Goal: Task Accomplishment & Management: Manage account settings

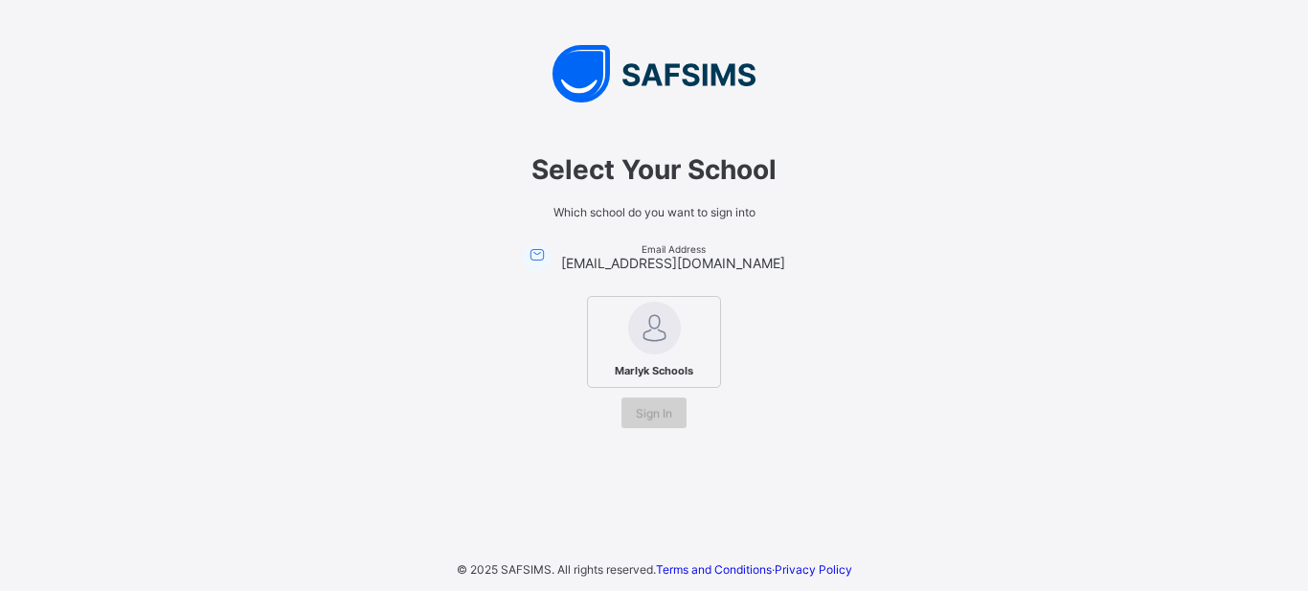
click at [664, 415] on span "Sign In" at bounding box center [654, 413] width 36 height 14
click at [654, 339] on img at bounding box center [654, 328] width 53 height 53
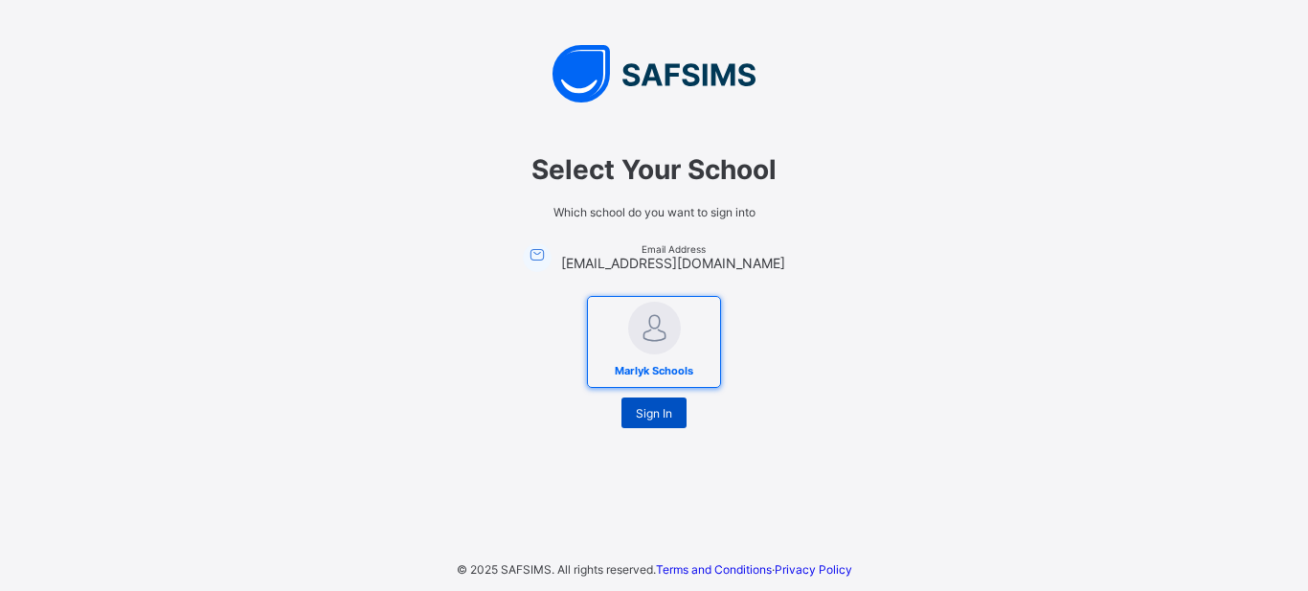
click at [655, 413] on span "Sign In" at bounding box center [654, 413] width 36 height 14
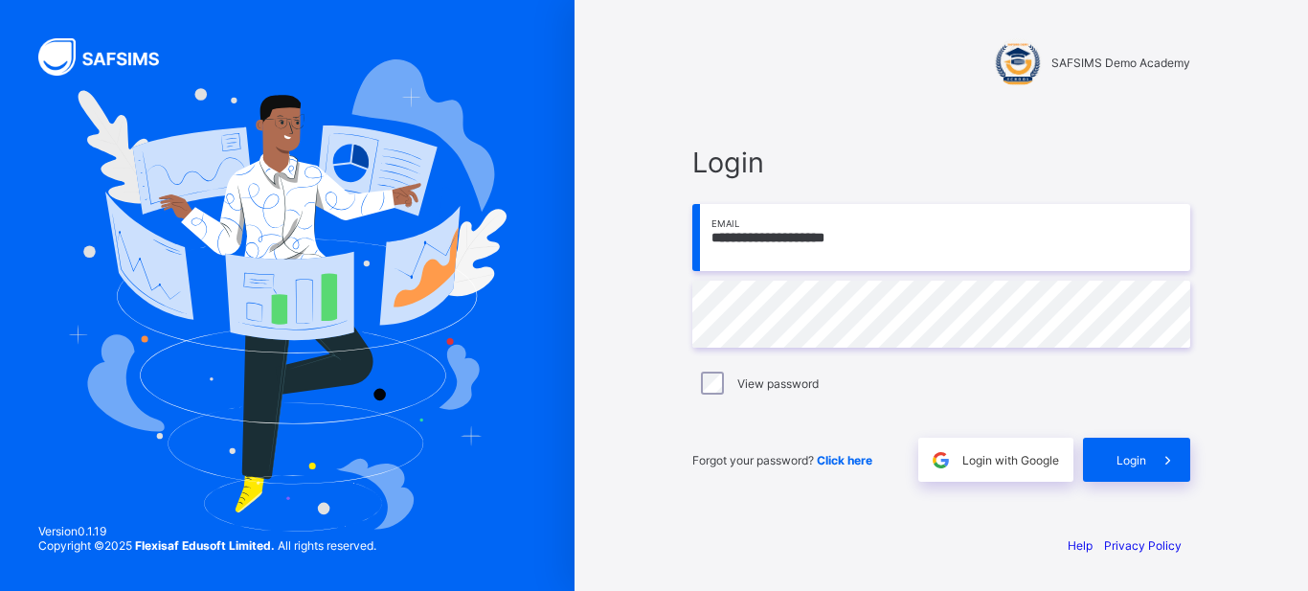
click at [844, 456] on span "Click here" at bounding box center [845, 460] width 56 height 14
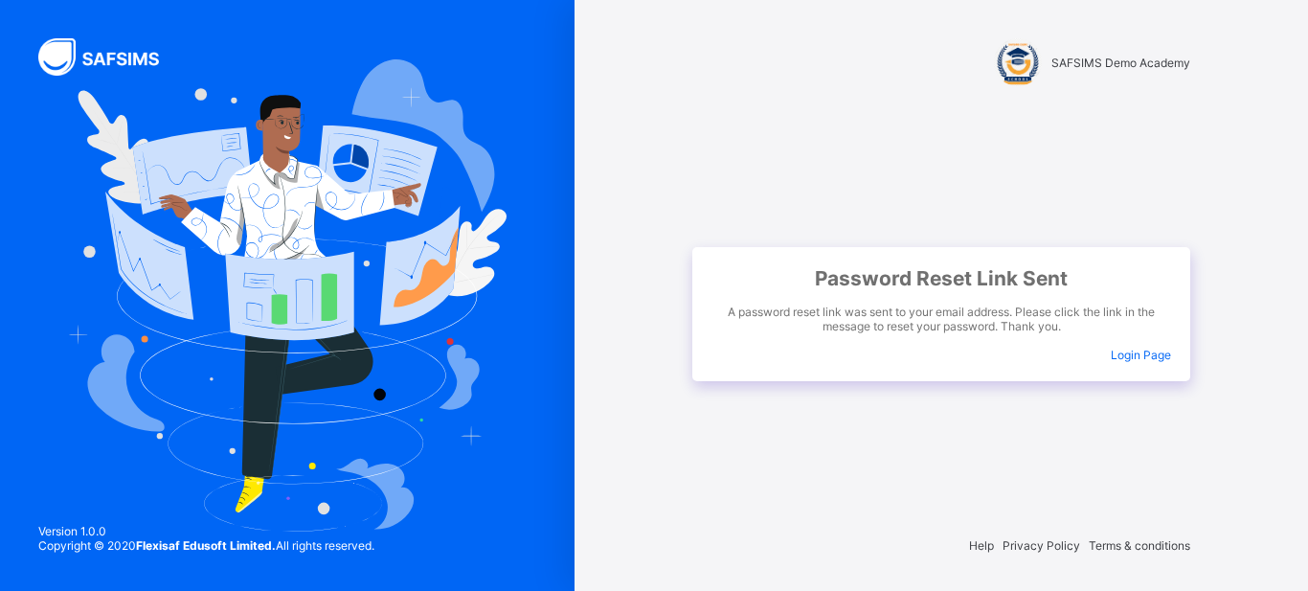
click at [1143, 350] on span "Login Page" at bounding box center [1141, 355] width 60 height 14
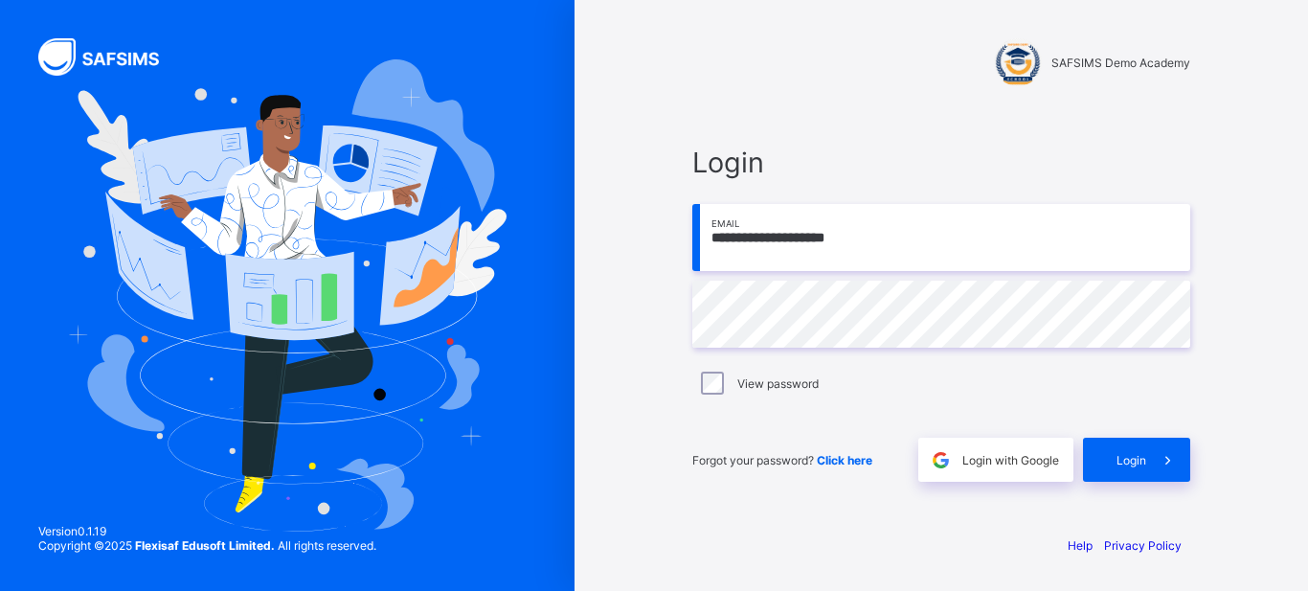
click at [115, 59] on img at bounding box center [110, 56] width 144 height 37
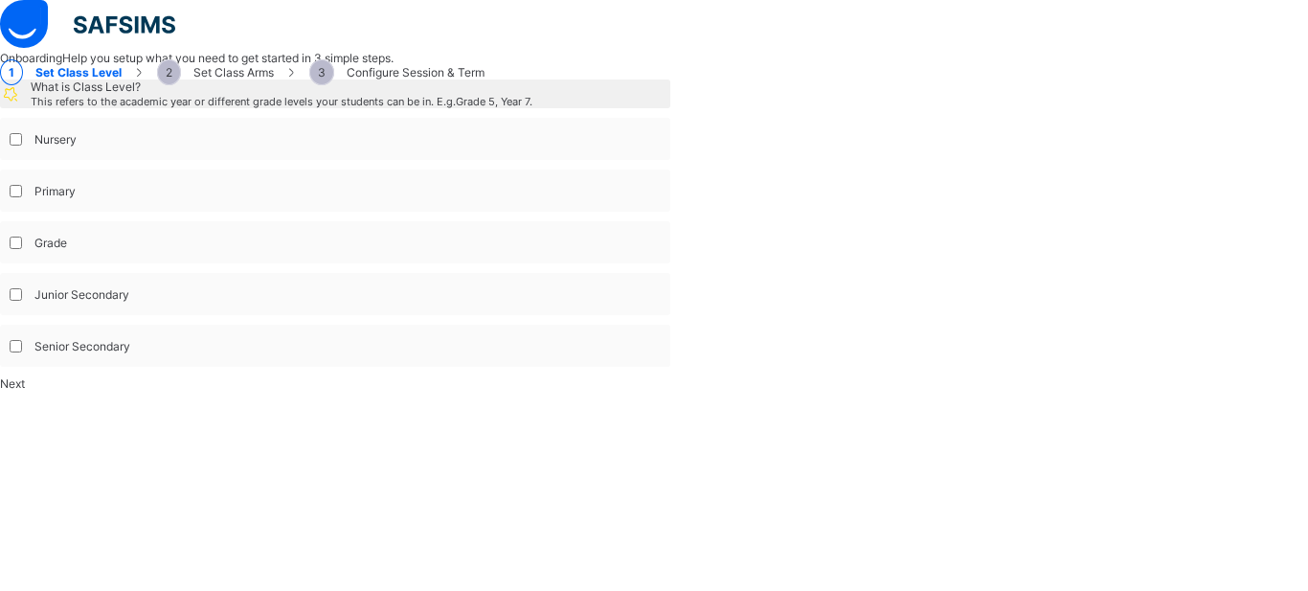
select select "**"
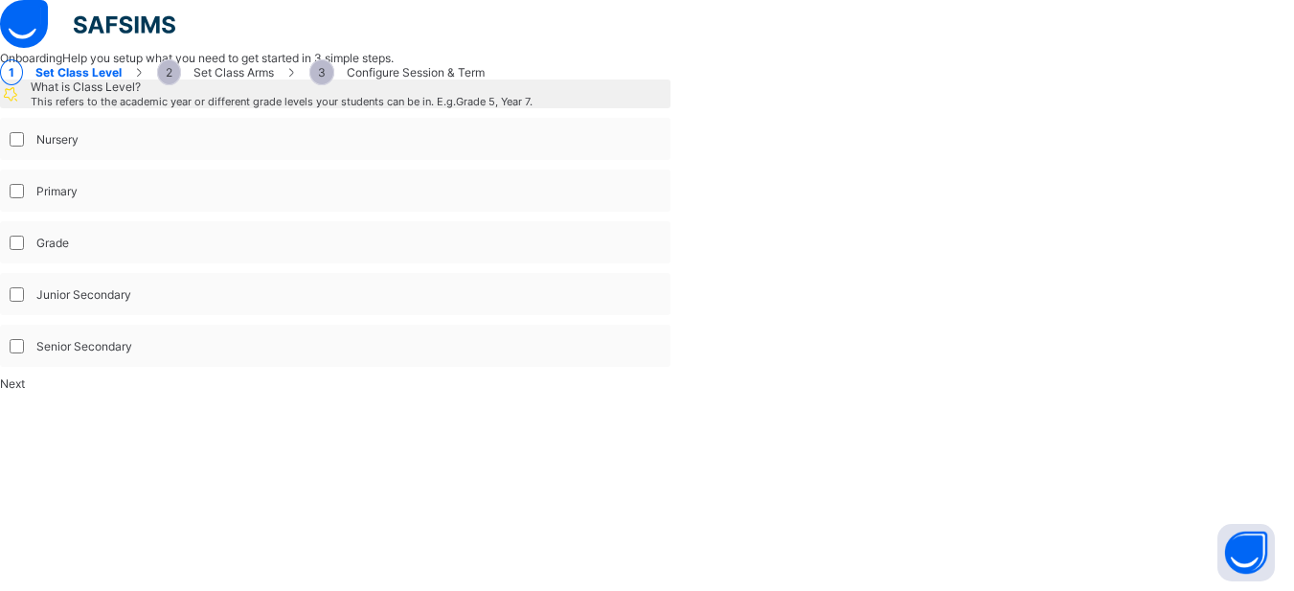
scroll to position [149, 0]
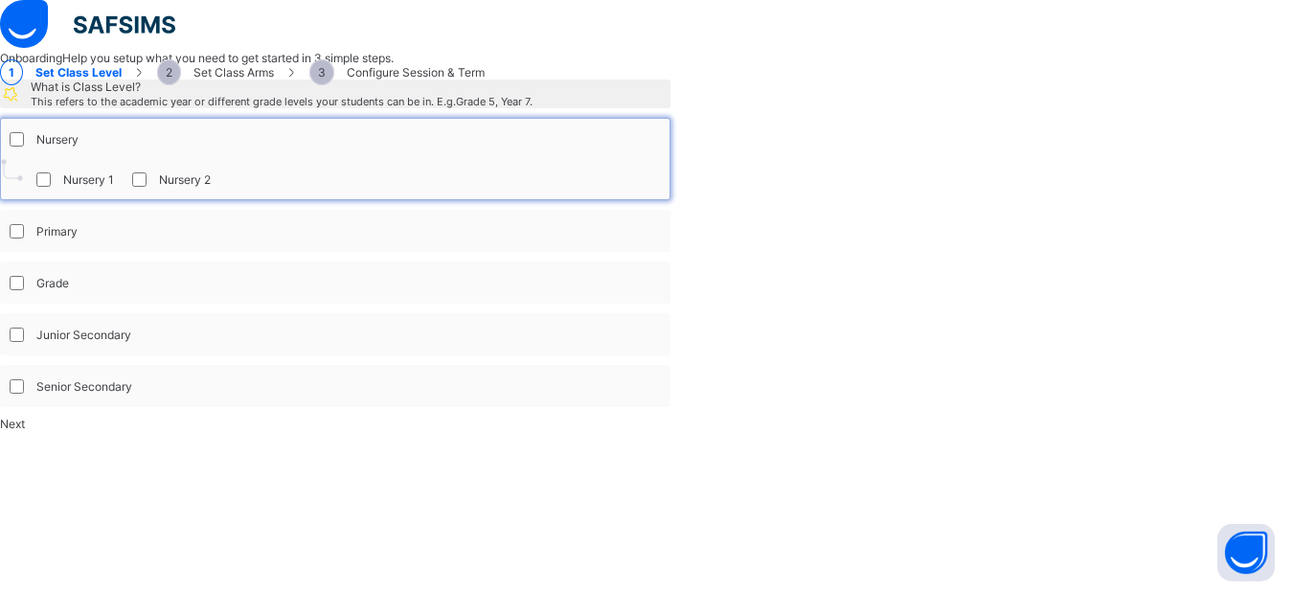
click at [581, 199] on div "Nursery 1 Nursery 2" at bounding box center [335, 179] width 668 height 40
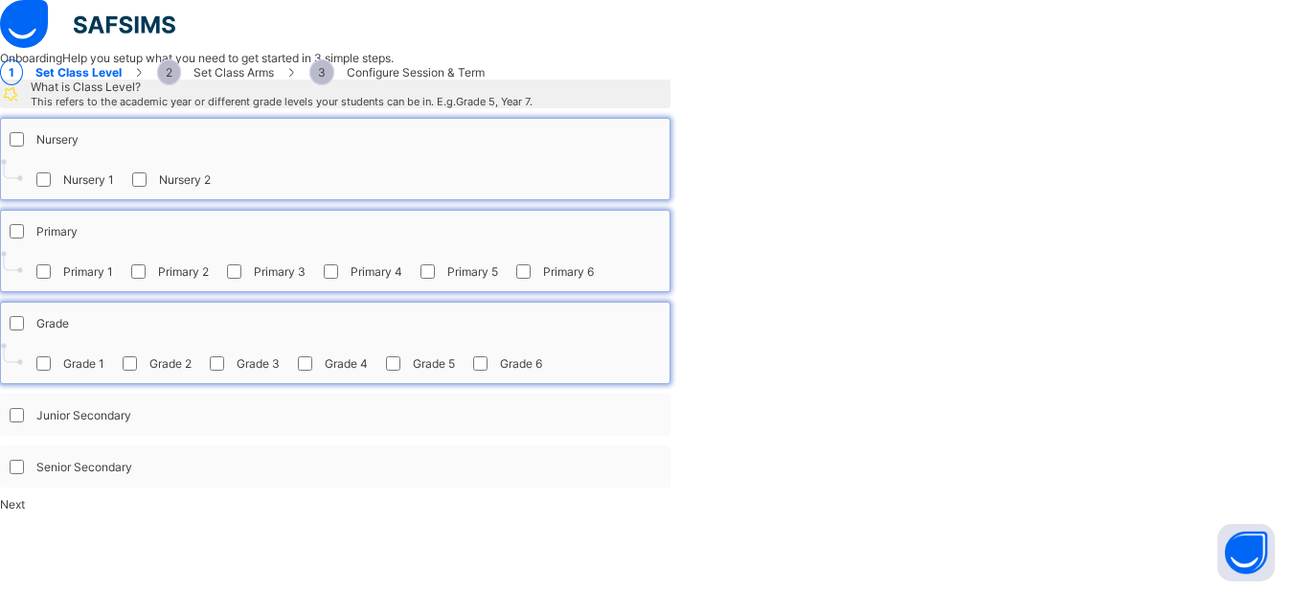
scroll to position [270, 0]
click at [69, 313] on div "Grade" at bounding box center [37, 323] width 63 height 20
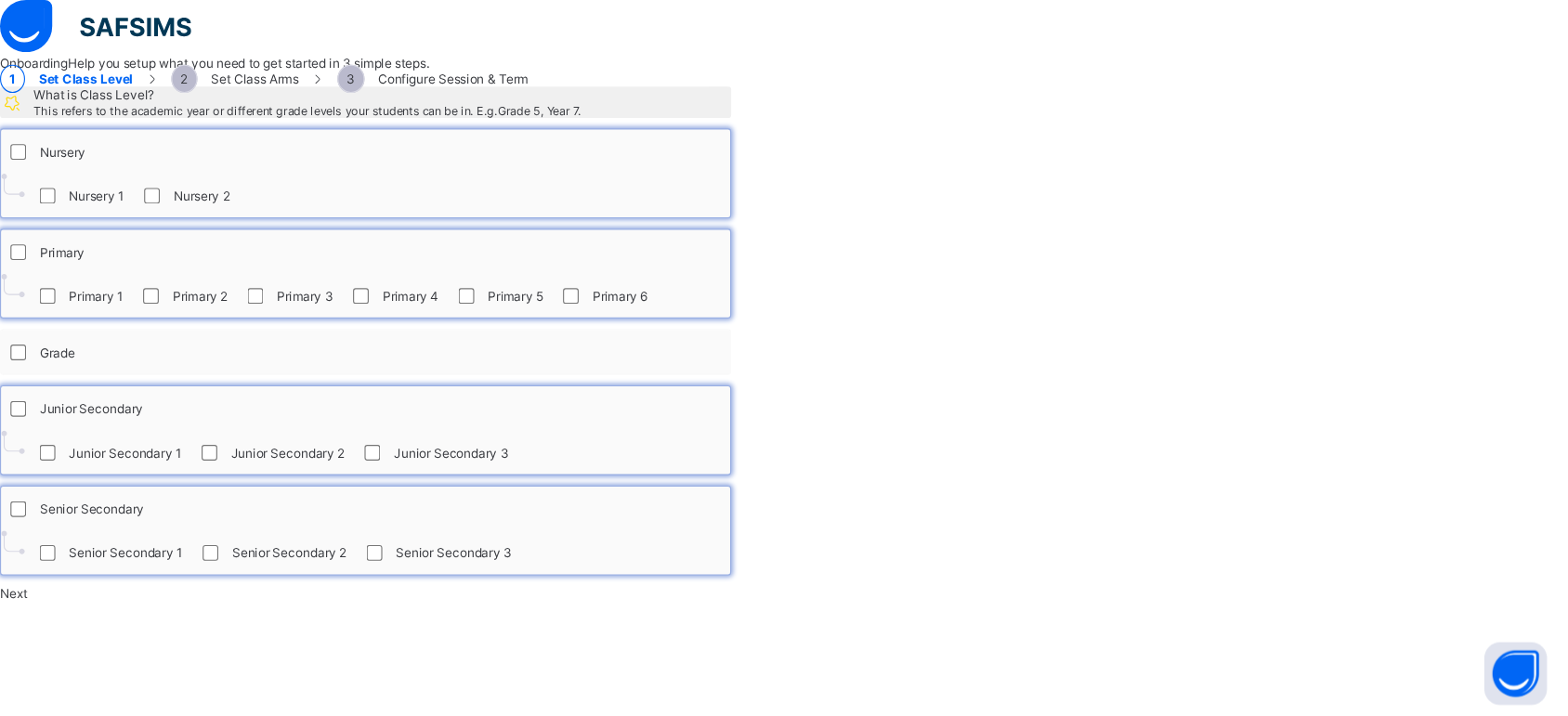
scroll to position [158, 0]
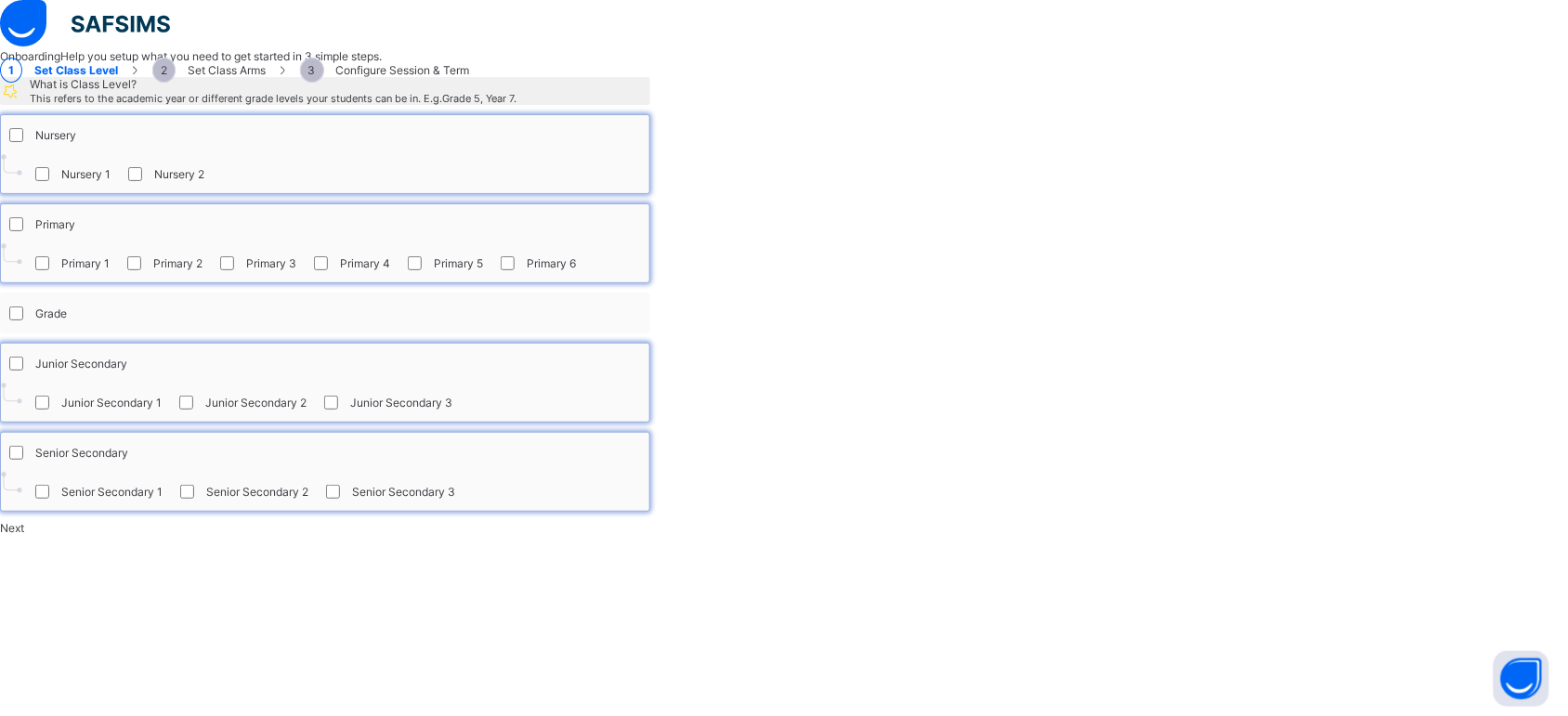
click at [67, 323] on div "Grade" at bounding box center [36, 313] width 61 height 19
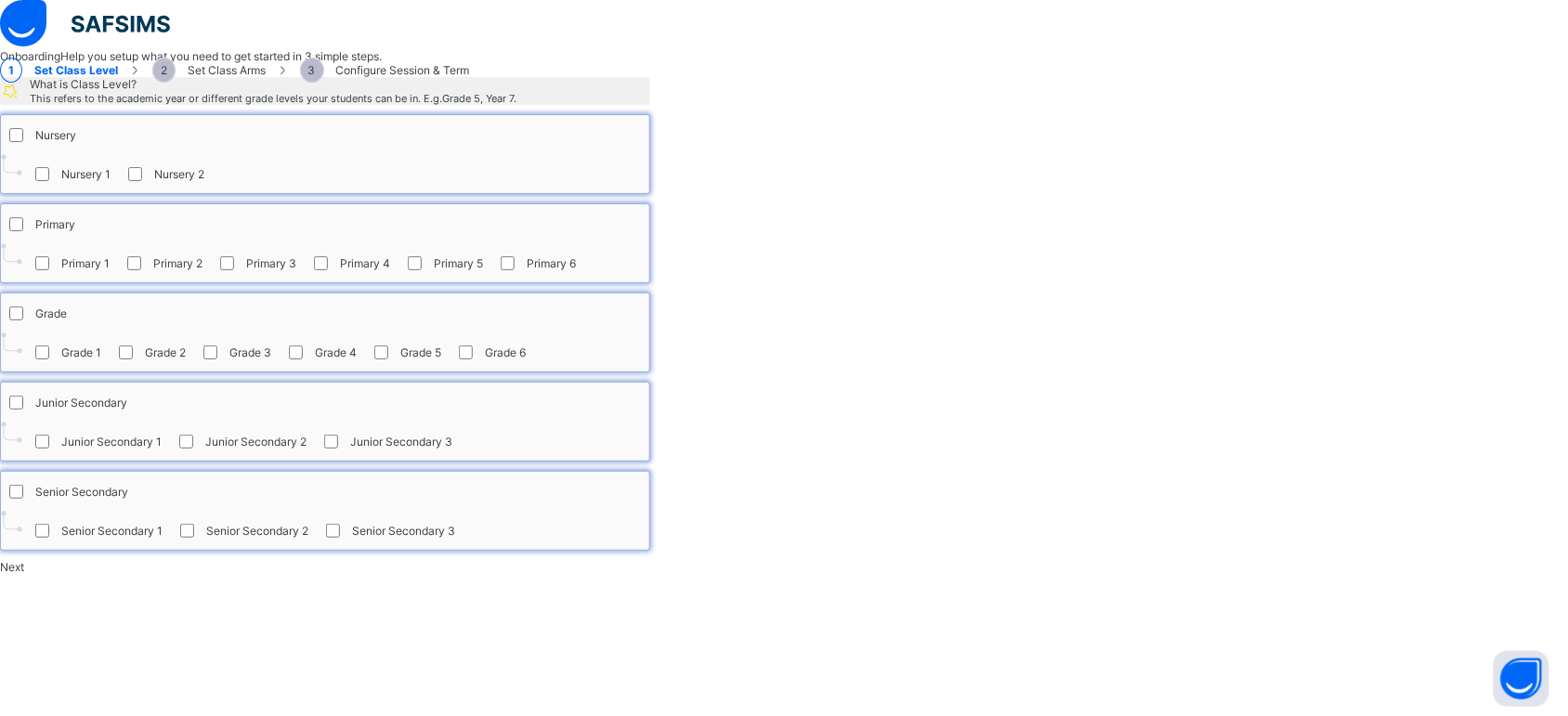
drag, startPoint x: 54, startPoint y: 271, endPoint x: 67, endPoint y: 271, distance: 13.0
click at [54, 271] on div "What is Class Level? This refers to the academic year or different grade levels…" at bounding box center [784, 325] width 1568 height 497
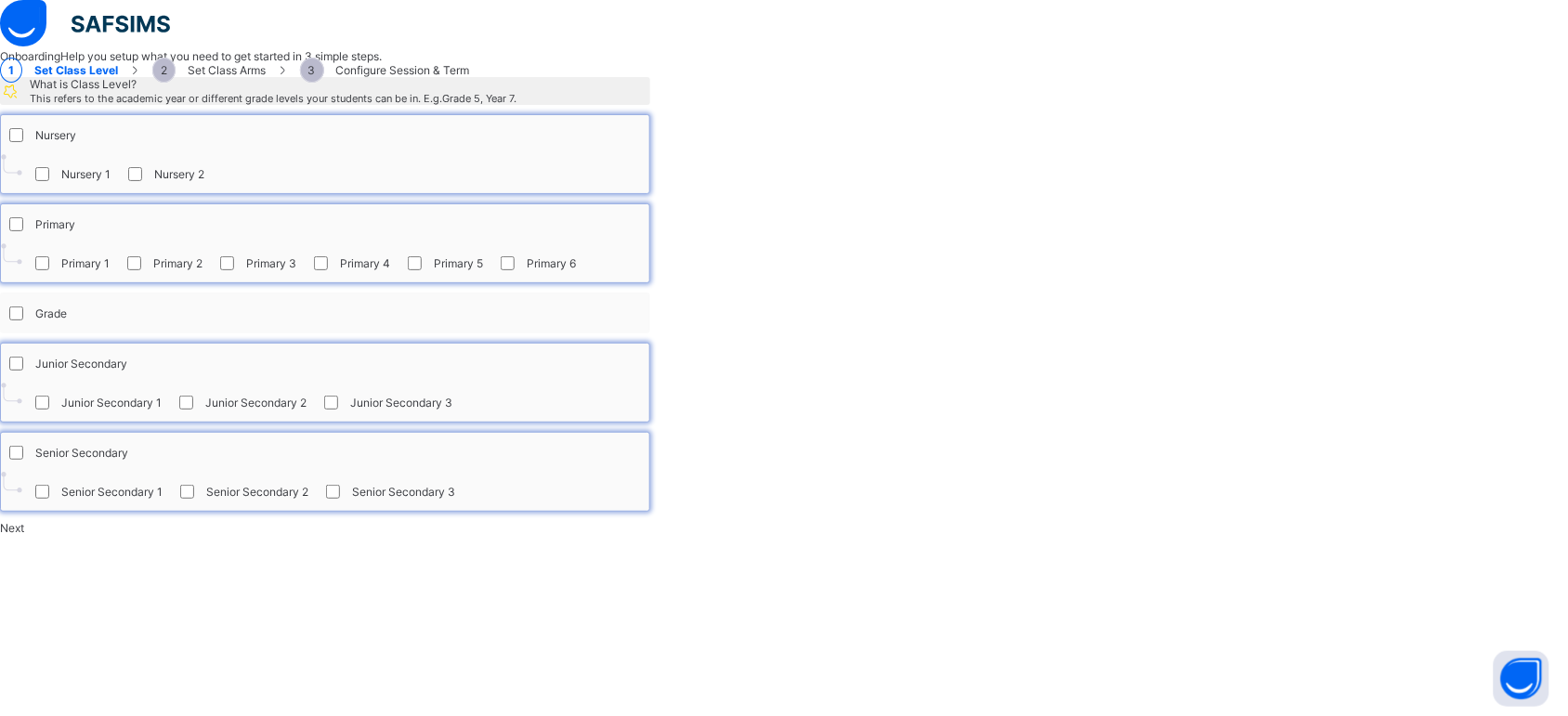
click at [650, 536] on div "Next" at bounding box center [325, 528] width 650 height 14
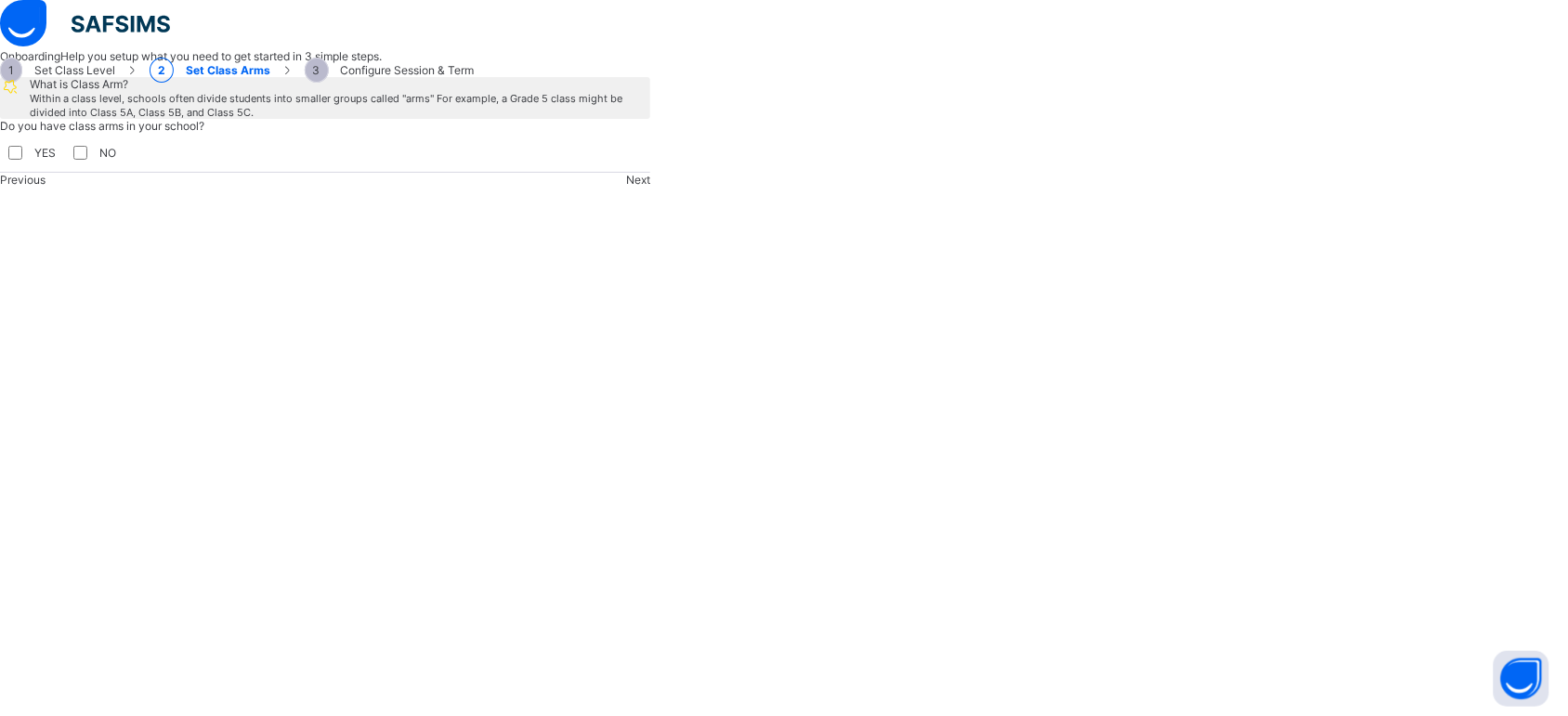
click at [56, 186] on div "What is Class Arm? Within a class level, schools often divide students into sma…" at bounding box center [784, 131] width 1568 height 110
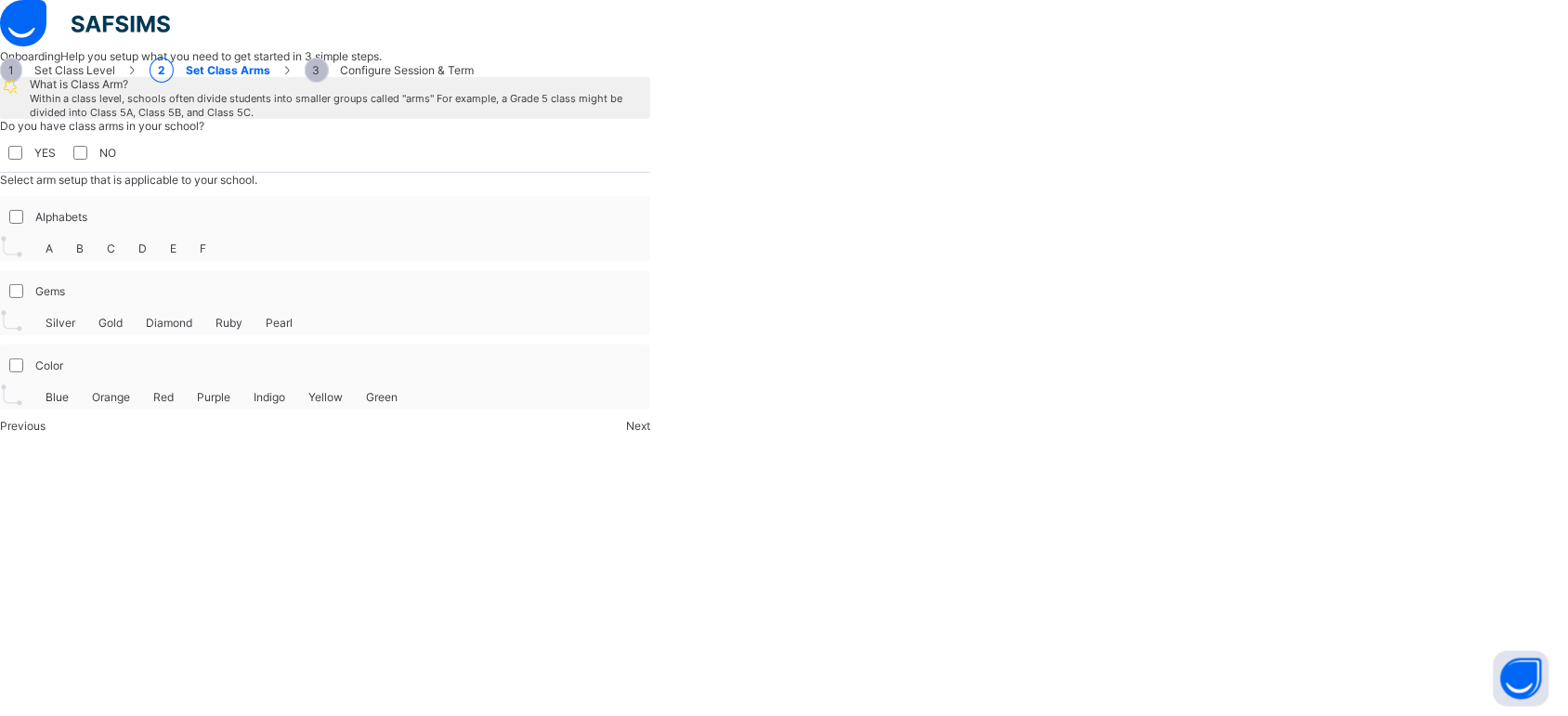
scroll to position [683, 0]
click at [107, 297] on div "What is Class Arm? Within a class level, schools often divide students into sma…" at bounding box center [784, 254] width 1568 height 356
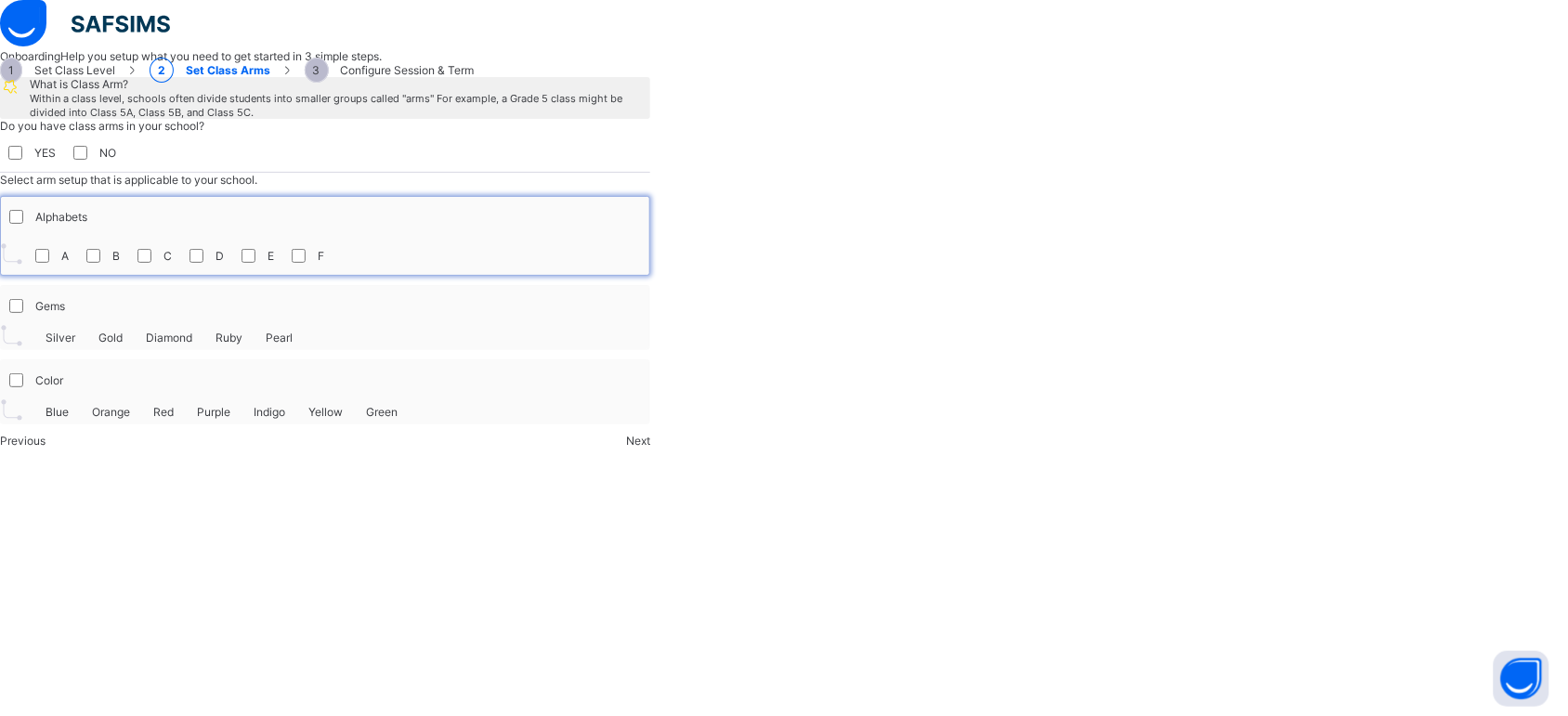
scroll to position [75, 0]
click at [650, 448] on span "Next" at bounding box center [637, 440] width 24 height 14
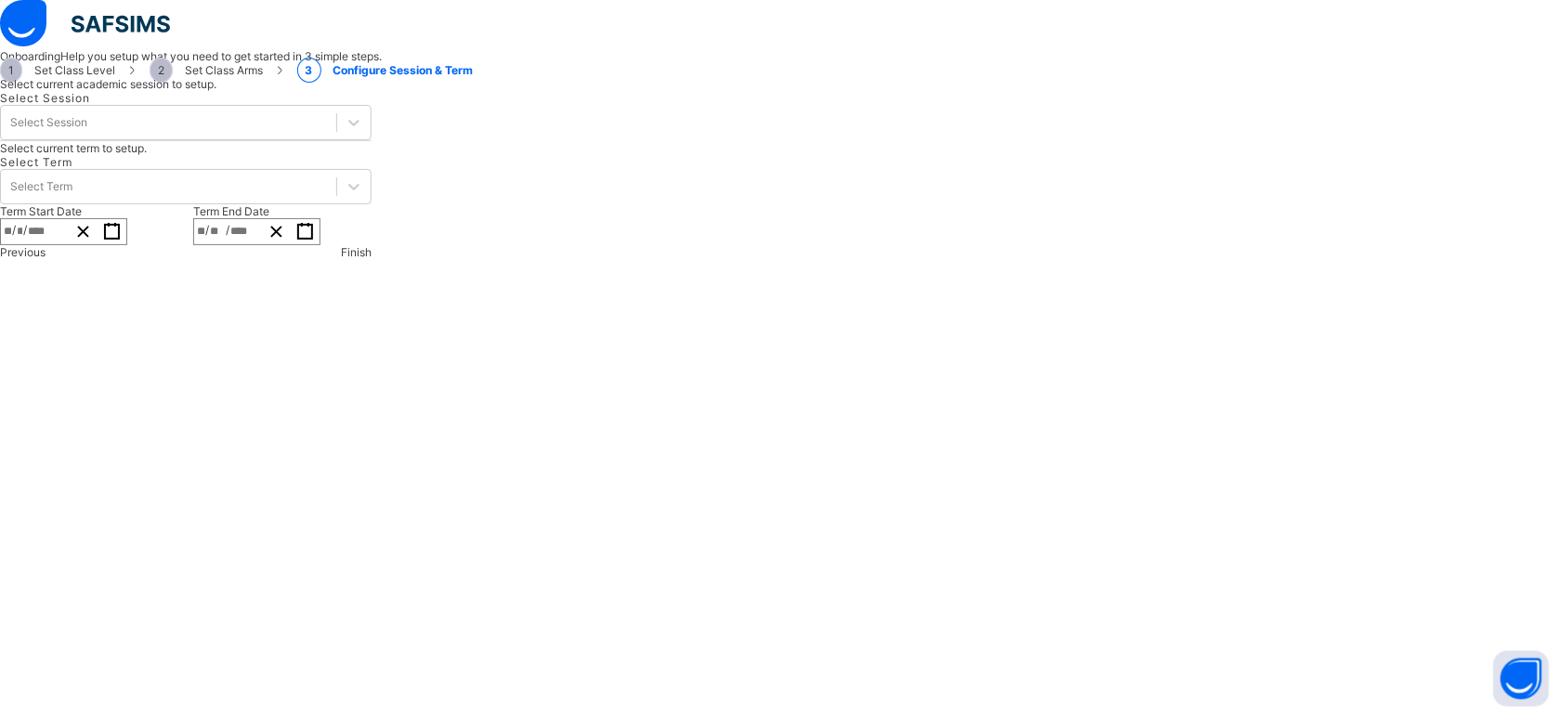
scroll to position [0, 0]
click at [363, 132] on icon at bounding box center [353, 122] width 18 height 18
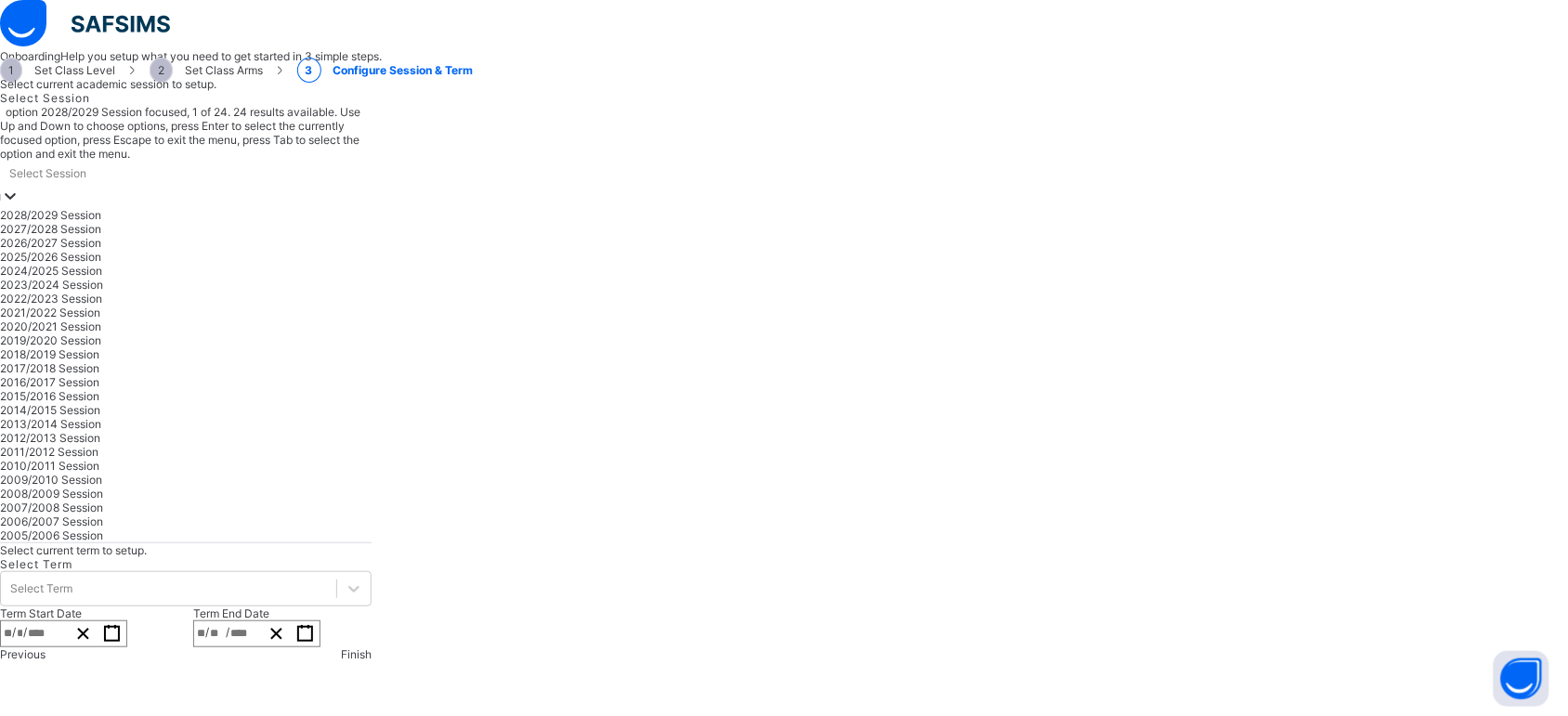
click at [372, 251] on div "Select Session option 2028/2029 Session focused, 1 of 24. 24 results available.…" at bounding box center [185, 317] width 372 height 452
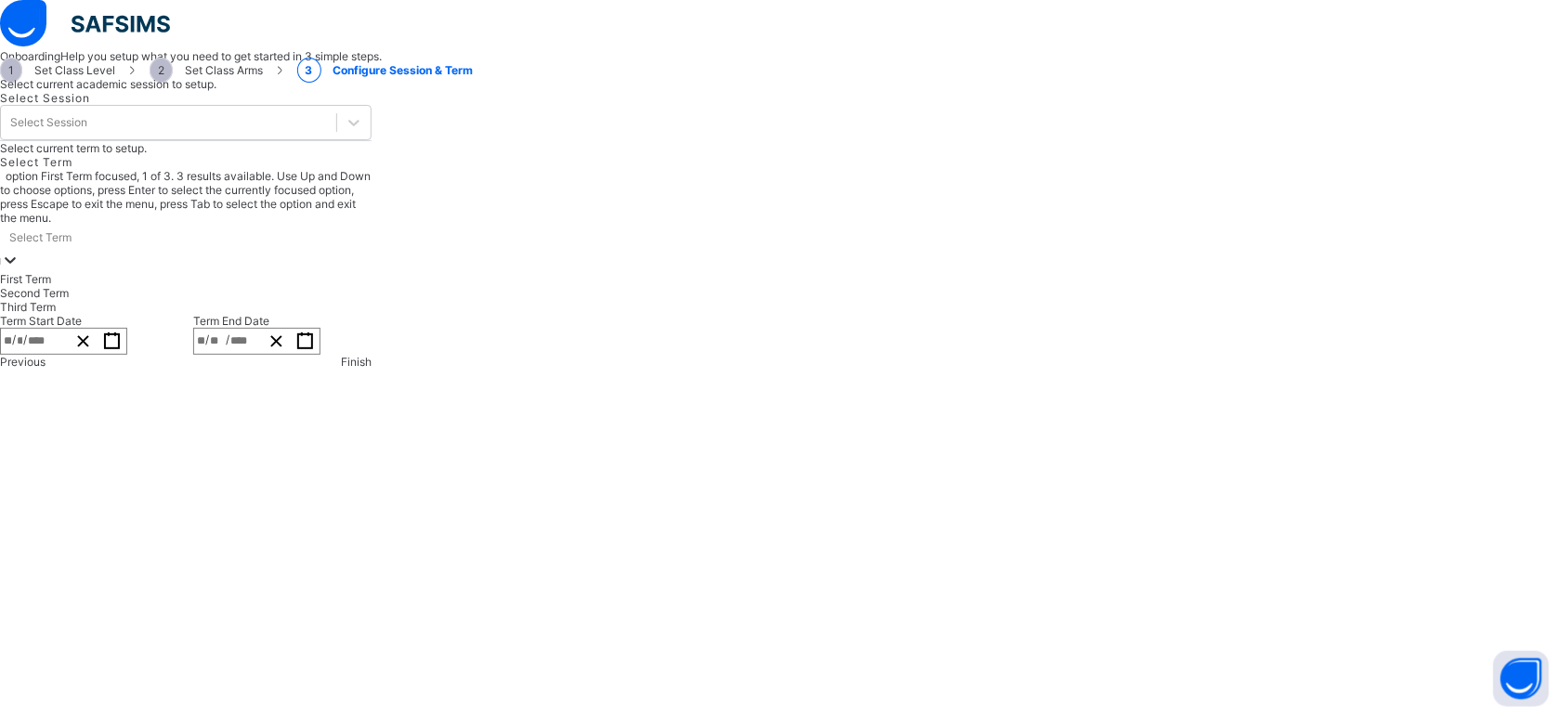
click at [19, 270] on icon at bounding box center [10, 260] width 18 height 18
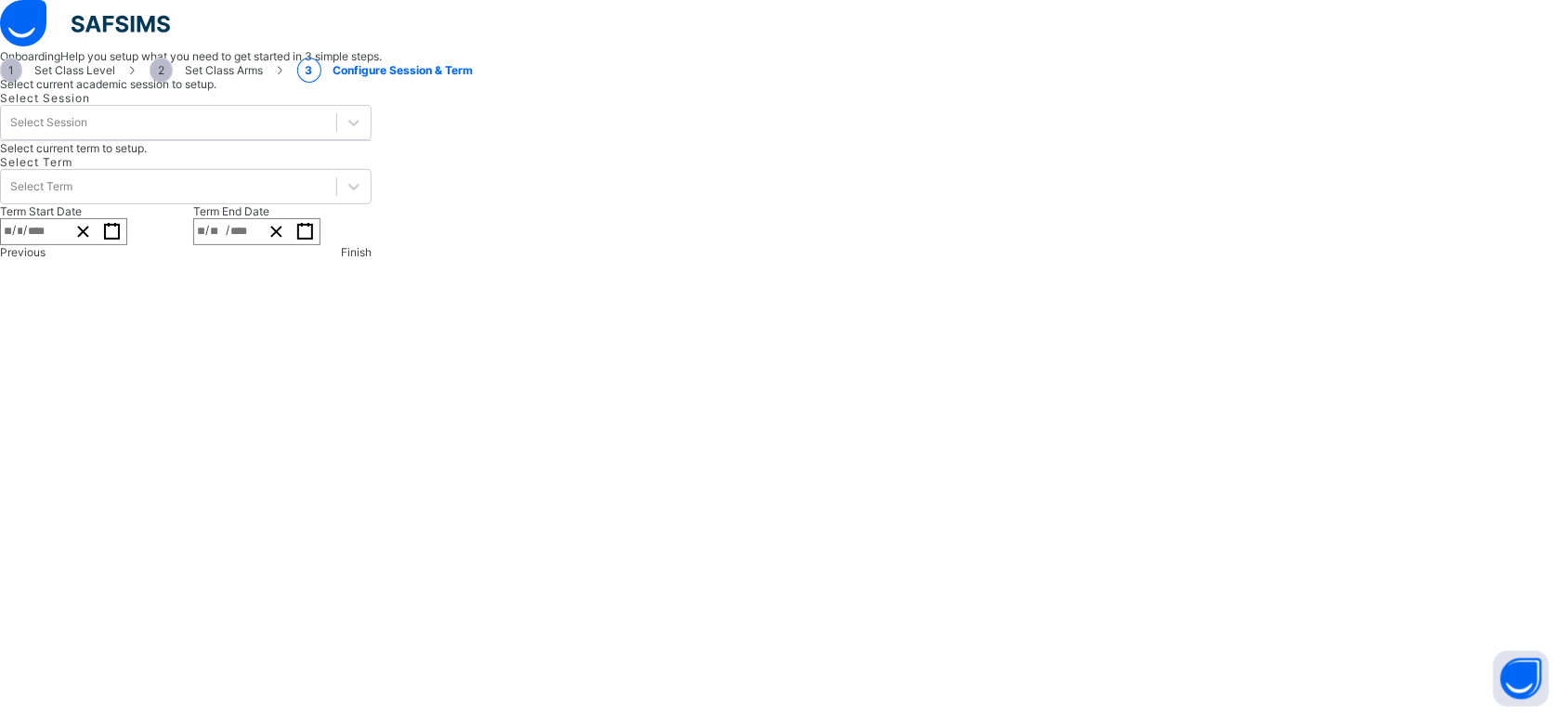
click at [1008, 259] on div "**********" at bounding box center [784, 168] width 1568 height 182
click at [337, 200] on div "Select Term" at bounding box center [169, 186] width 336 height 26
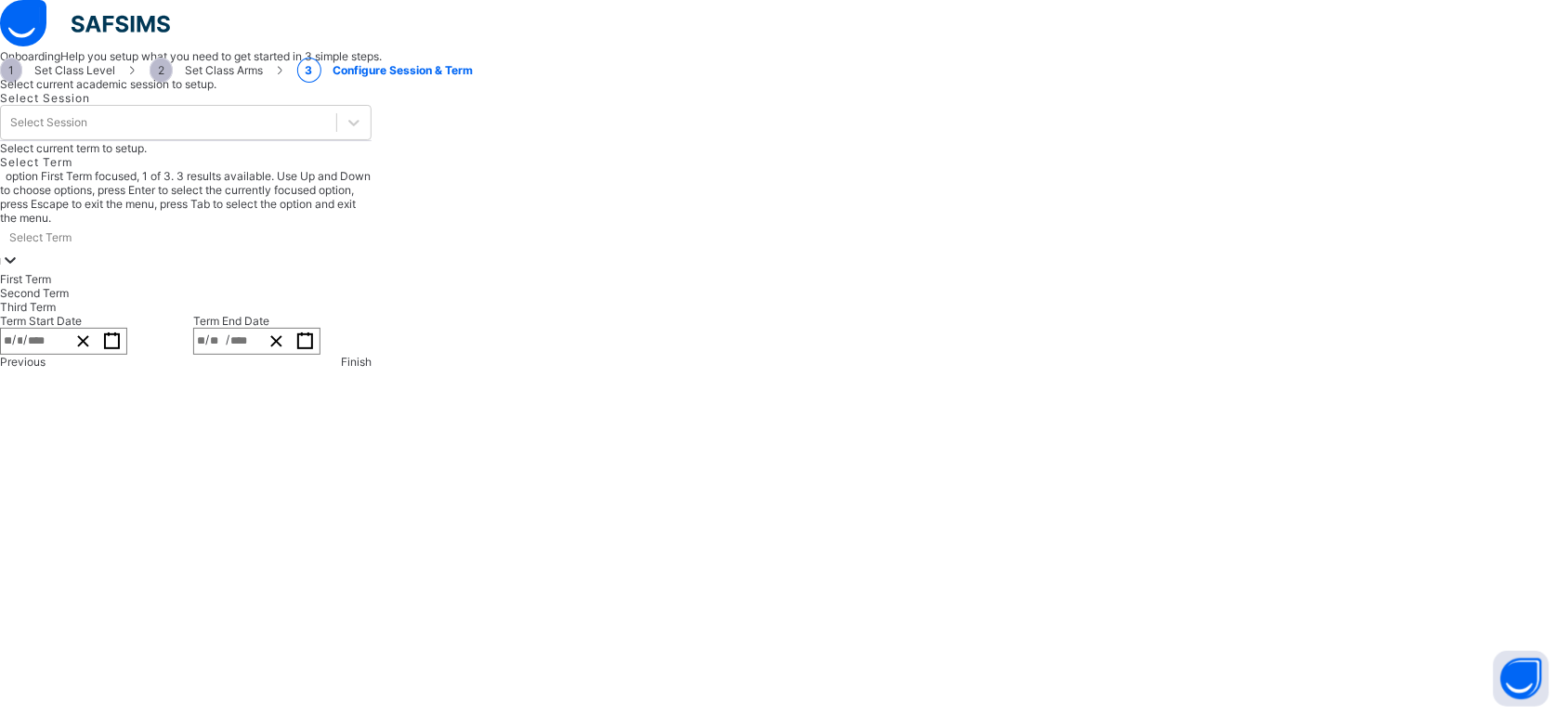
click at [372, 251] on div "Select Term" at bounding box center [185, 238] width 372 height 26
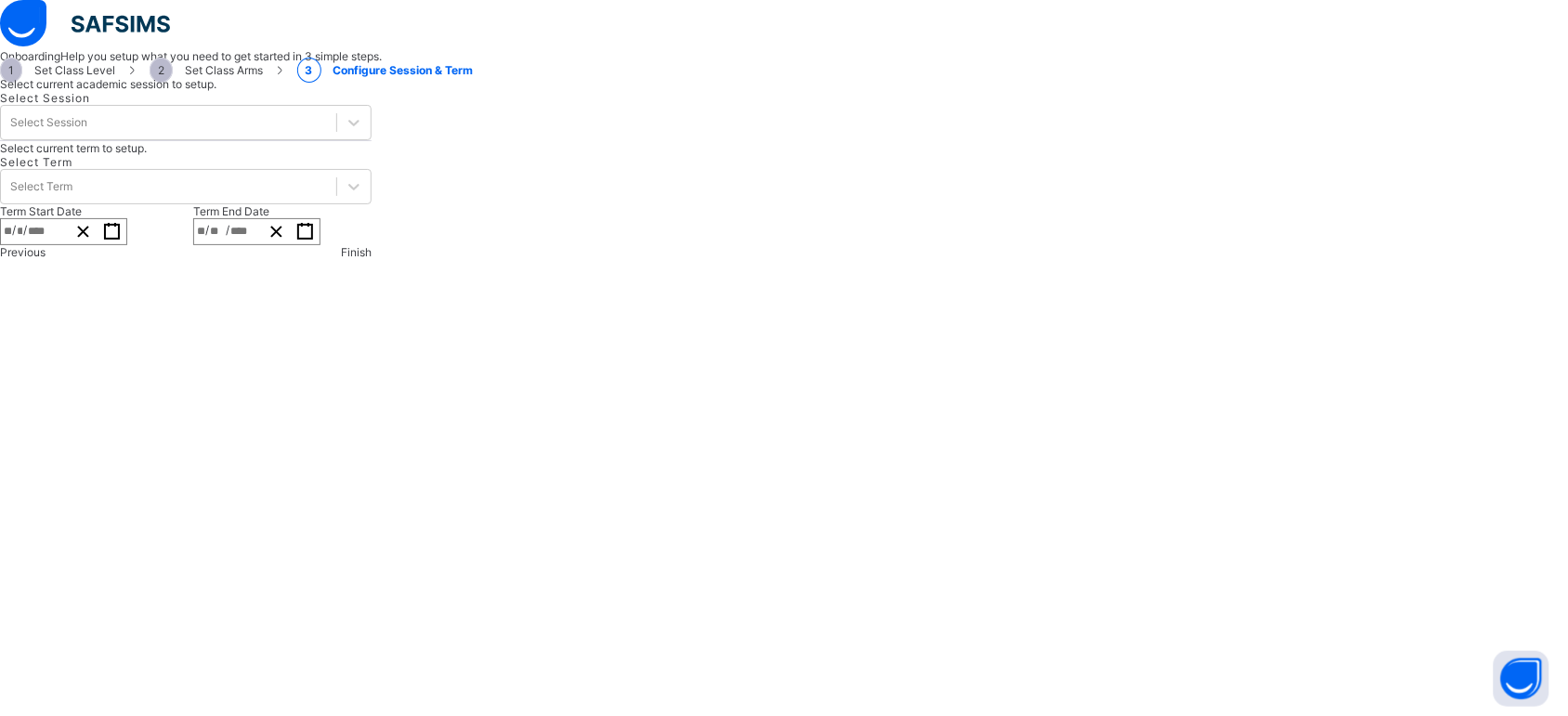
click at [120, 241] on icon "button" at bounding box center [112, 232] width 17 height 17
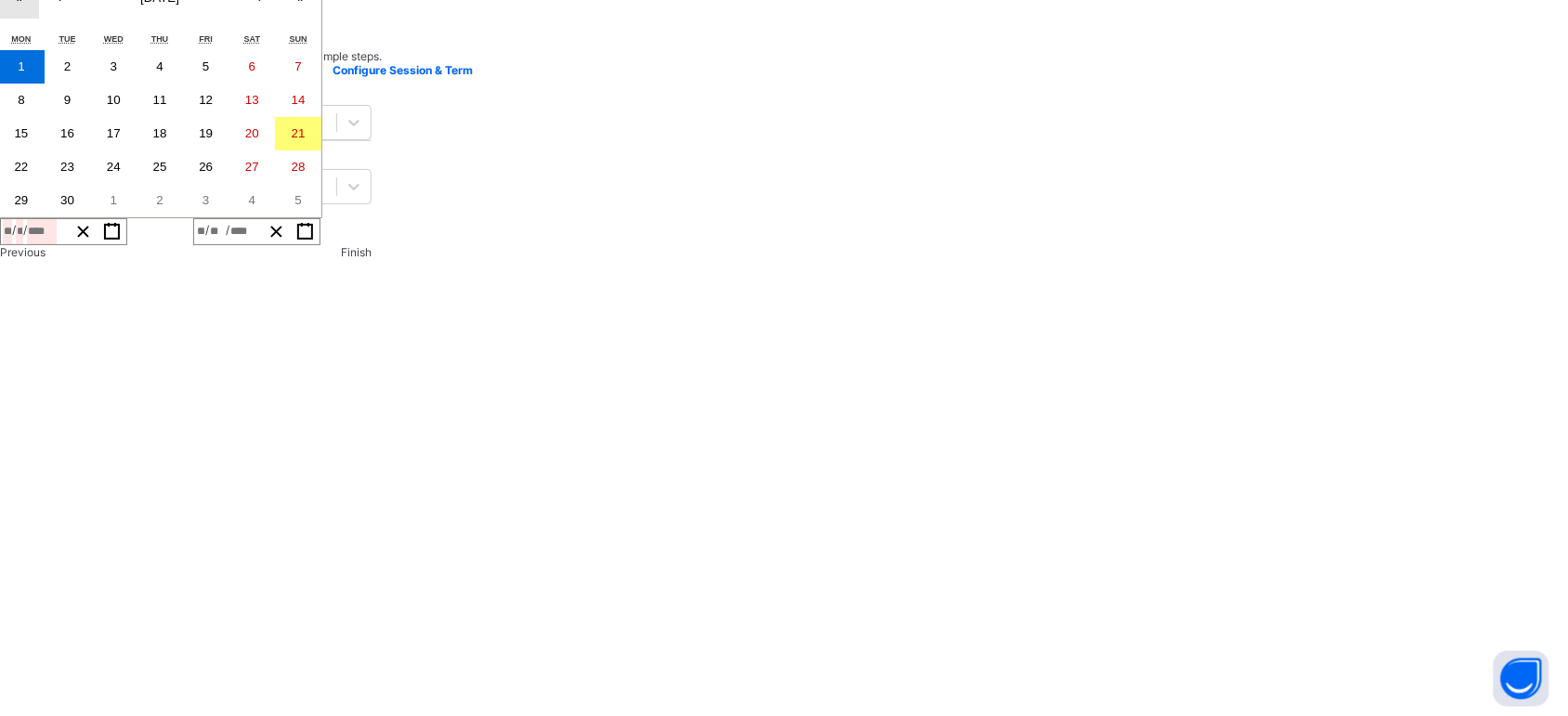
click at [120, 241] on icon "button" at bounding box center [112, 232] width 17 height 17
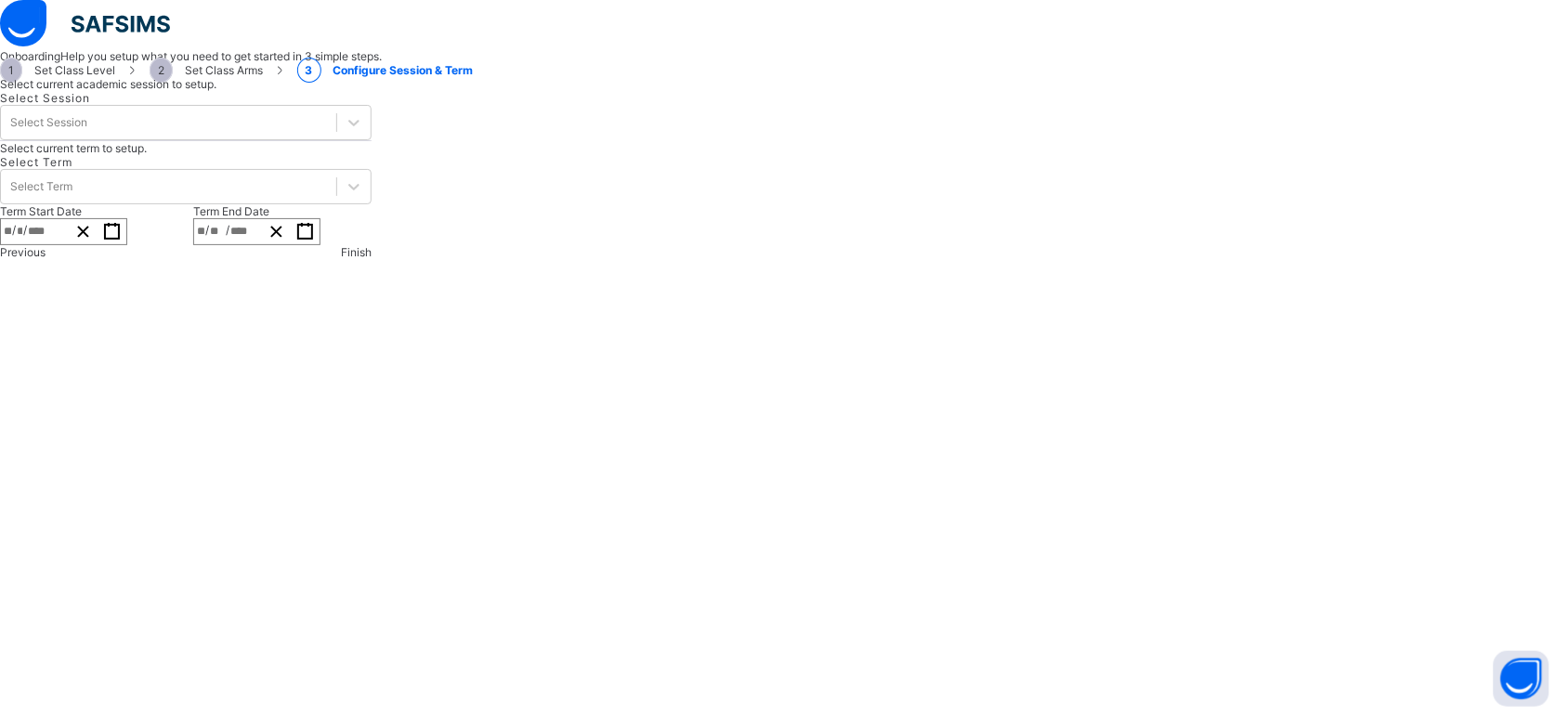
click at [312, 239] on rect "button" at bounding box center [305, 232] width 14 height 14
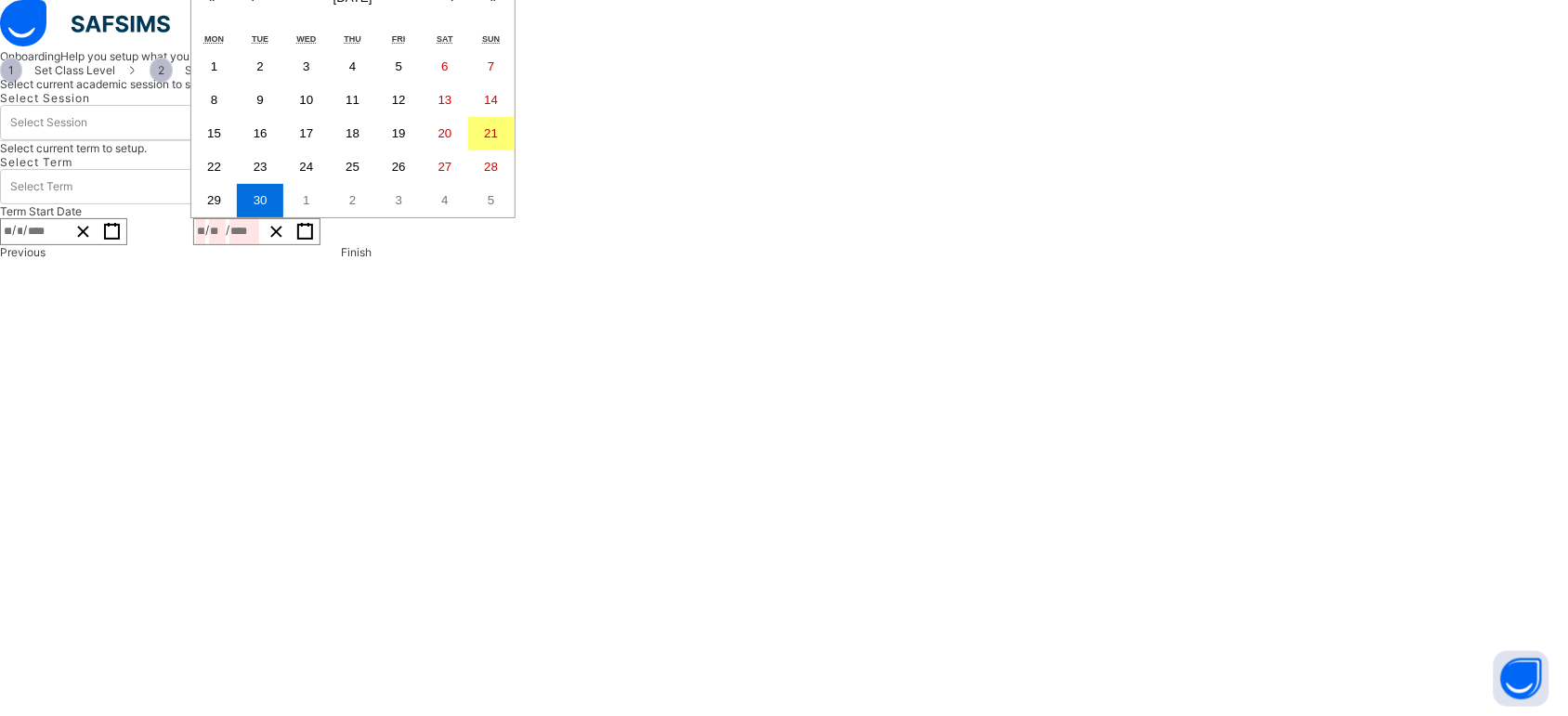
click at [312, 239] on rect "button" at bounding box center [305, 232] width 14 height 14
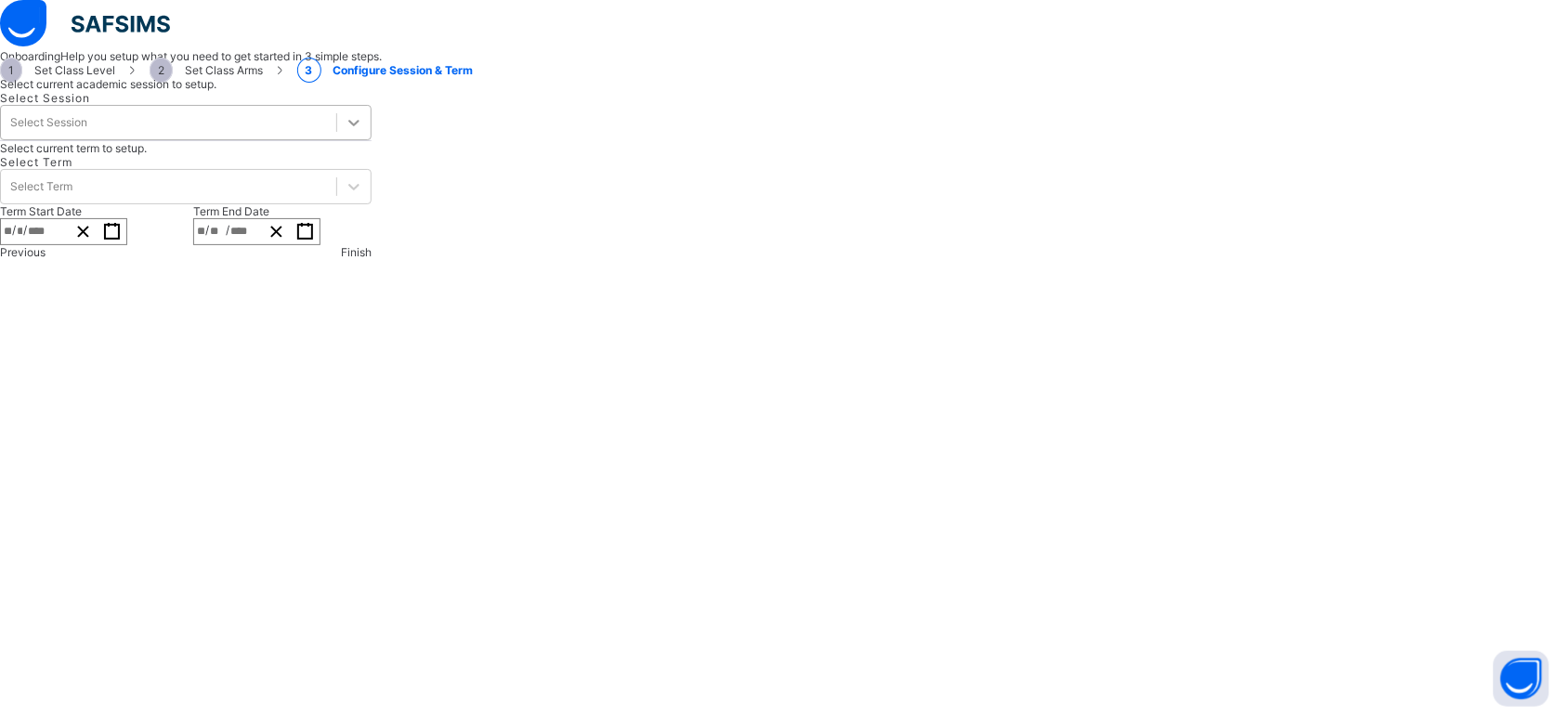
click at [363, 132] on icon at bounding box center [353, 122] width 18 height 18
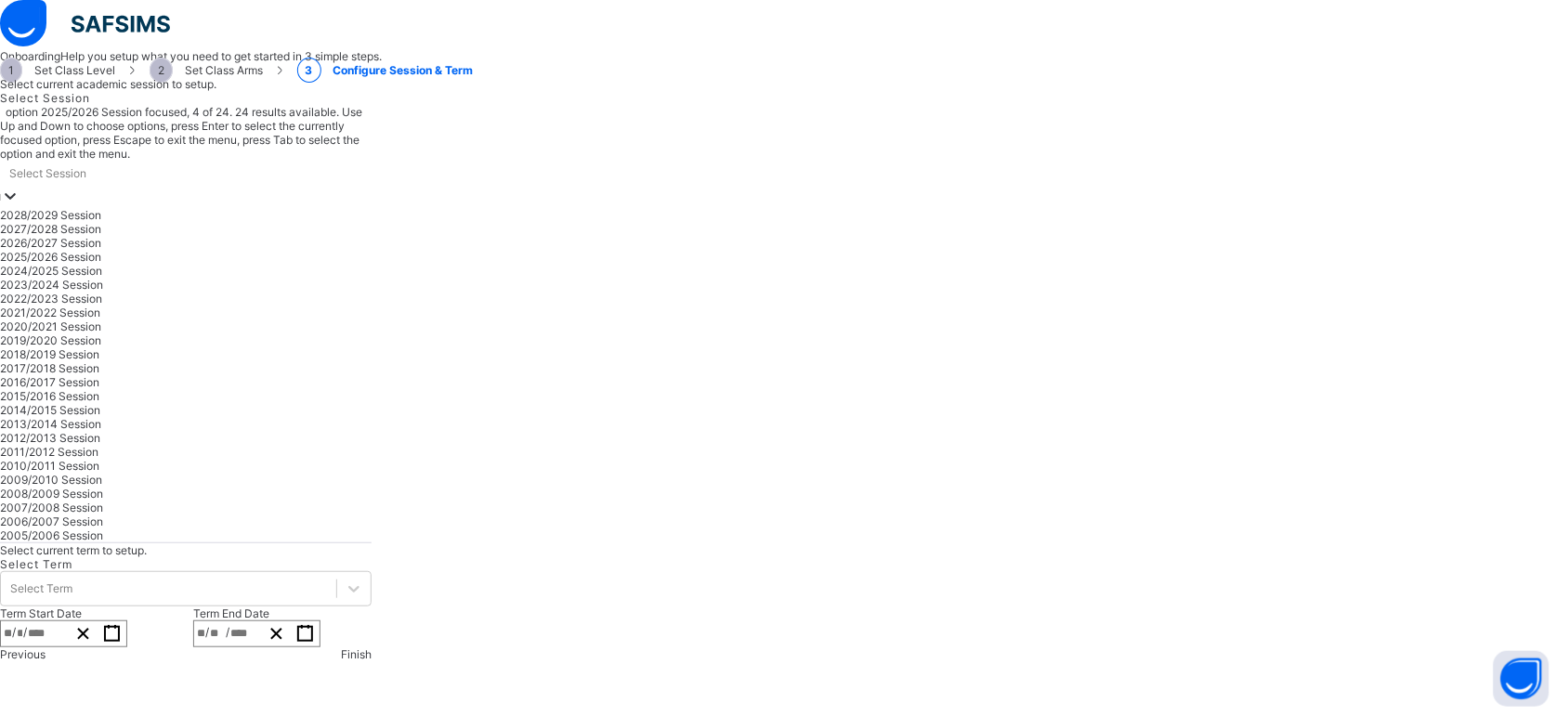
click at [372, 264] on div "2025/2026 Session" at bounding box center [185, 257] width 372 height 14
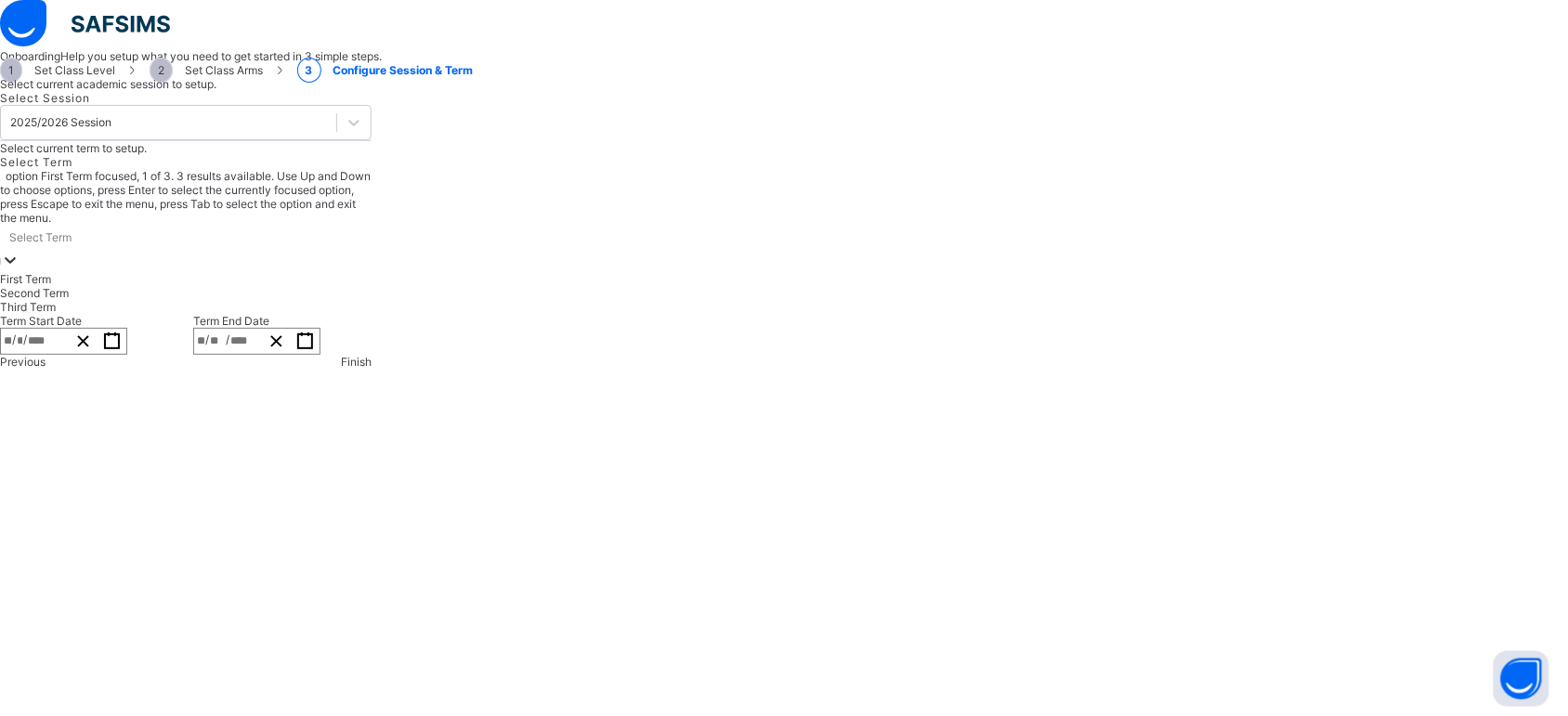
click at [19, 270] on icon at bounding box center [10, 260] width 18 height 18
click at [372, 286] on div "First Term" at bounding box center [185, 279] width 372 height 14
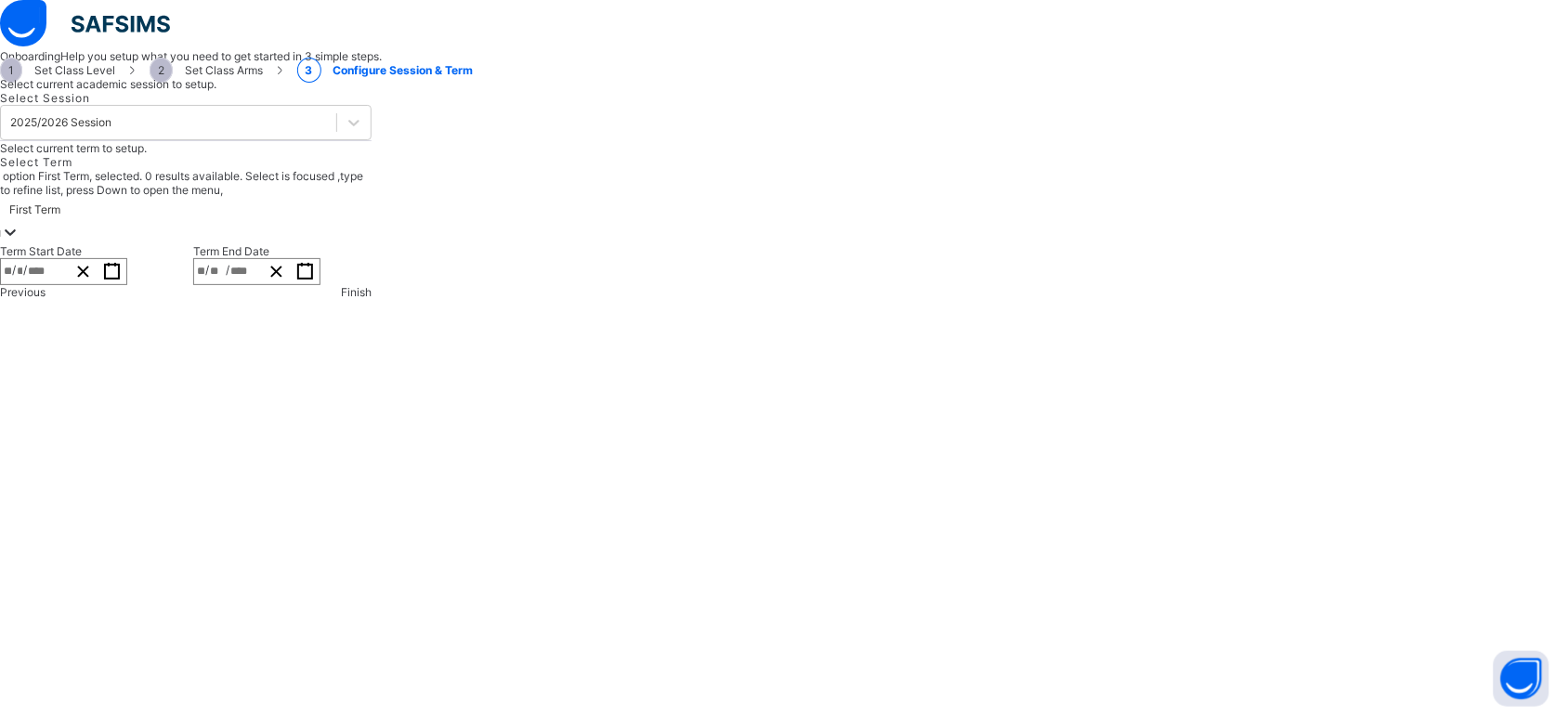
click at [119, 278] on rect "button" at bounding box center [112, 272] width 14 height 14
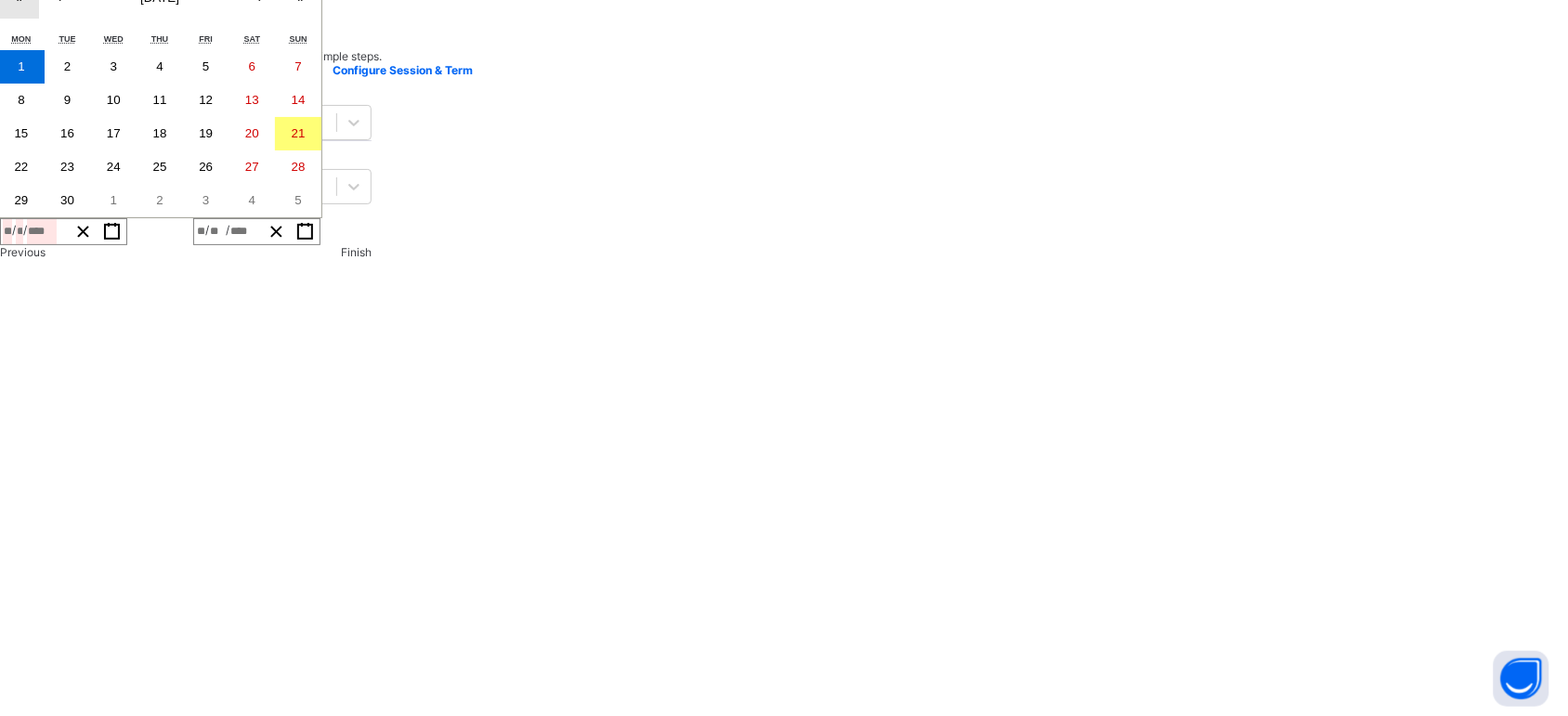
click at [312, 239] on rect "button" at bounding box center [305, 232] width 14 height 14
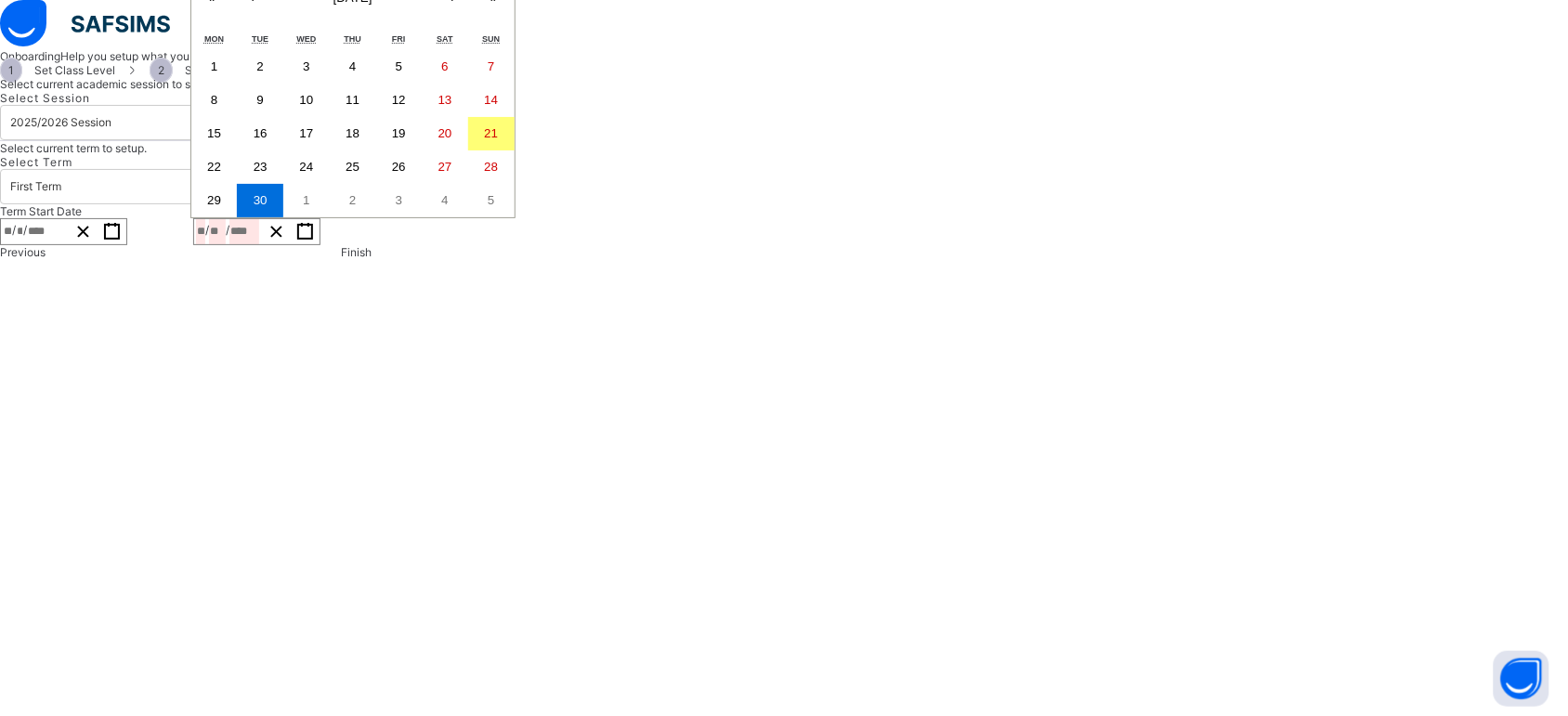
click at [452, 208] on abbr "30" at bounding box center [445, 200] width 14 height 14
type input "**********"
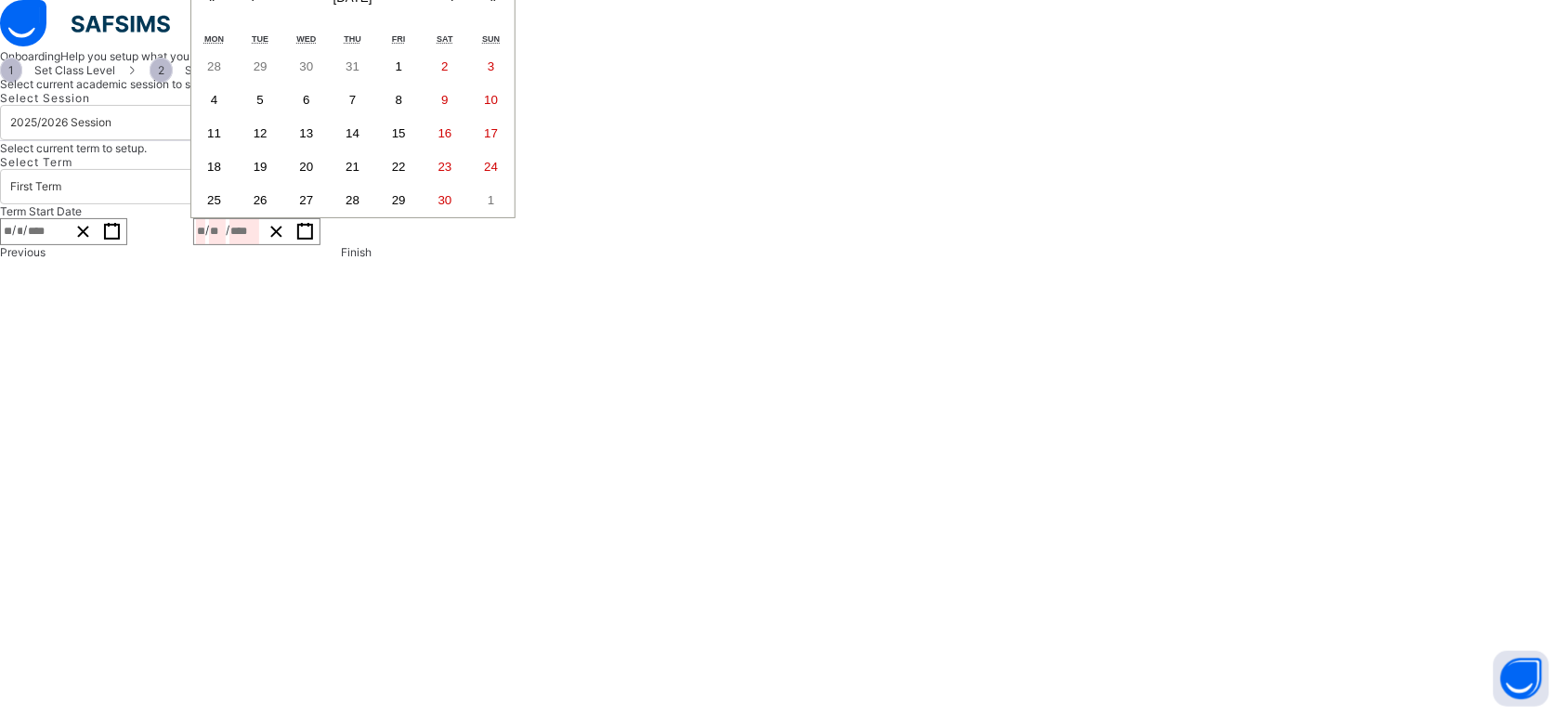
type input "****"
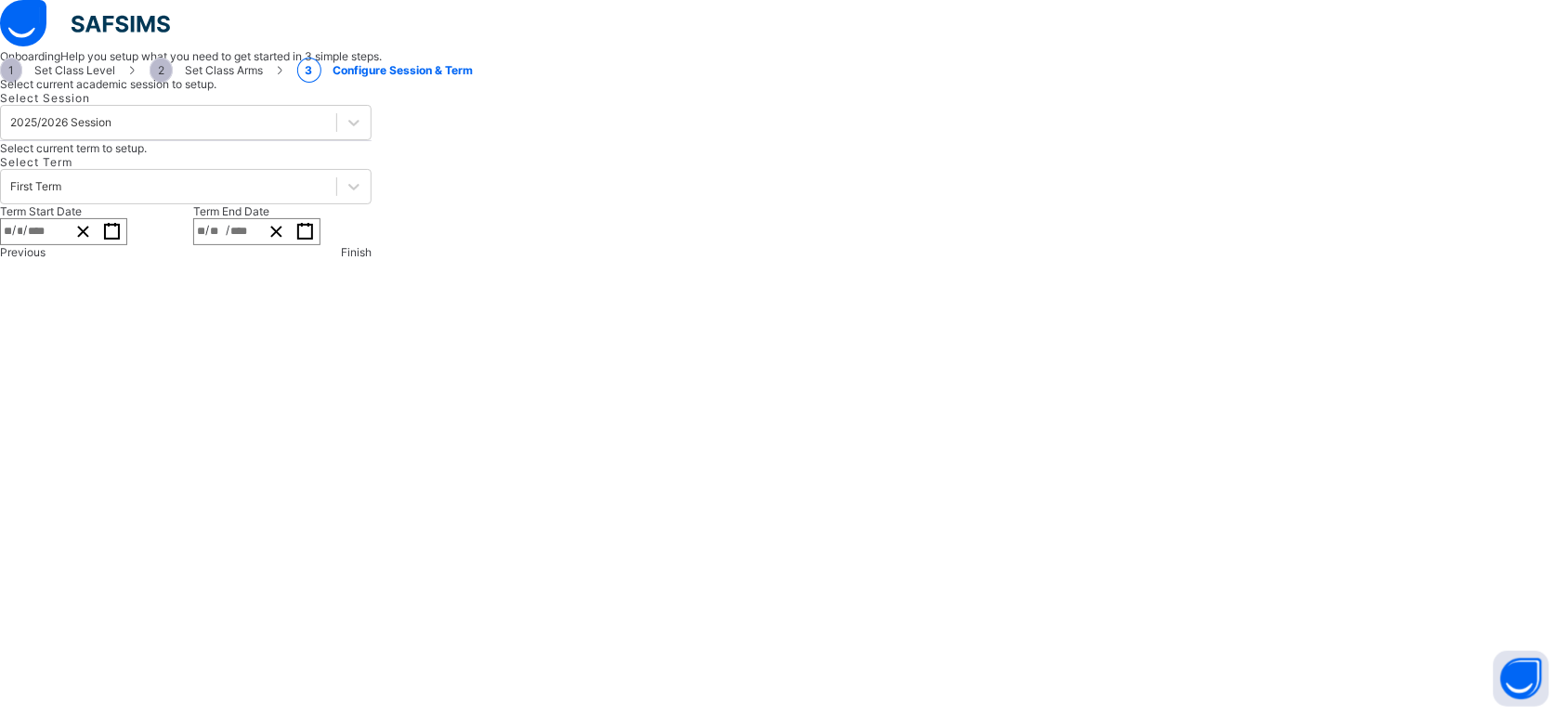
click at [372, 259] on span "Finish" at bounding box center [356, 252] width 31 height 14
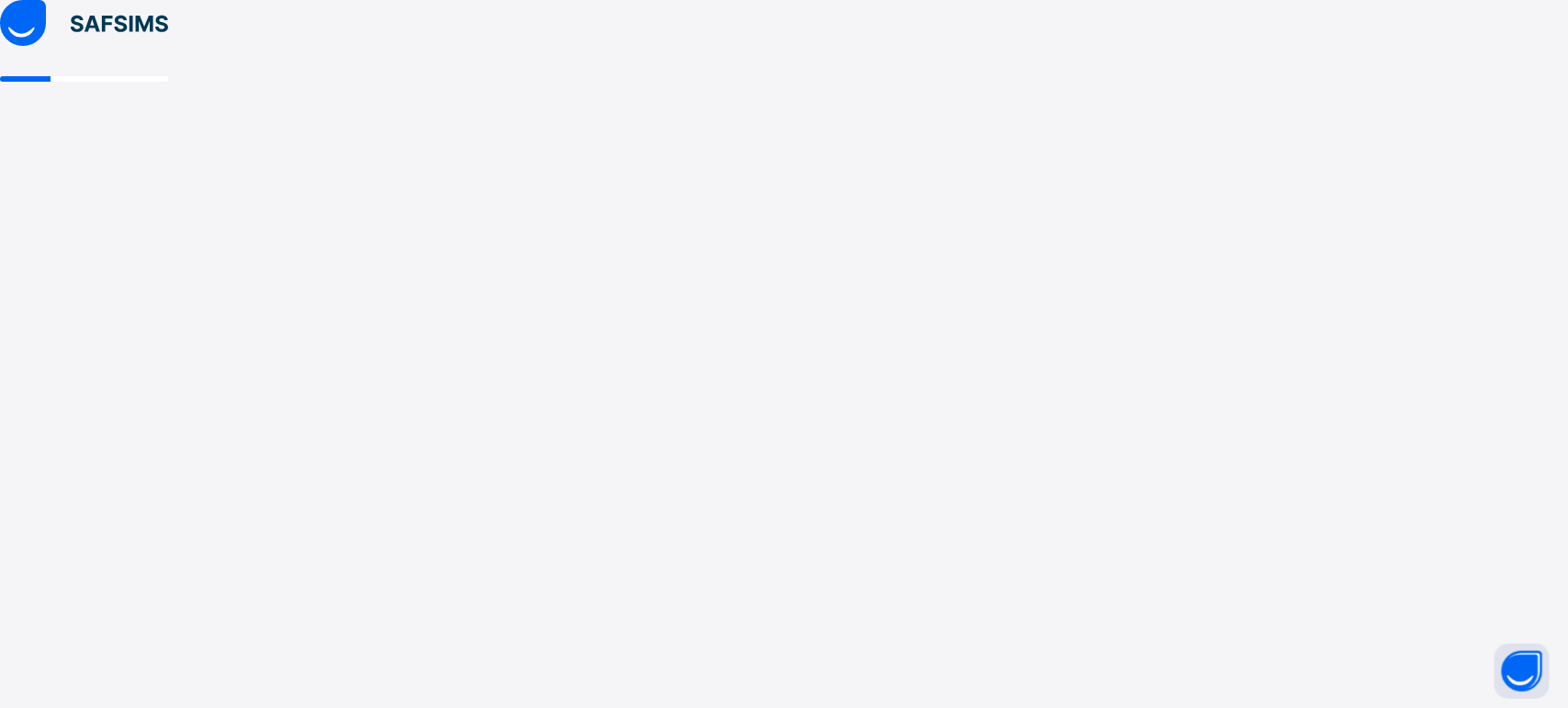
select select "**"
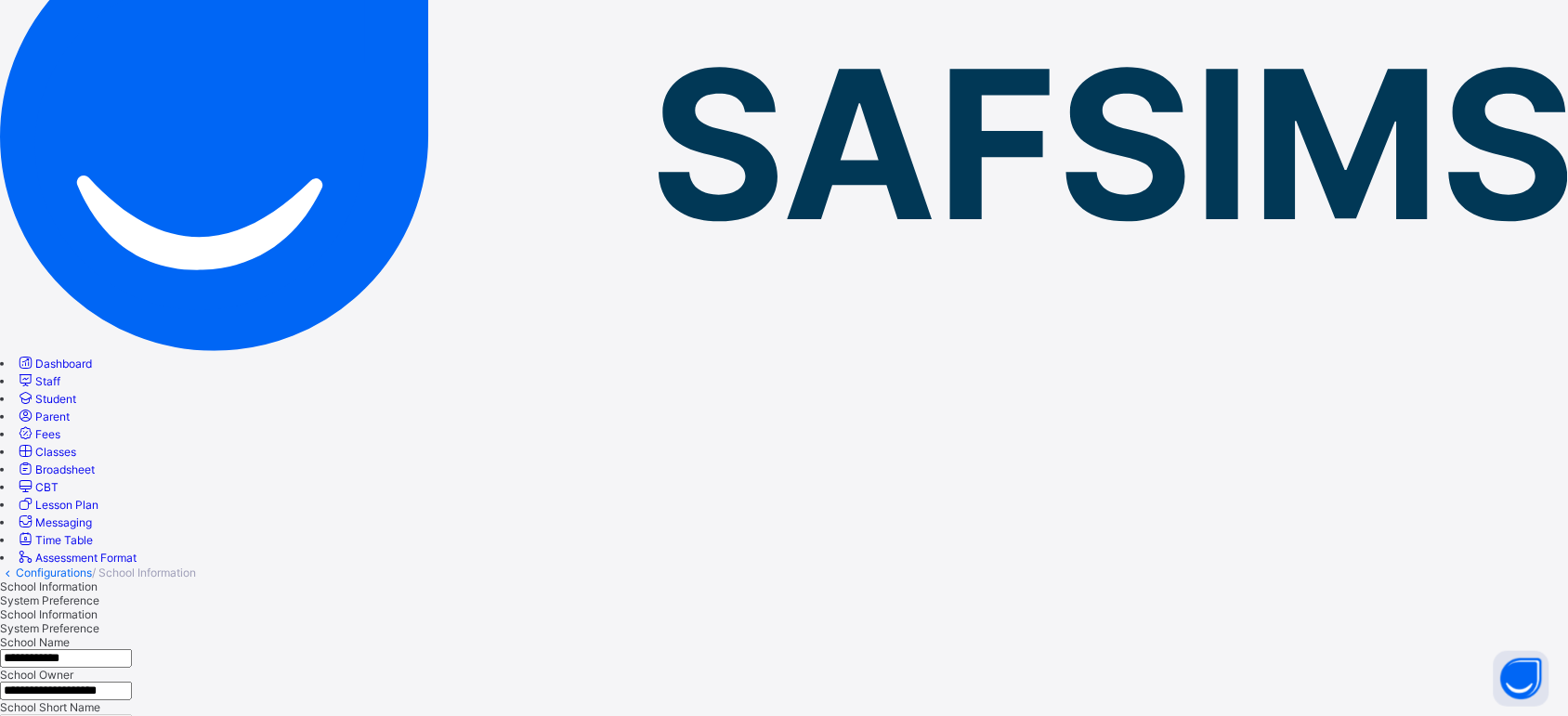
scroll to position [163, 0]
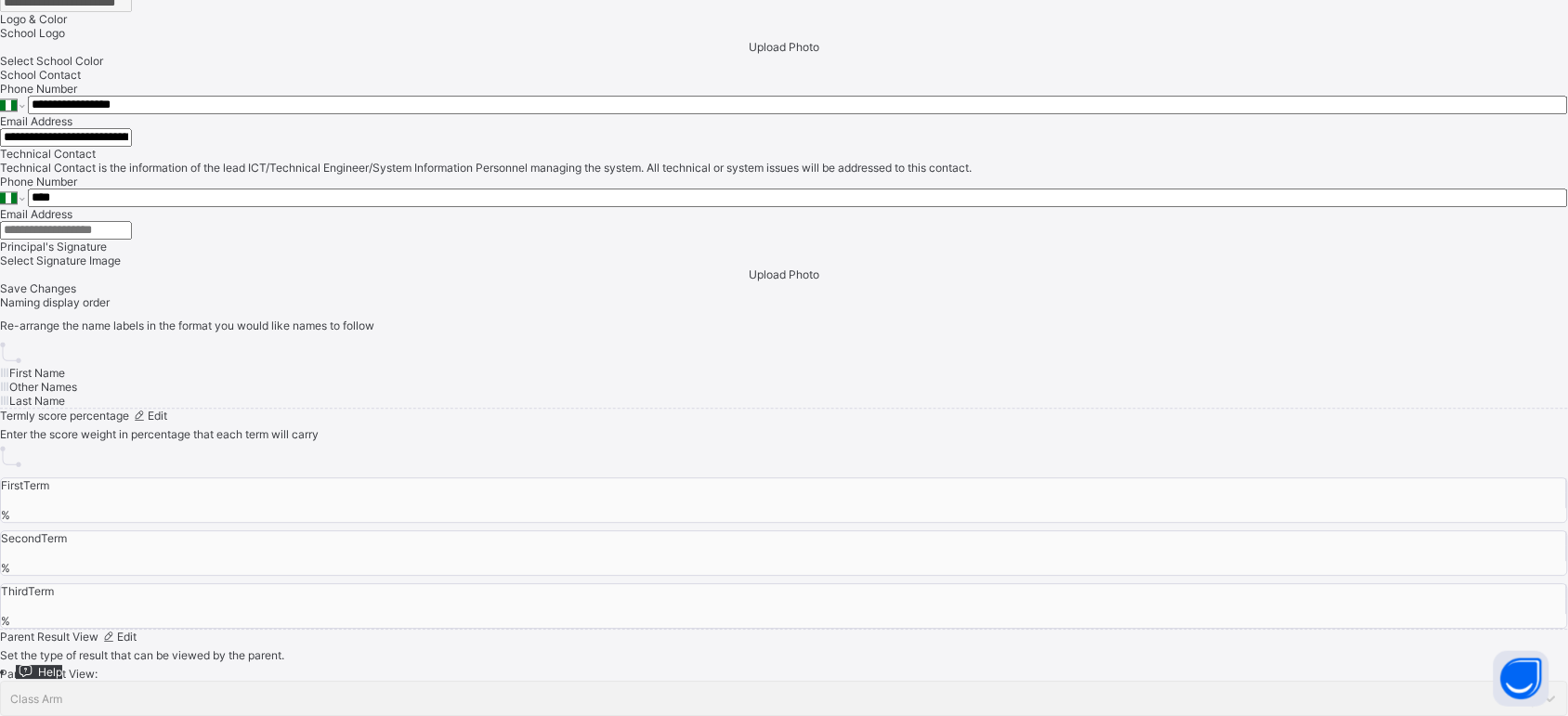
scroll to position [1673, 0]
click at [96, 572] on span "Configuration" at bounding box center [73, 690] width 71 height 14
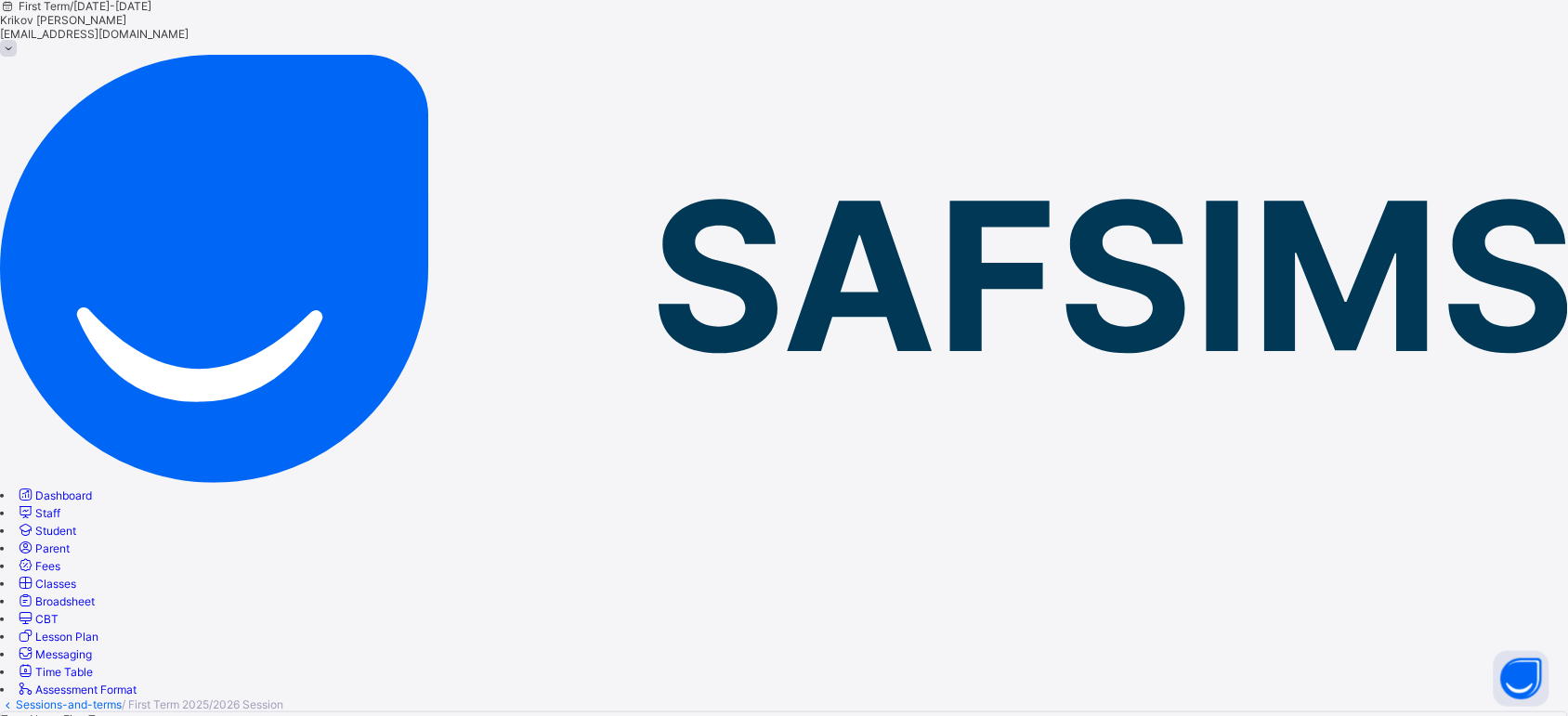
scroll to position [15, 0]
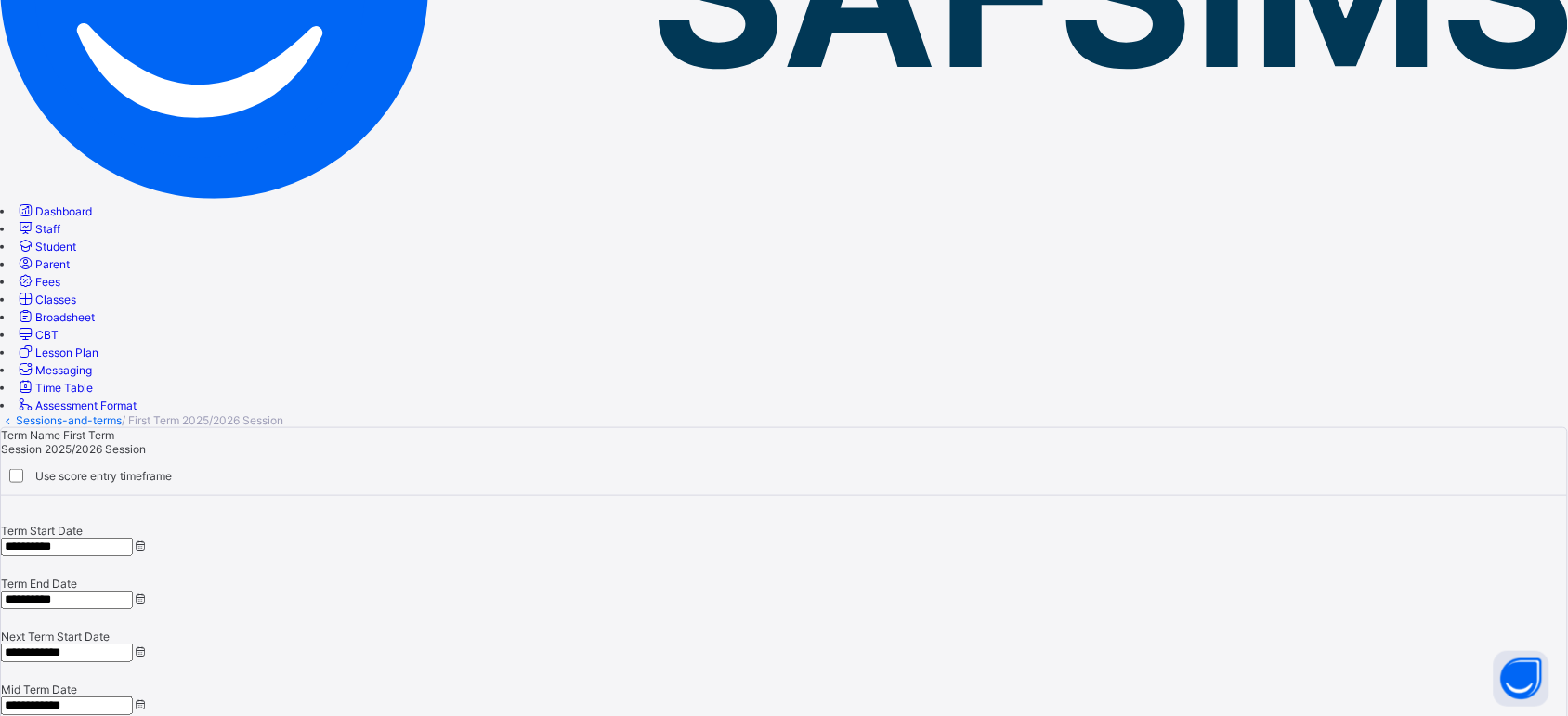
scroll to position [311, 0]
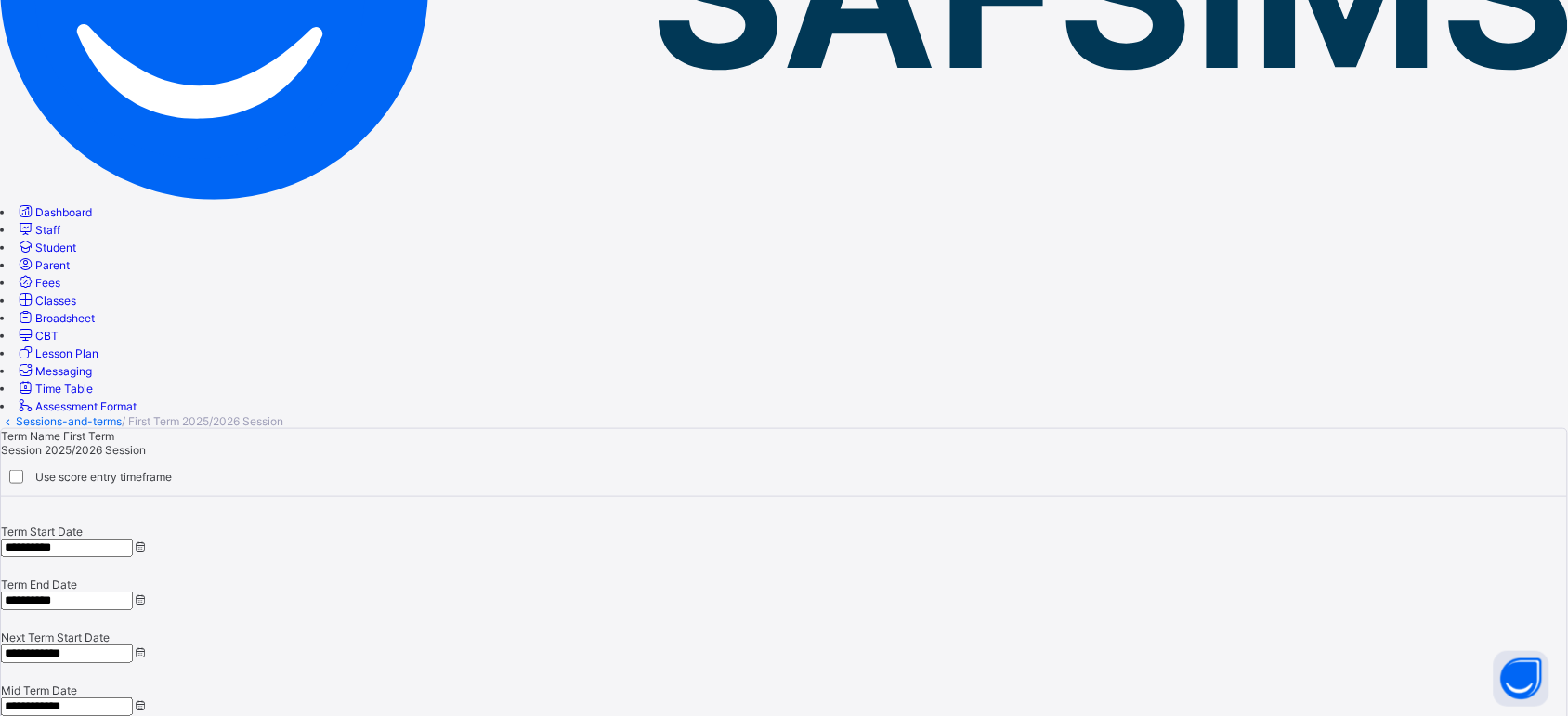
scroll to position [286, 0]
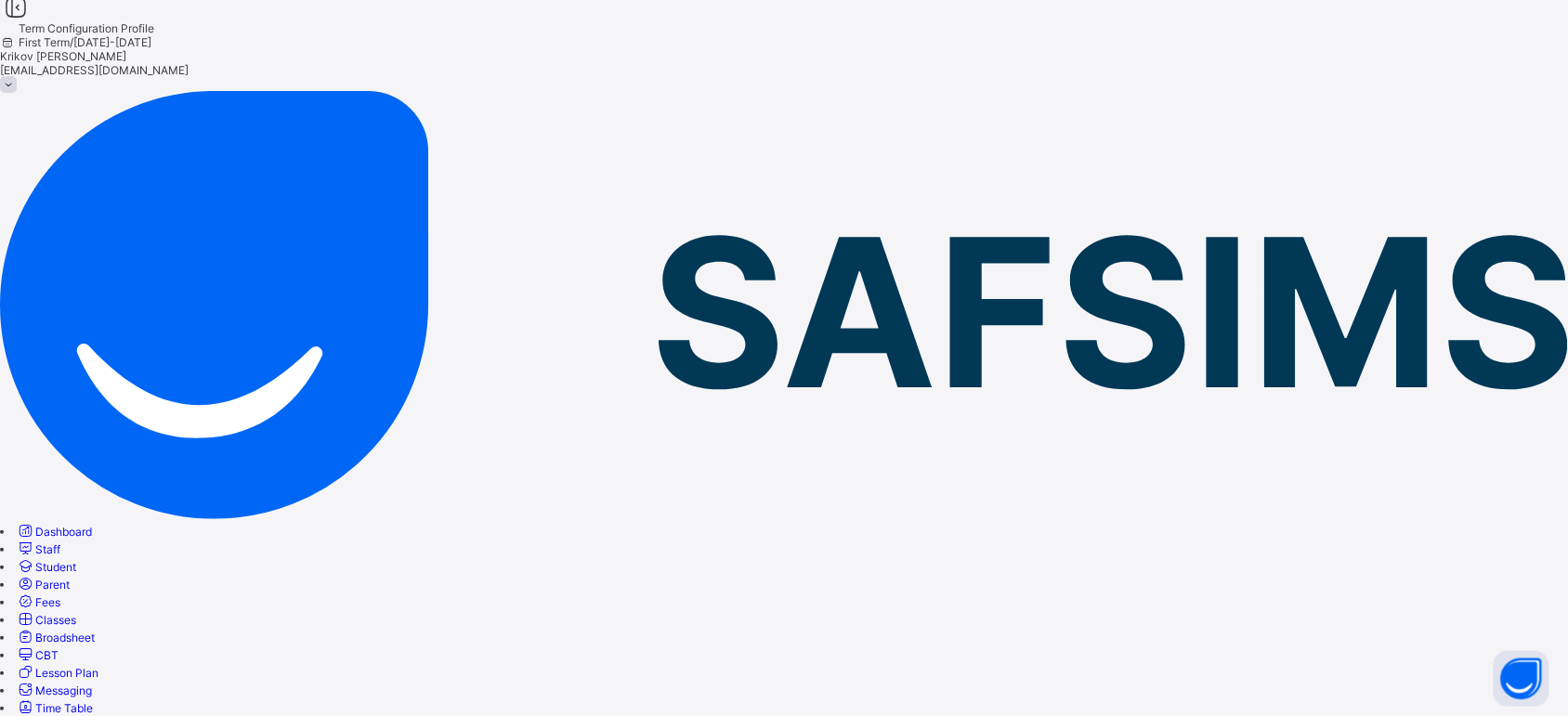
scroll to position [0, 0]
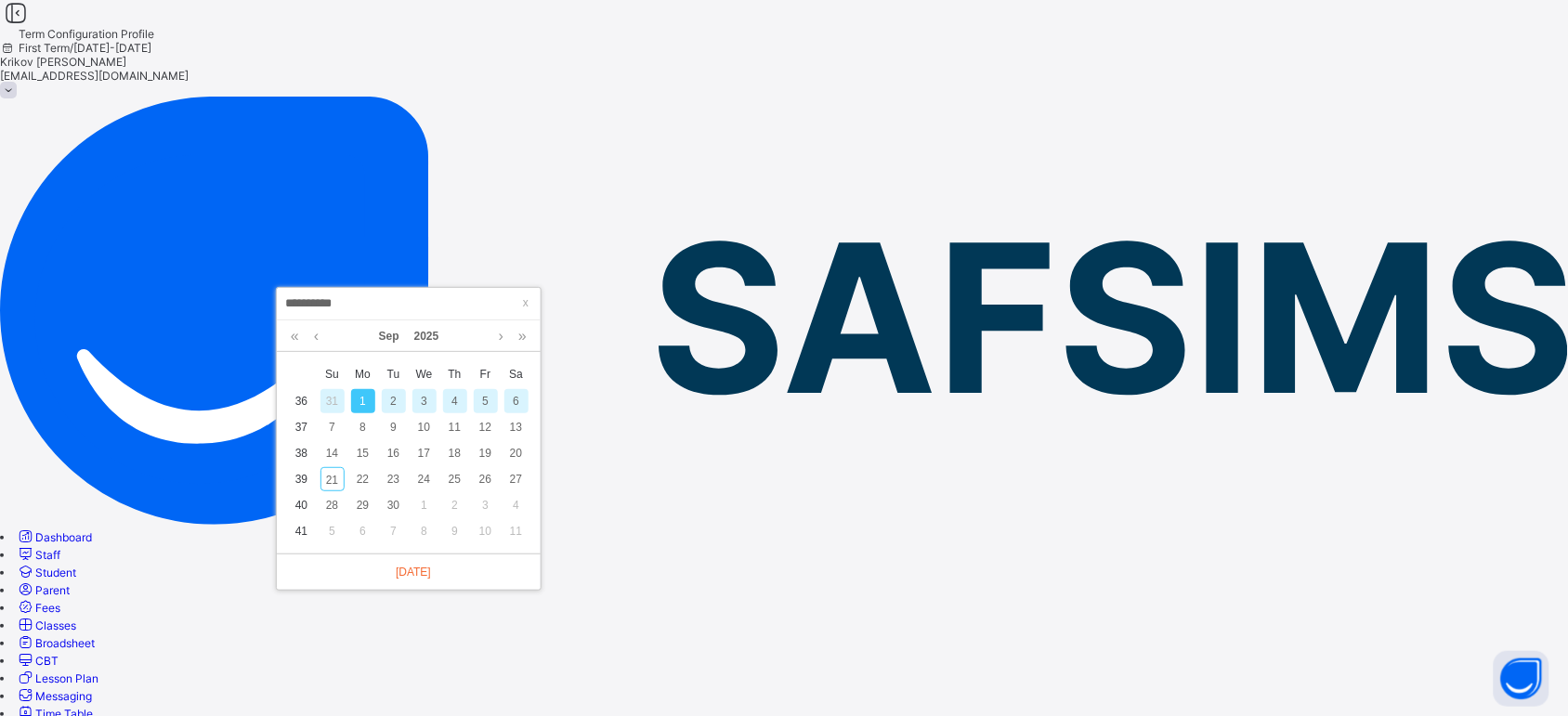
click at [539, 298] on div "**********" at bounding box center [408, 305] width 264 height 33
click at [526, 300] on span at bounding box center [525, 303] width 18 height 18
type input "**********"
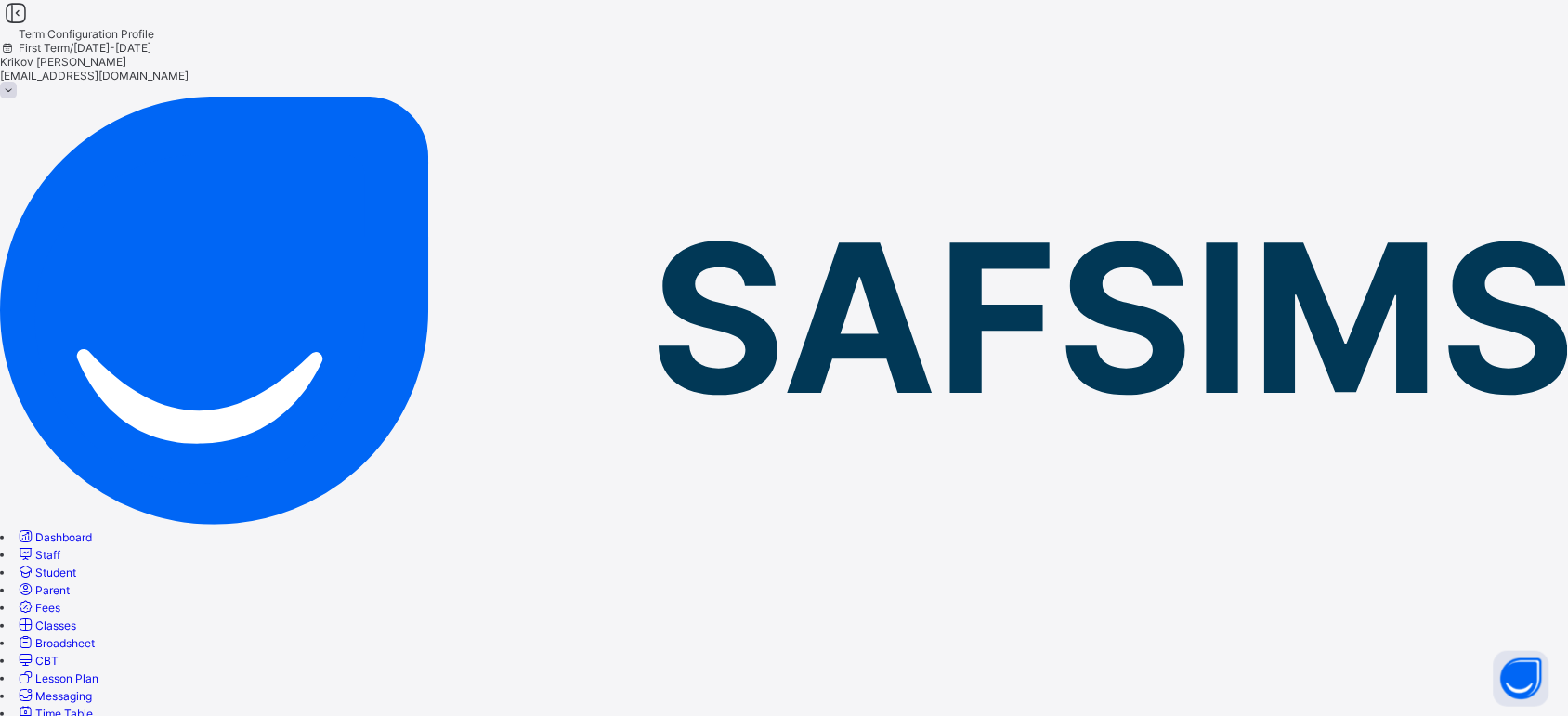
click at [92, 531] on span "Dashboard" at bounding box center [63, 537] width 56 height 14
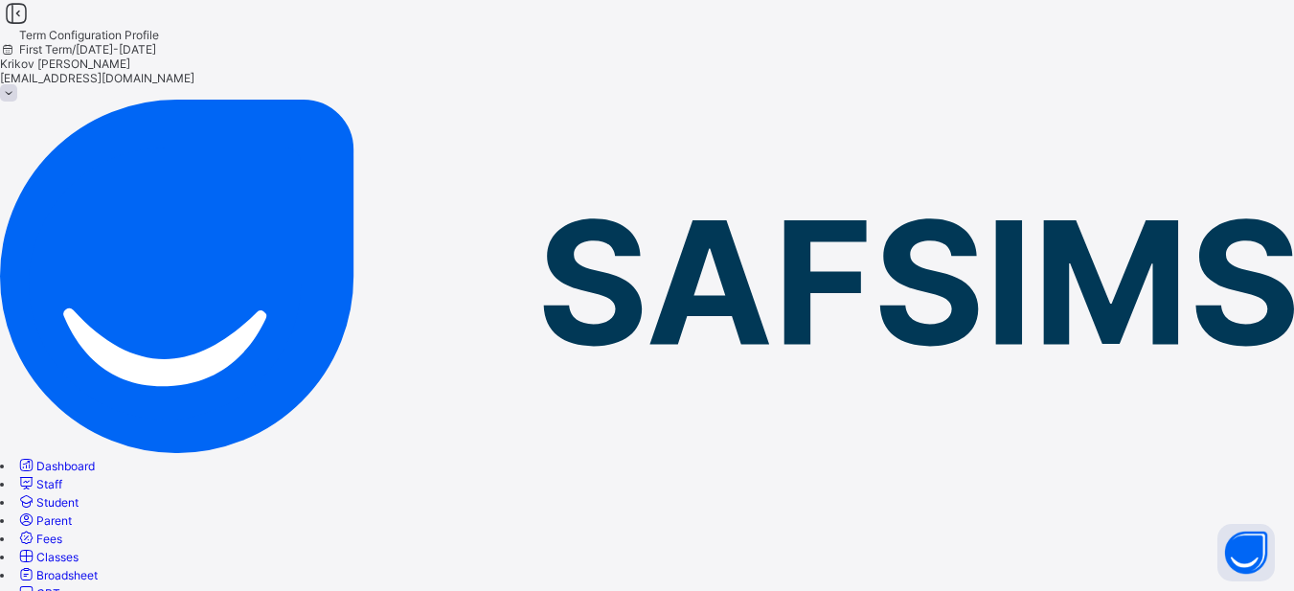
click at [707, 60] on div "Term Configuration Profile First Term / 2025-2026 Krikov Tartakovskiy krikov.ta…" at bounding box center [647, 50] width 1294 height 100
click at [17, 84] on span at bounding box center [8, 92] width 17 height 17
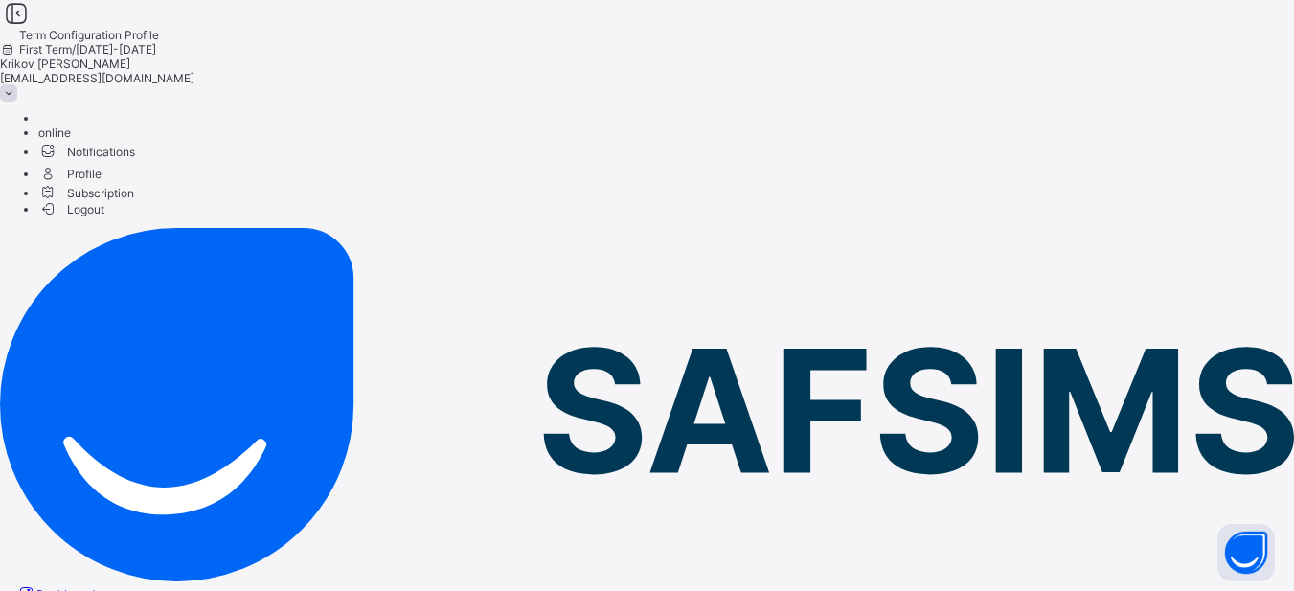
click at [17, 84] on span at bounding box center [8, 92] width 17 height 17
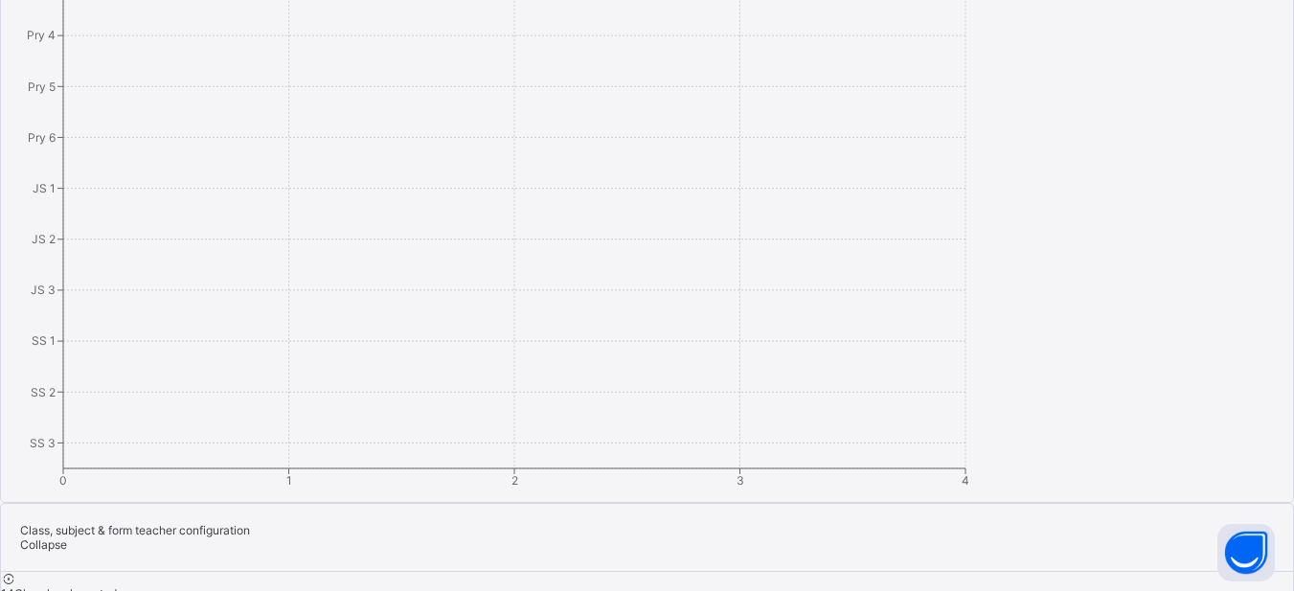
scroll to position [2127, 0]
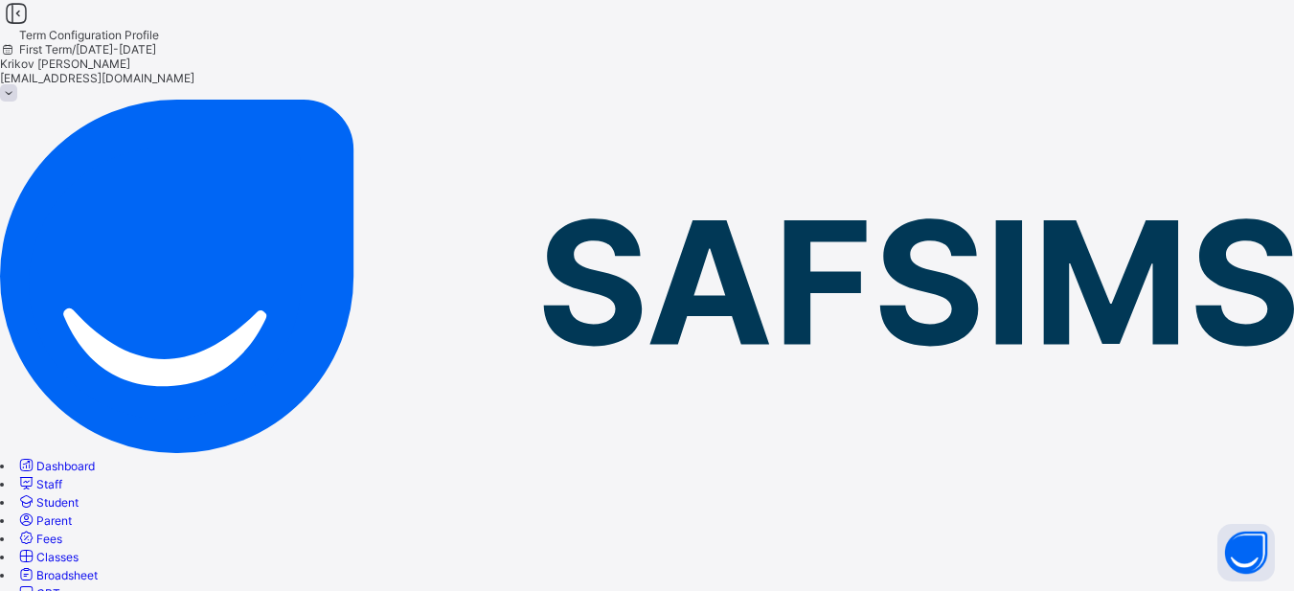
scroll to position [95, 0]
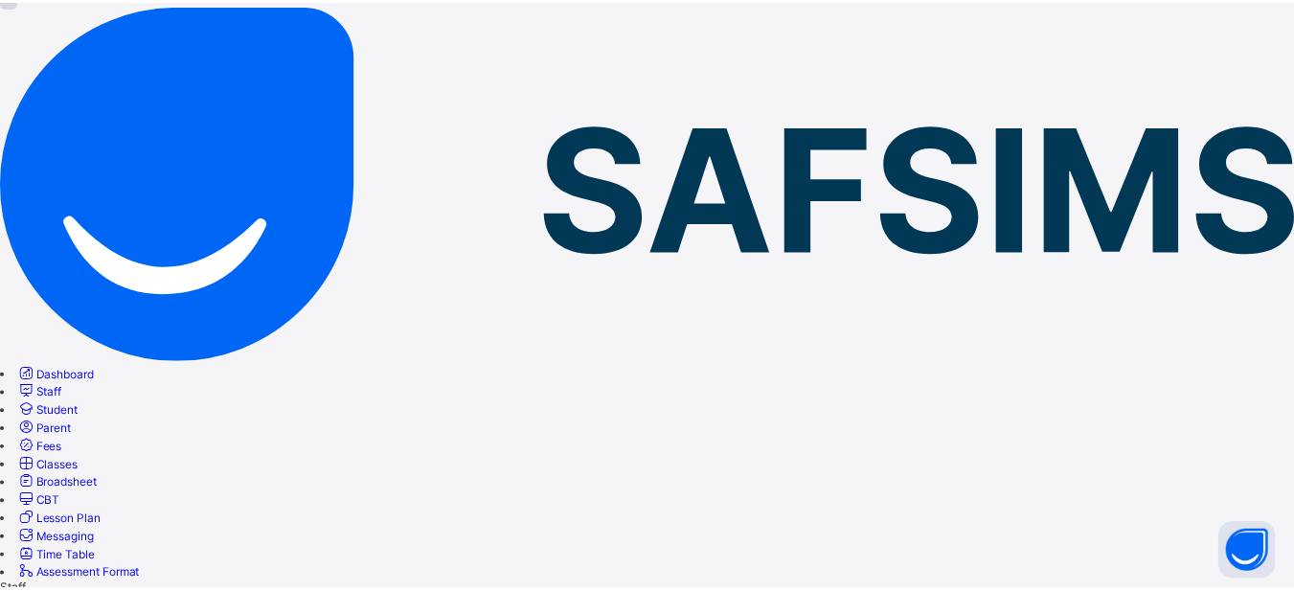
scroll to position [634, 0]
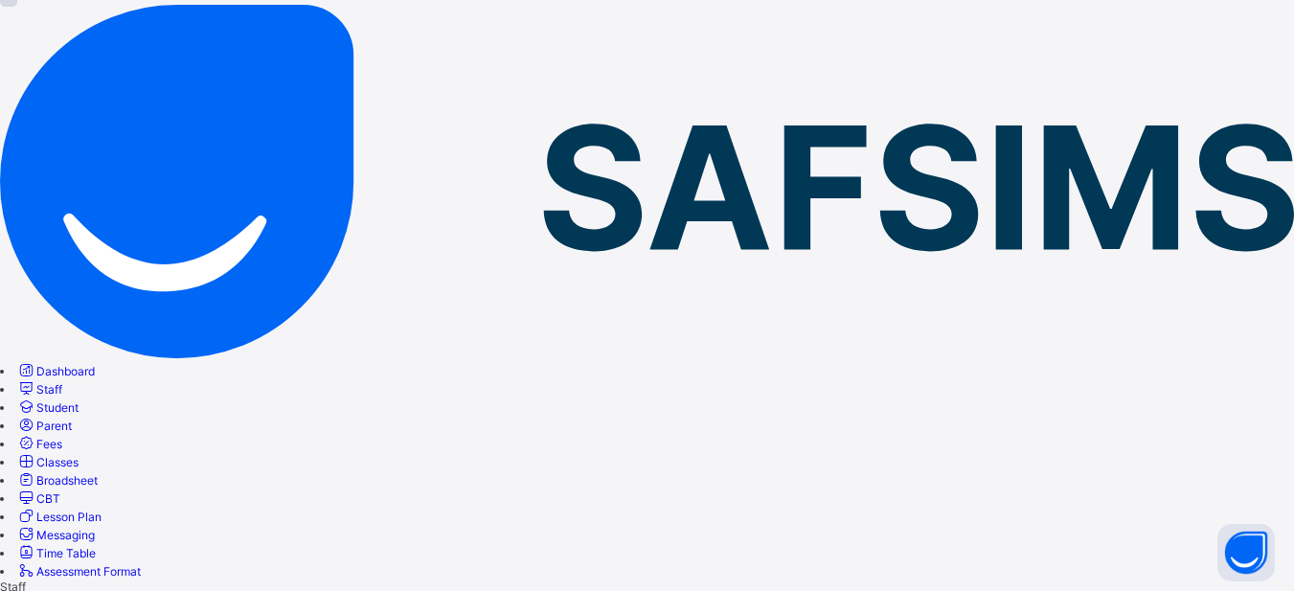
scroll to position [0, 0]
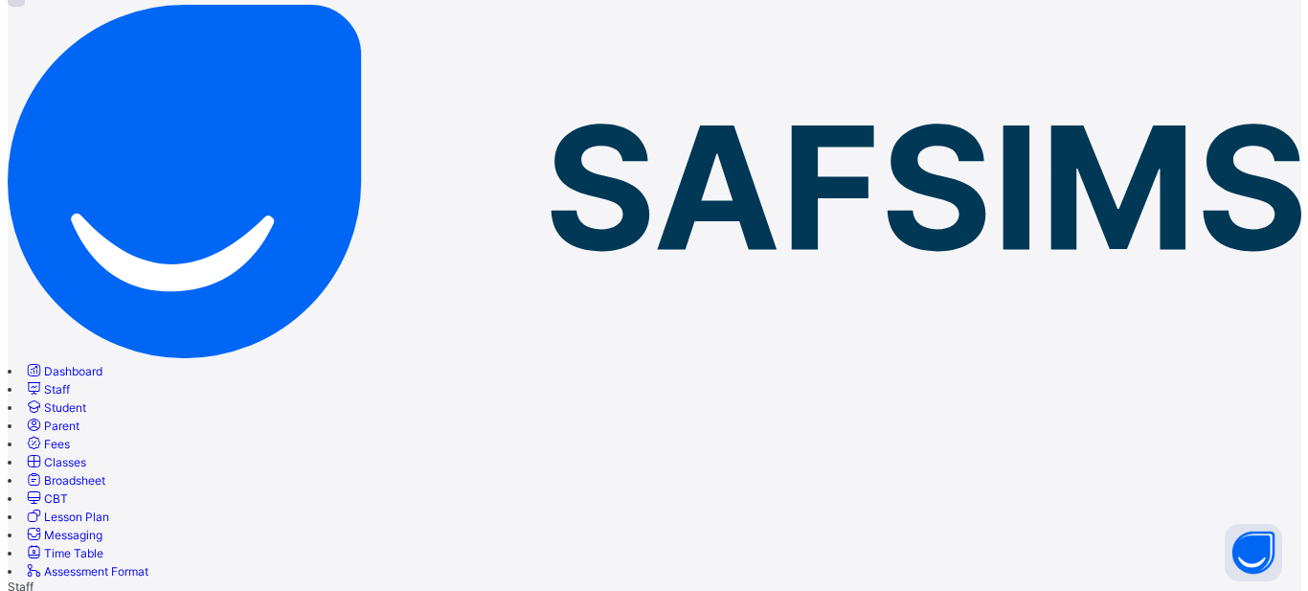
scroll to position [634, 0]
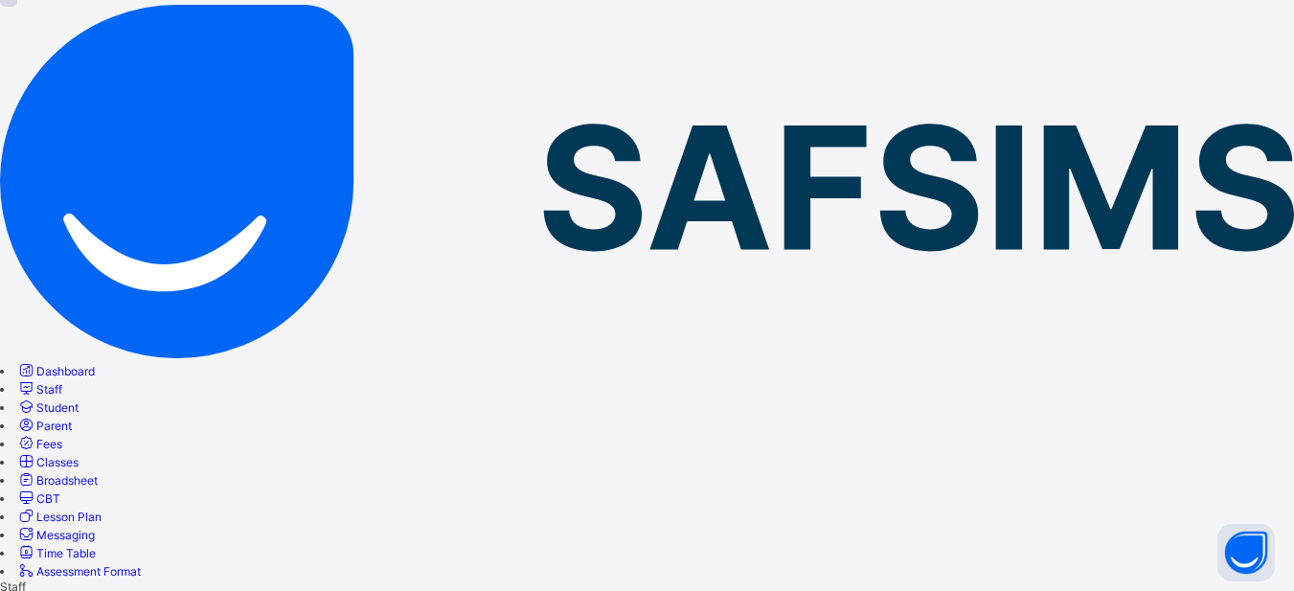
select select "**"
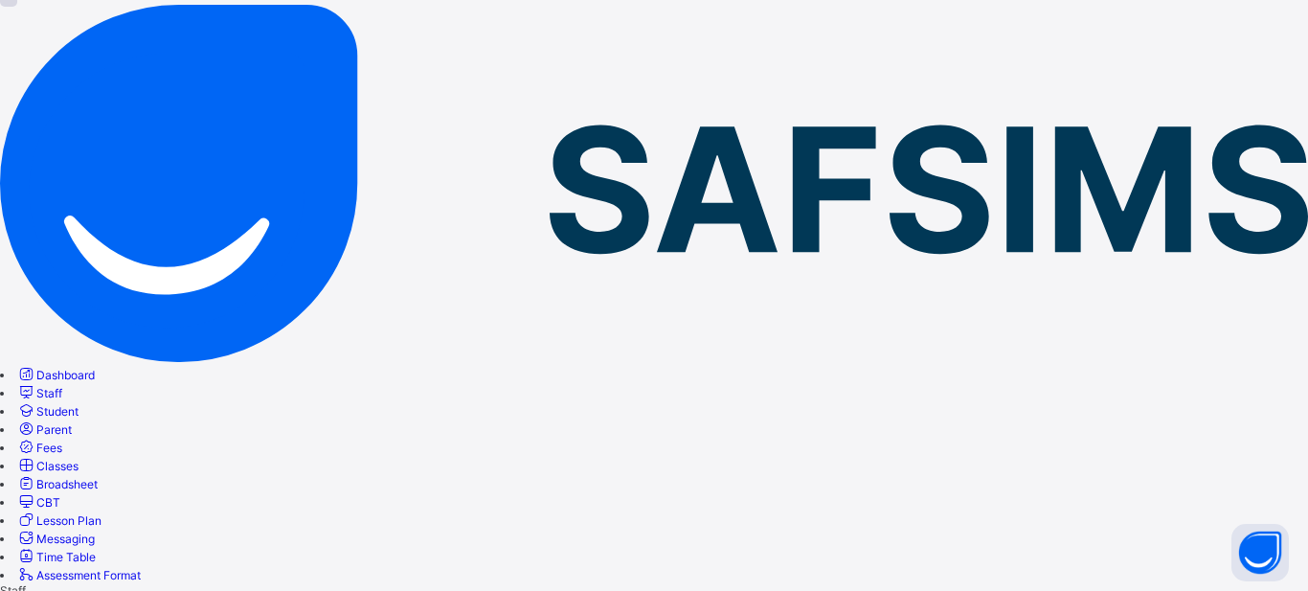
scroll to position [96, 0]
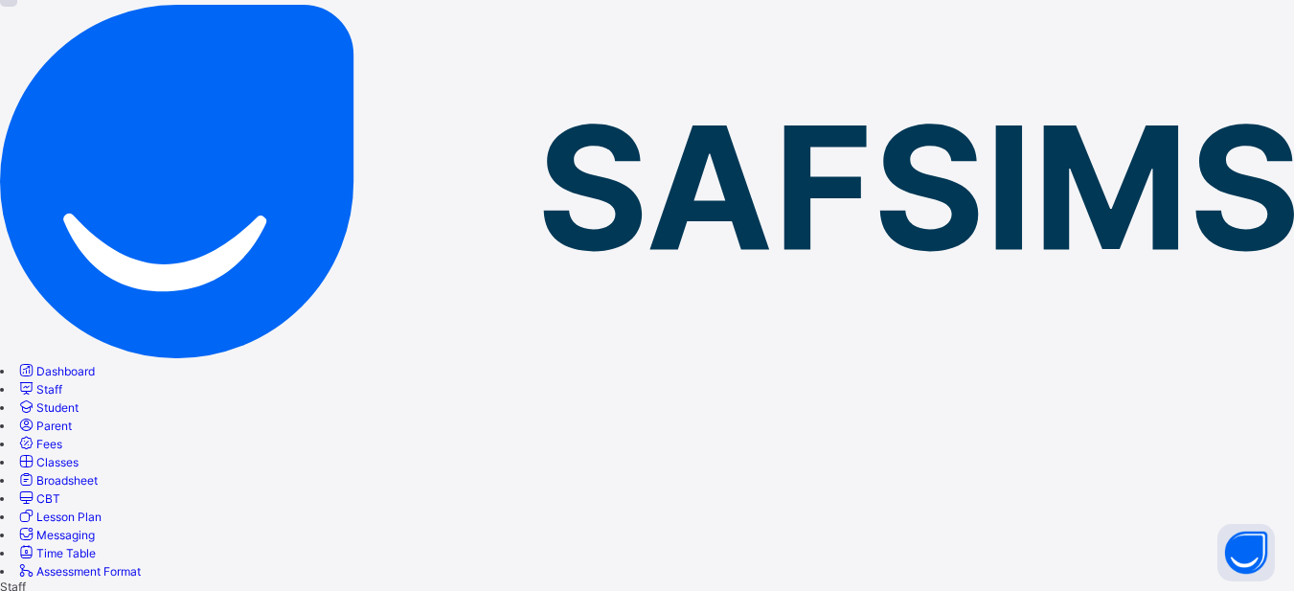
click at [79, 400] on span "Student" at bounding box center [57, 407] width 42 height 14
select select "**"
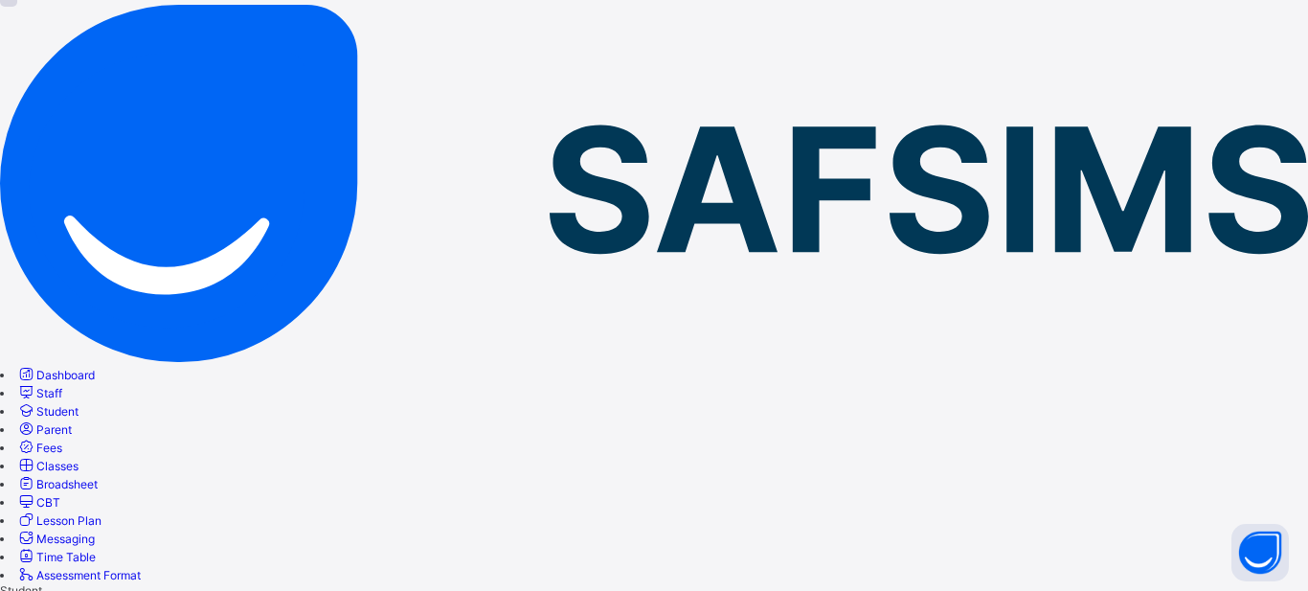
scroll to position [383, 0]
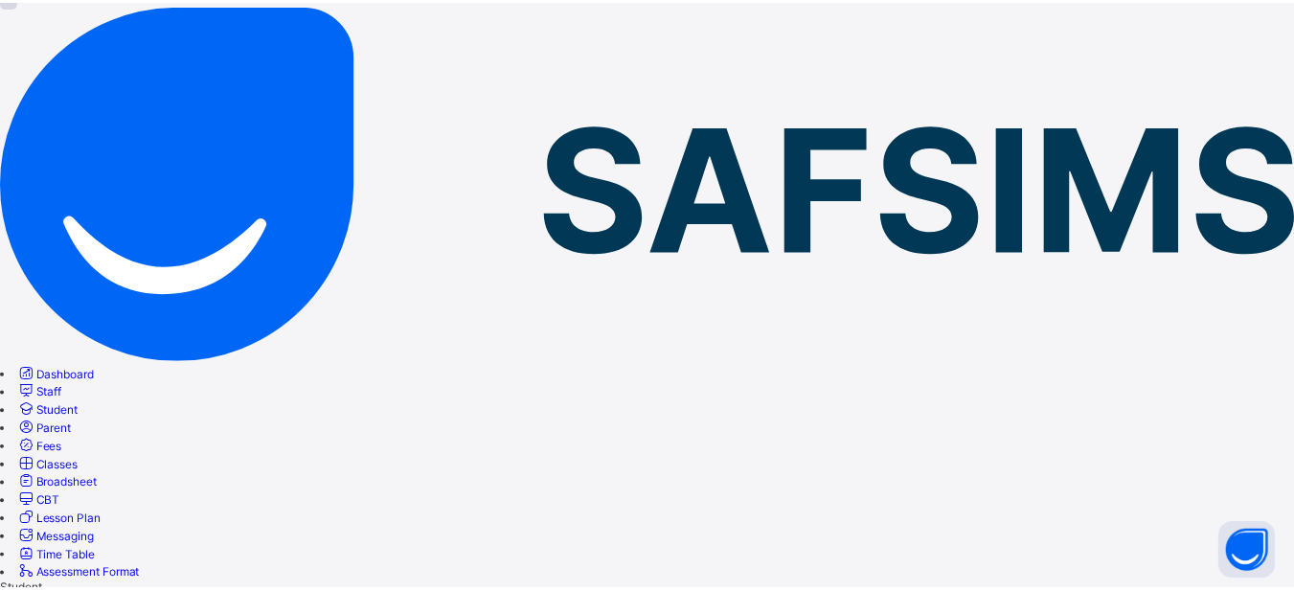
scroll to position [816, 0]
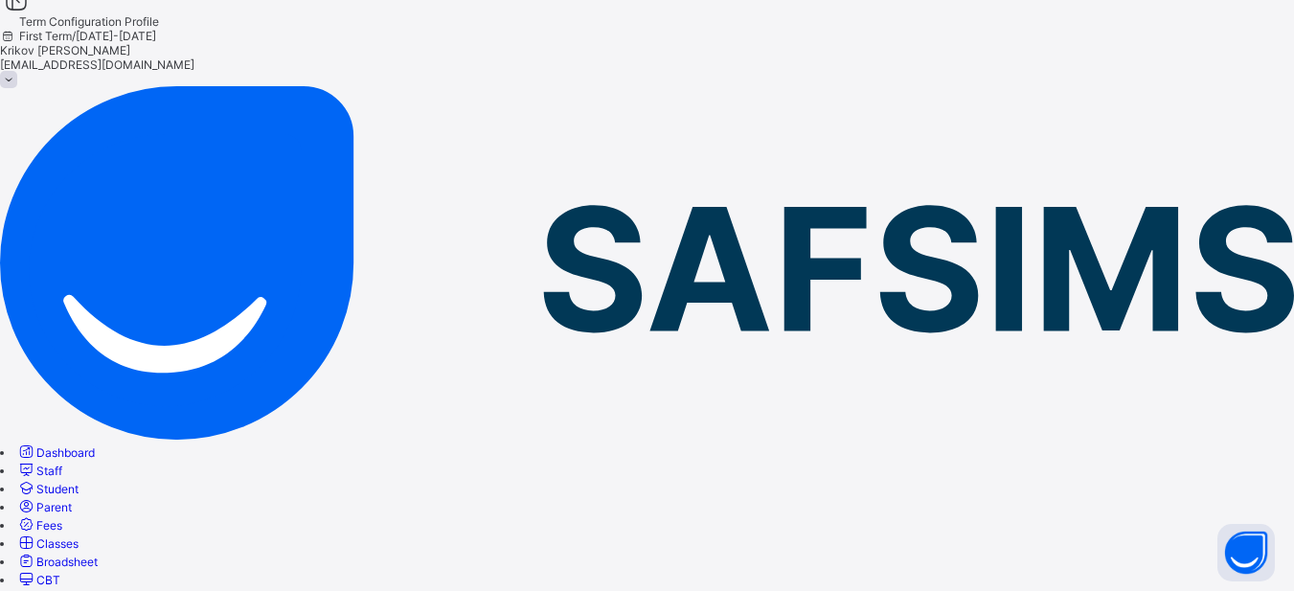
scroll to position [0, 0]
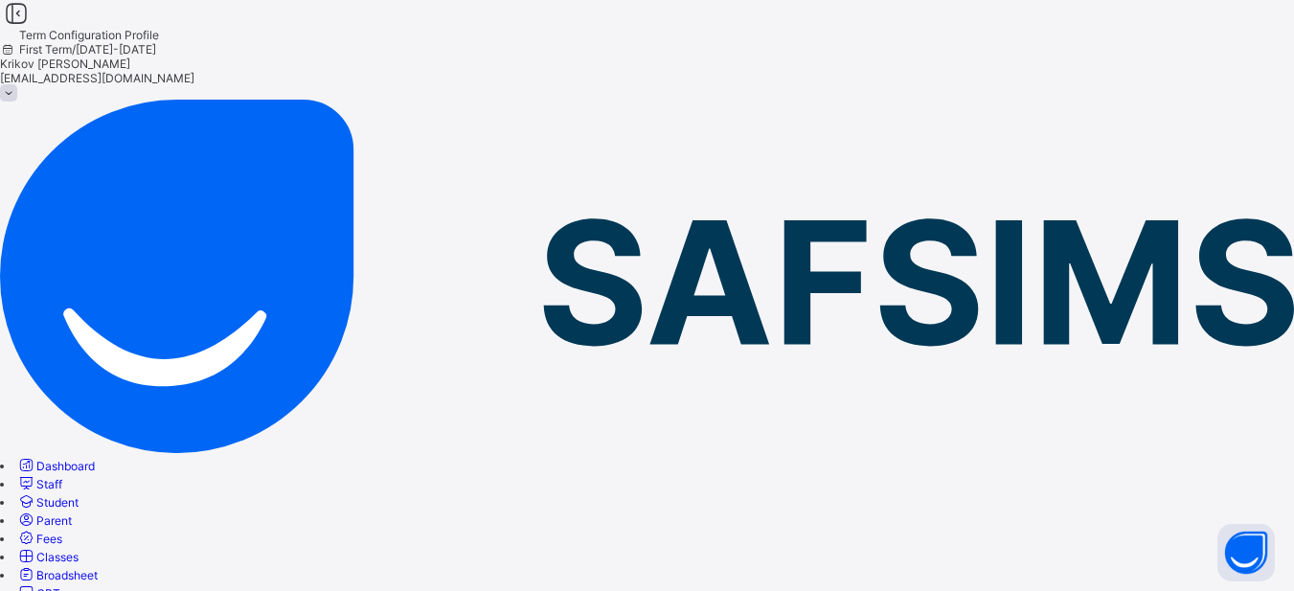
click at [72, 513] on span "Parent" at bounding box center [53, 520] width 35 height 14
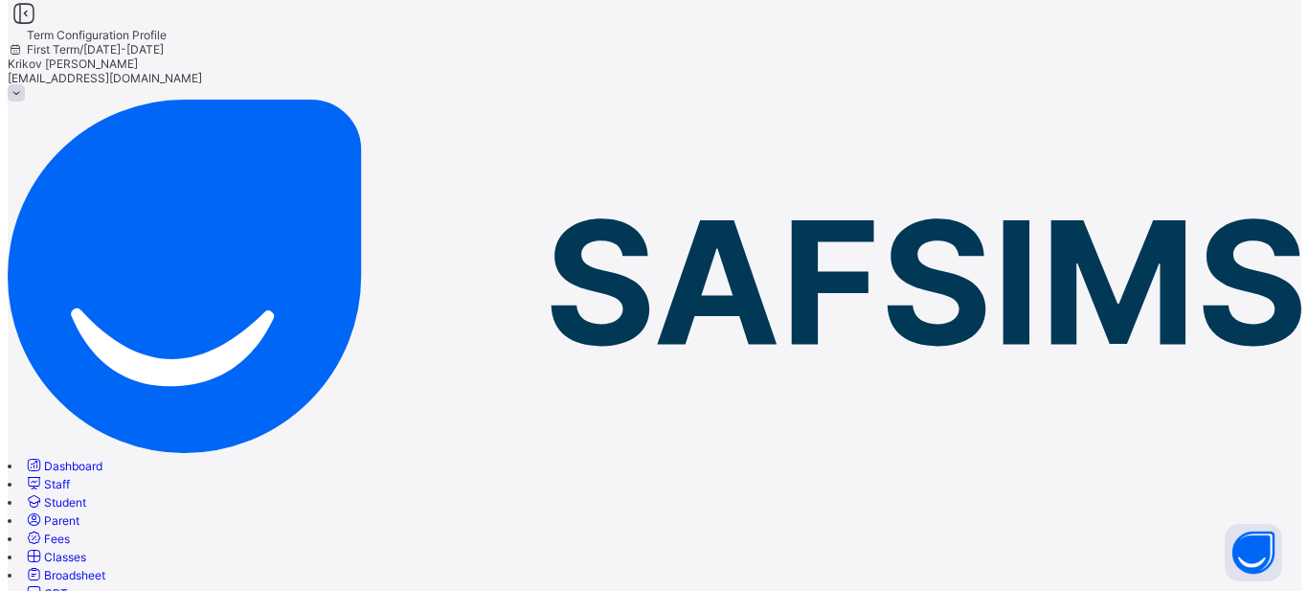
scroll to position [634, 0]
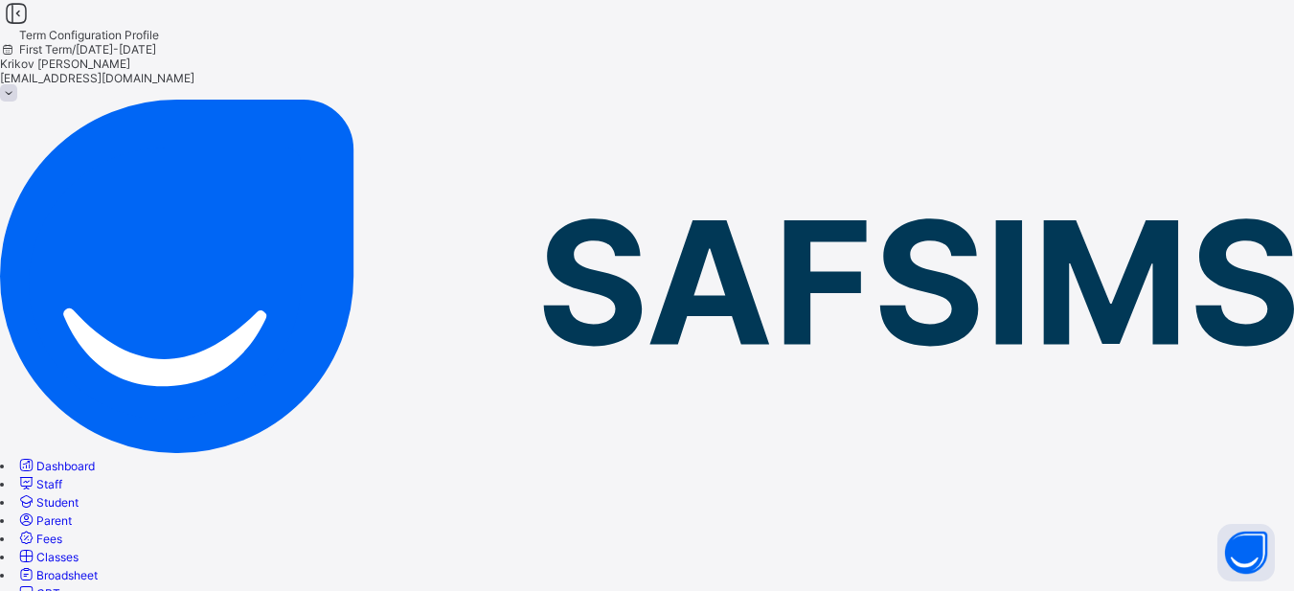
select select "**"
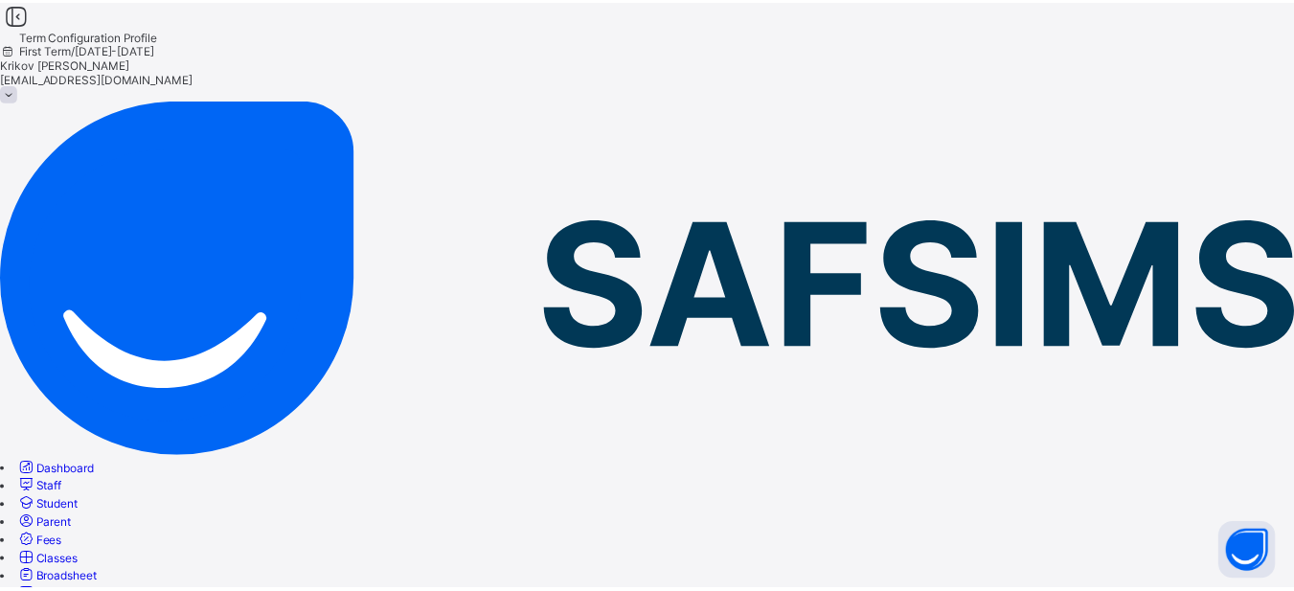
scroll to position [23, 0]
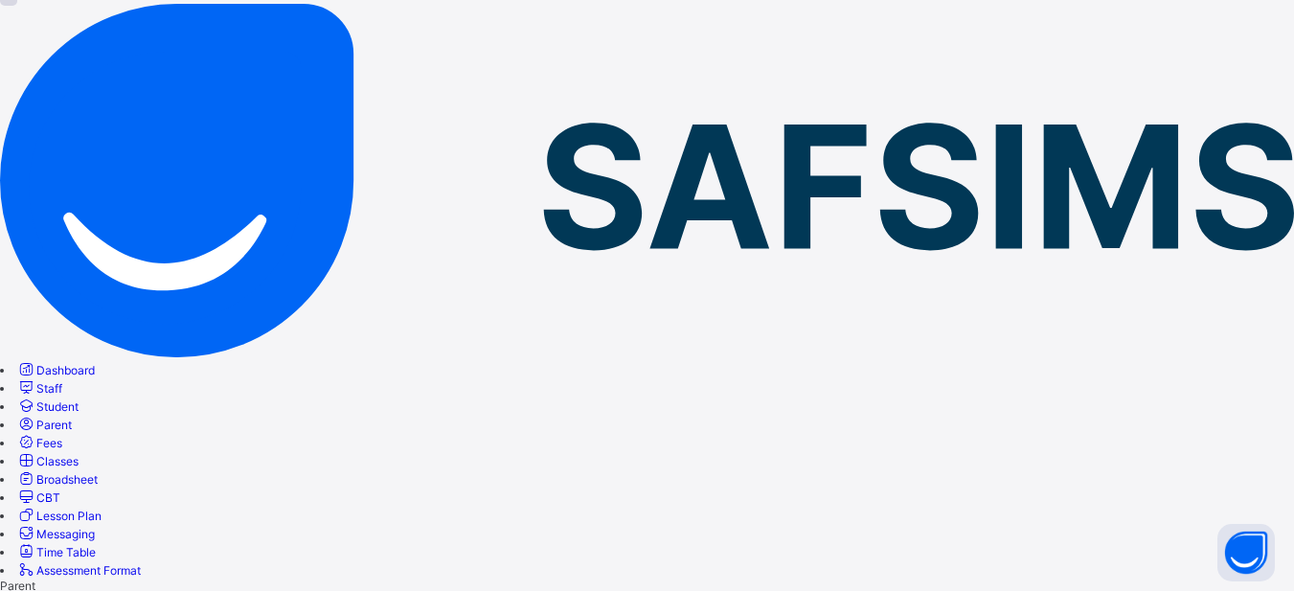
scroll to position [192, 0]
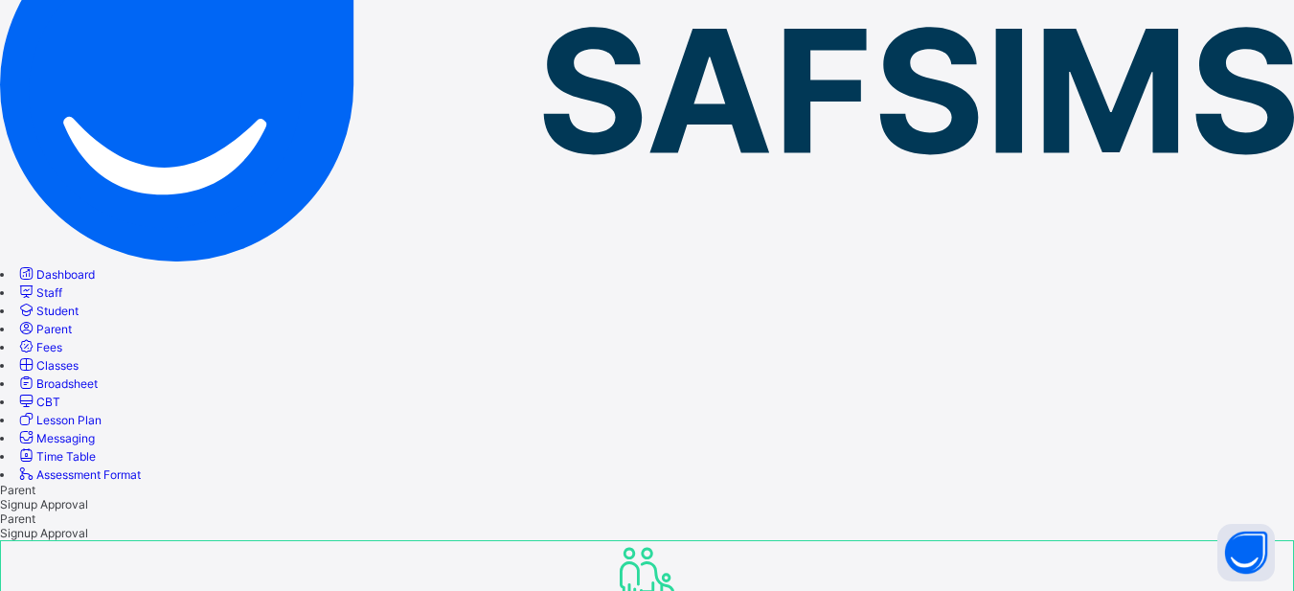
click at [62, 340] on span "Fees" at bounding box center [49, 347] width 26 height 14
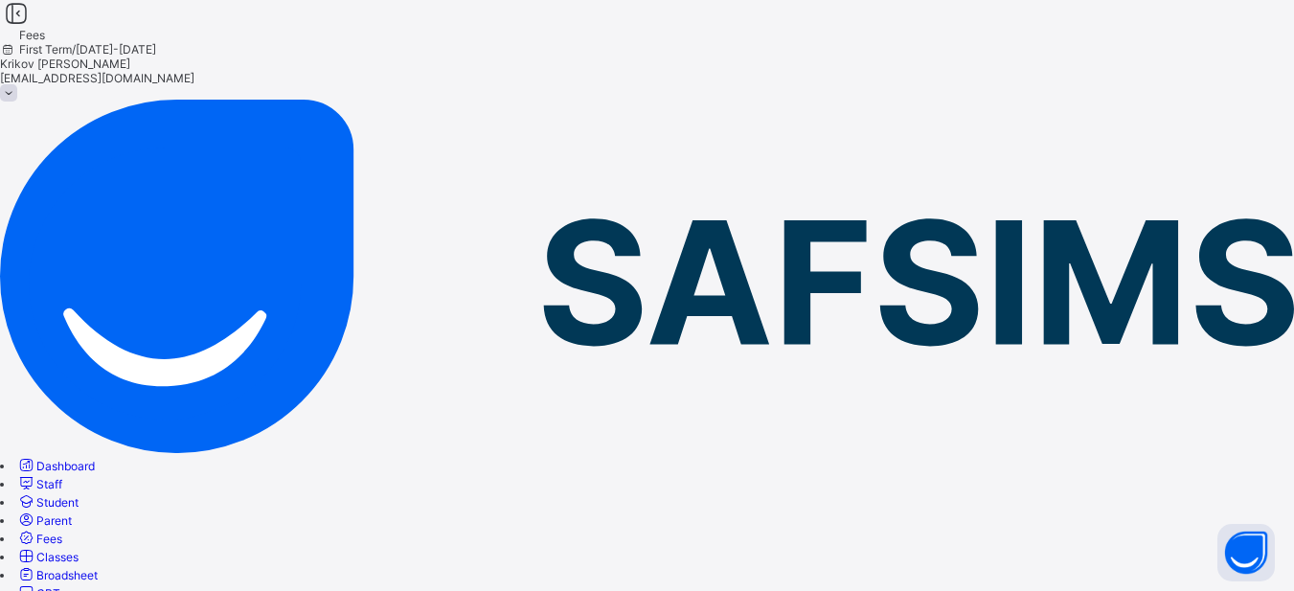
click at [79, 550] on span "Classes" at bounding box center [57, 557] width 42 height 14
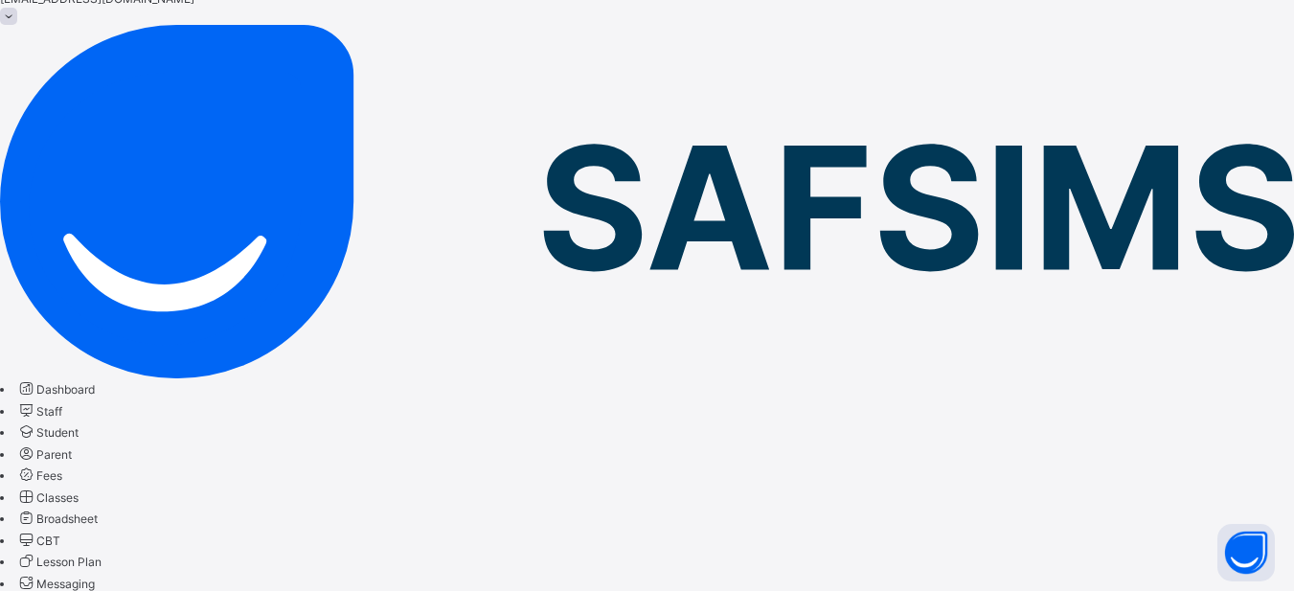
scroll to position [66, 0]
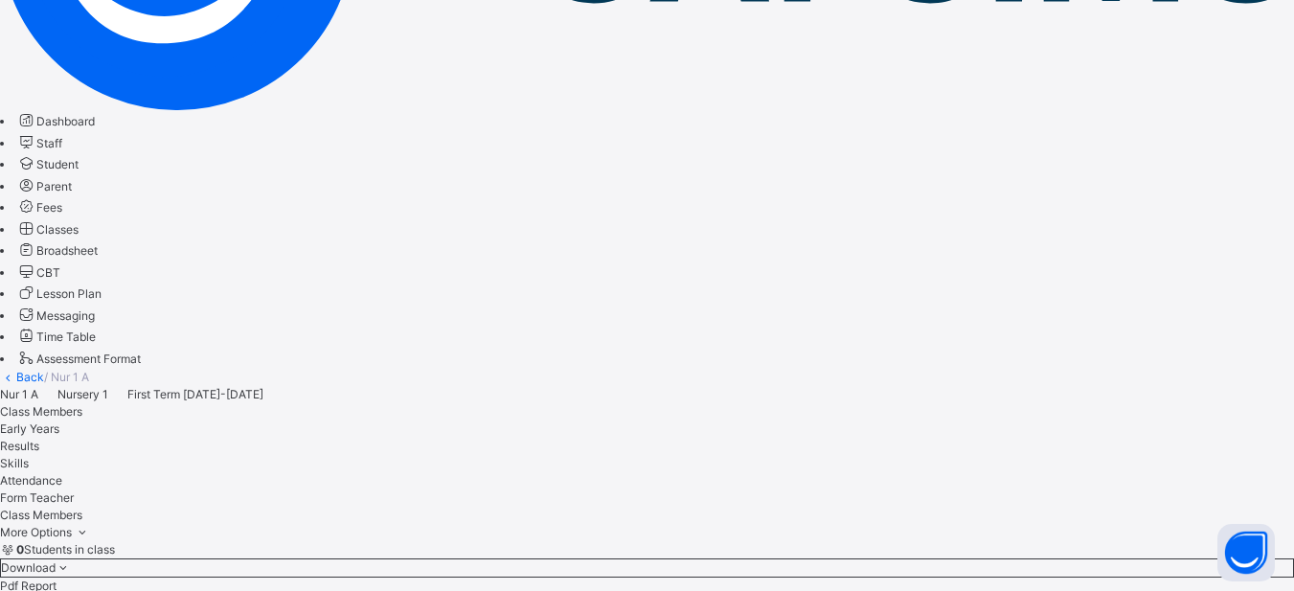
scroll to position [545, 0]
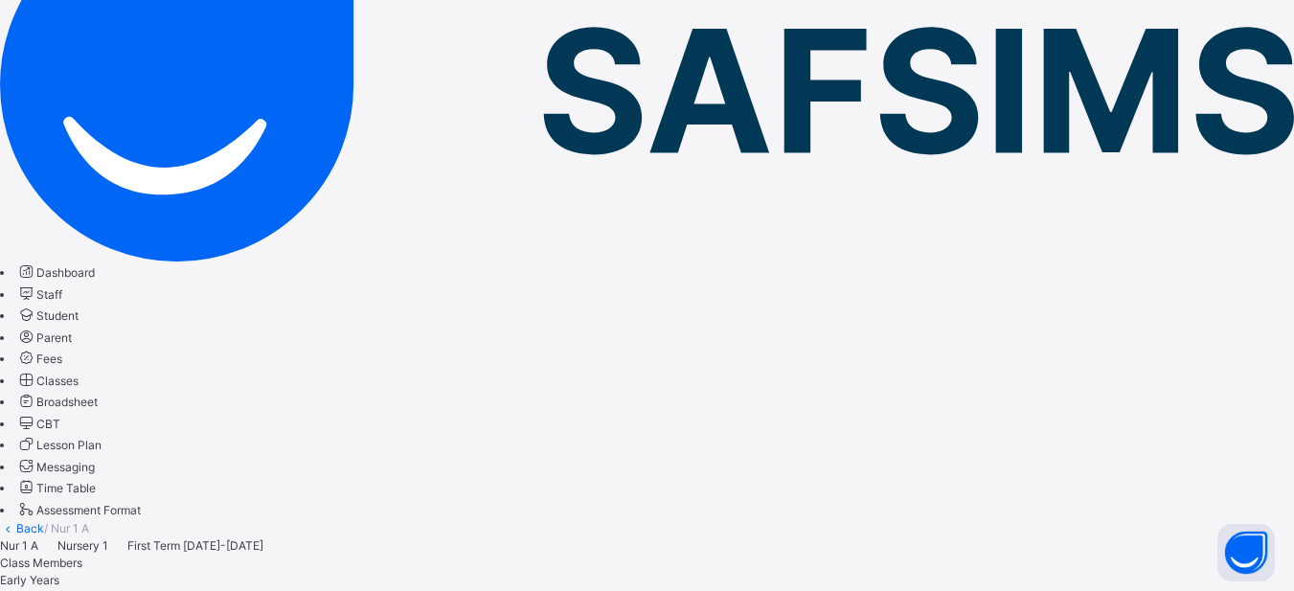
scroll to position [77, 0]
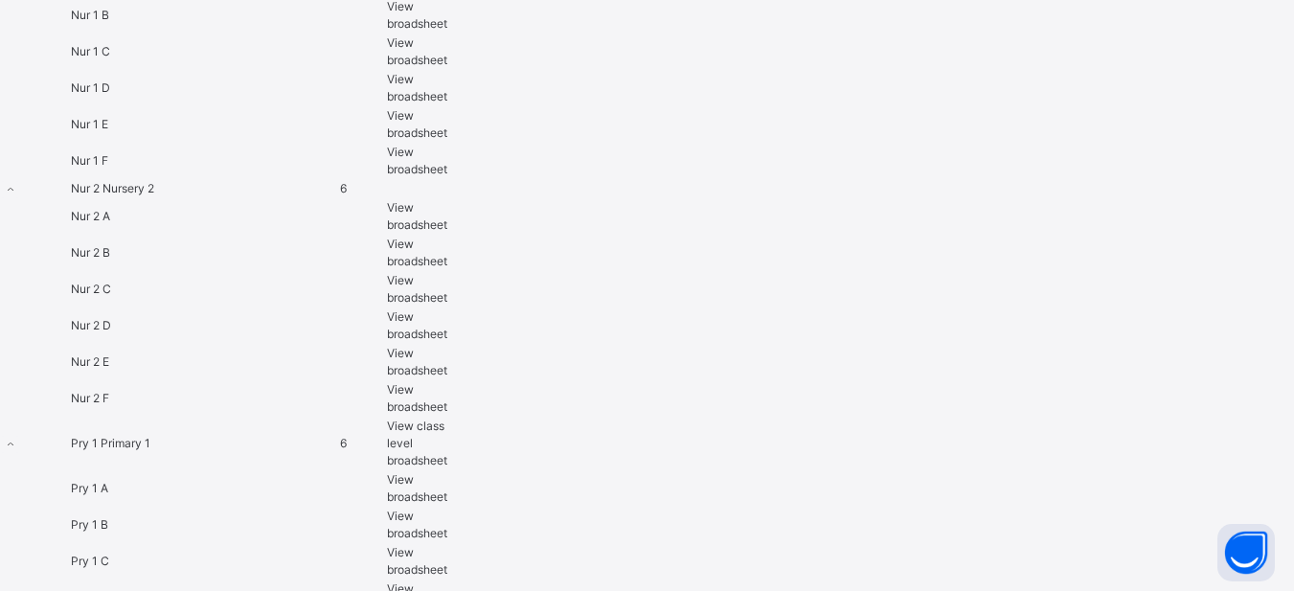
scroll to position [1149, 0]
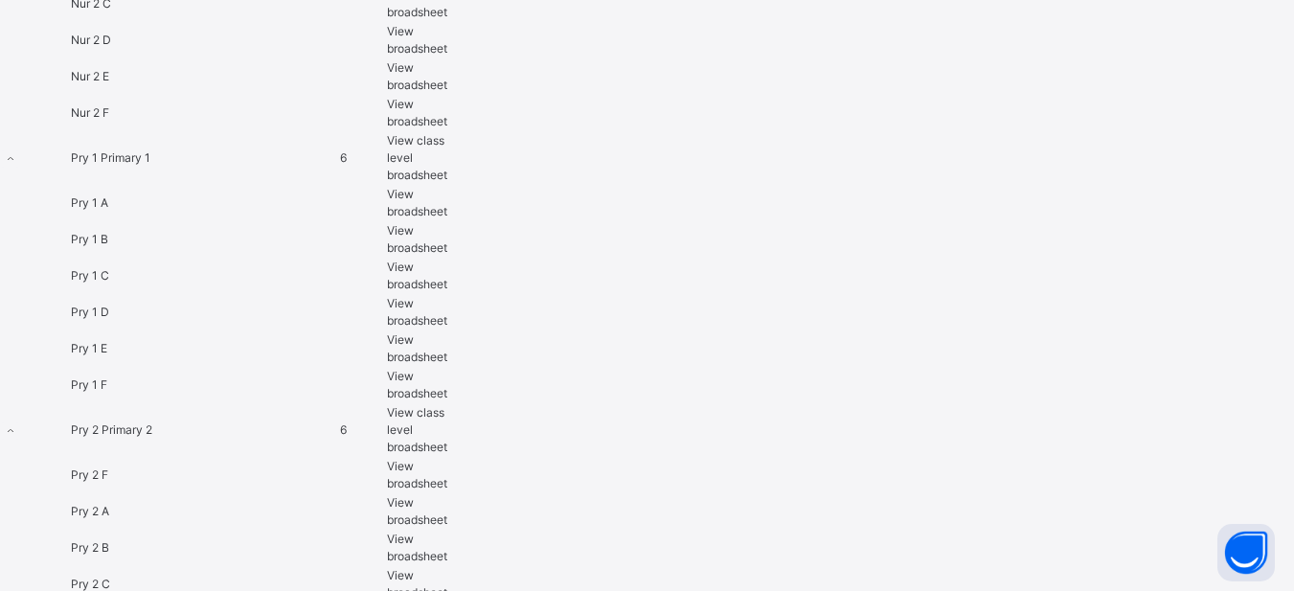
click at [447, 459] on span "View broadsheet" at bounding box center [417, 475] width 60 height 32
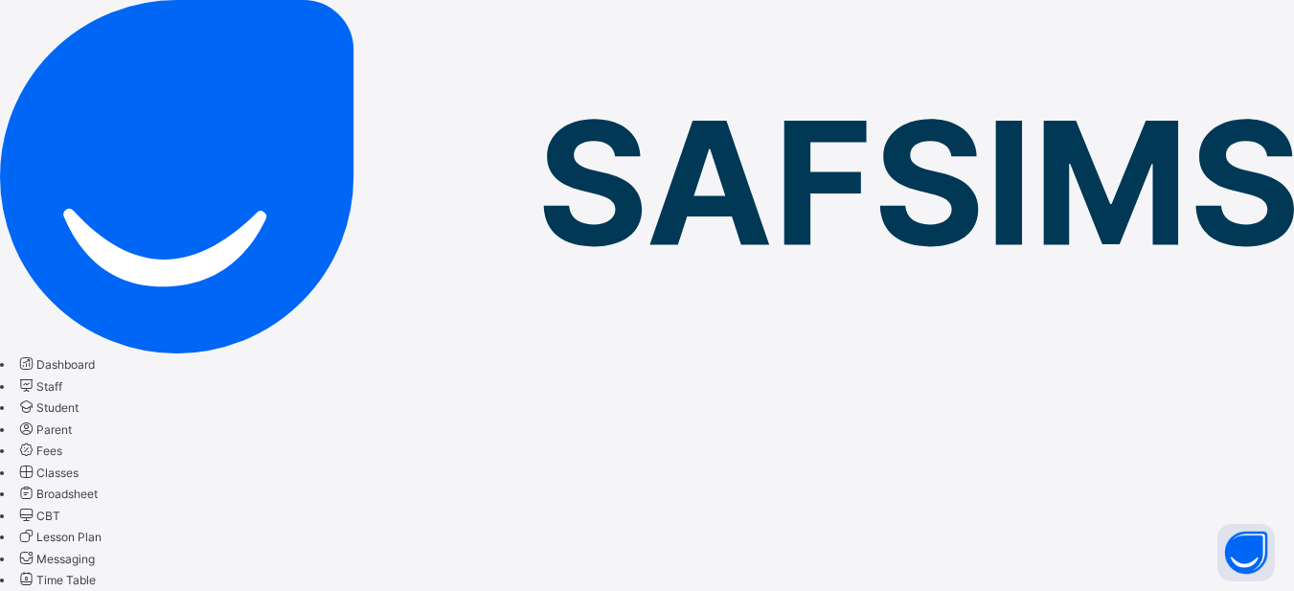
scroll to position [77, 0]
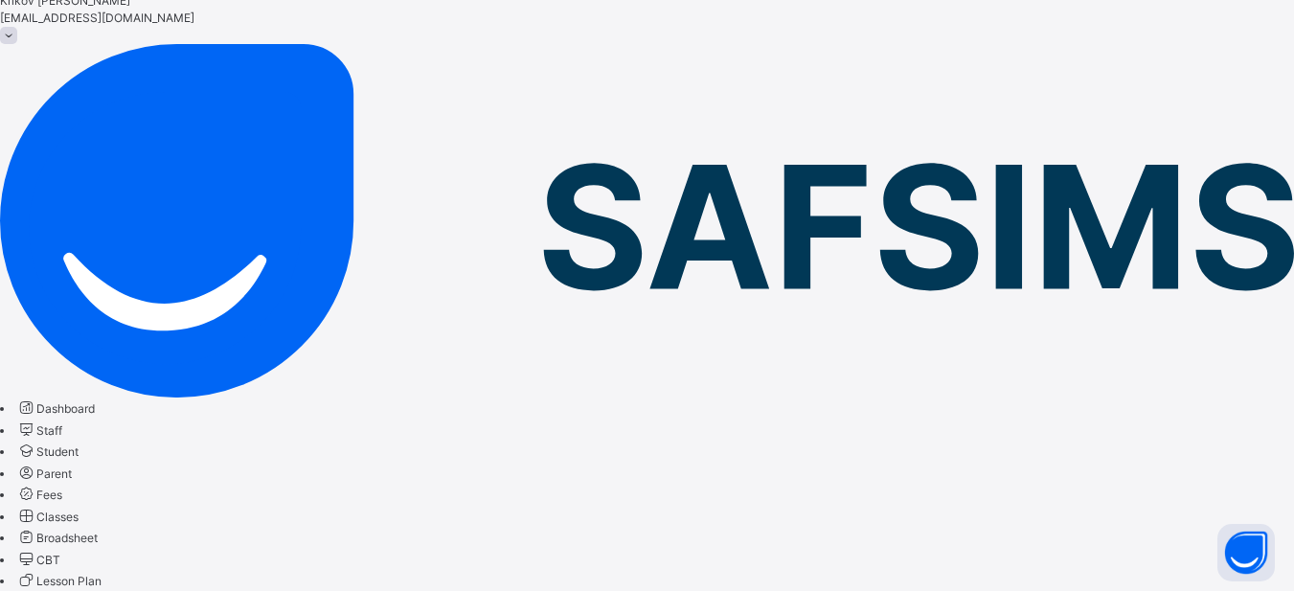
click at [98, 530] on span "Broadsheet" at bounding box center [66, 537] width 61 height 14
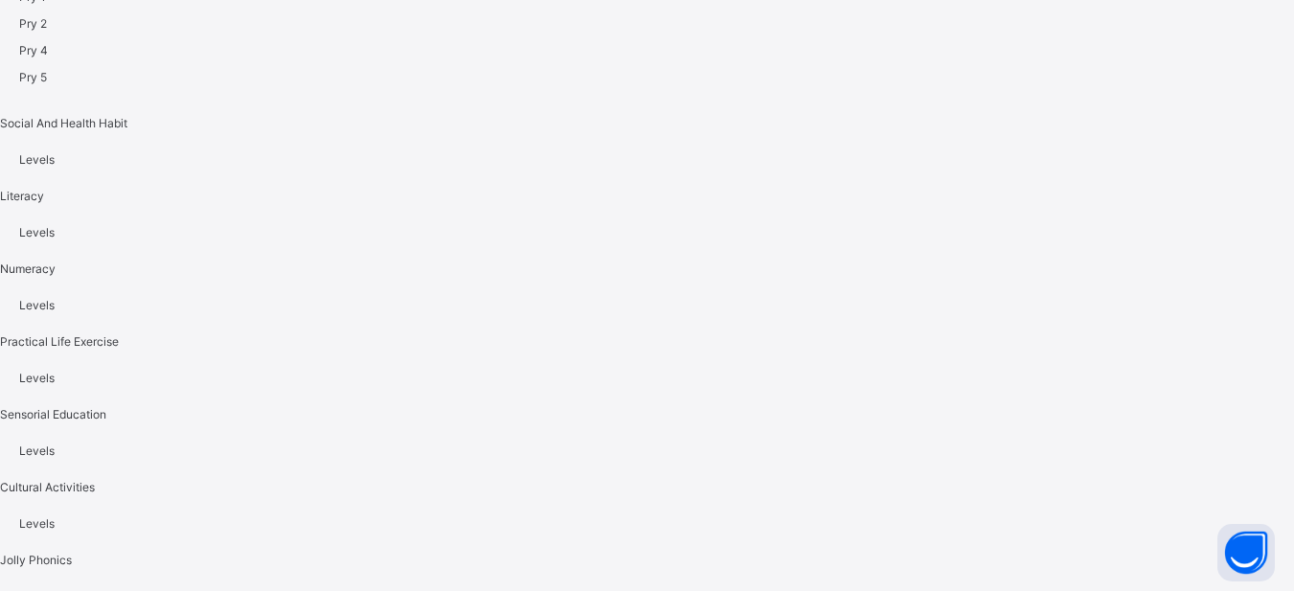
scroll to position [3616, 0]
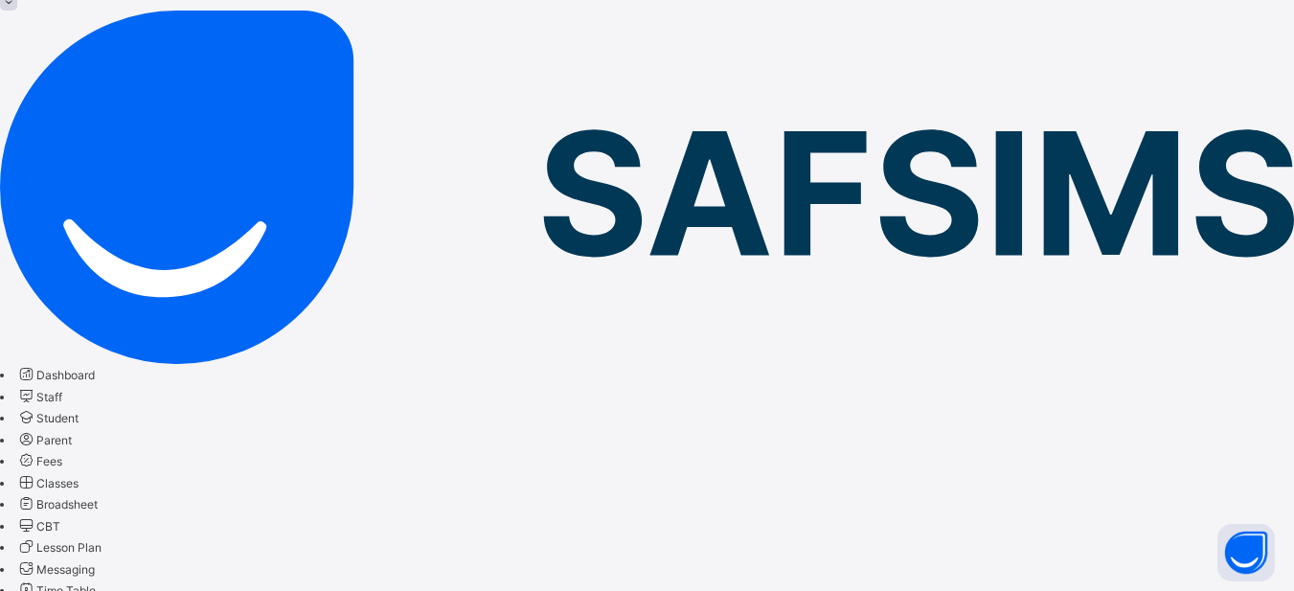
scroll to position [239, 0]
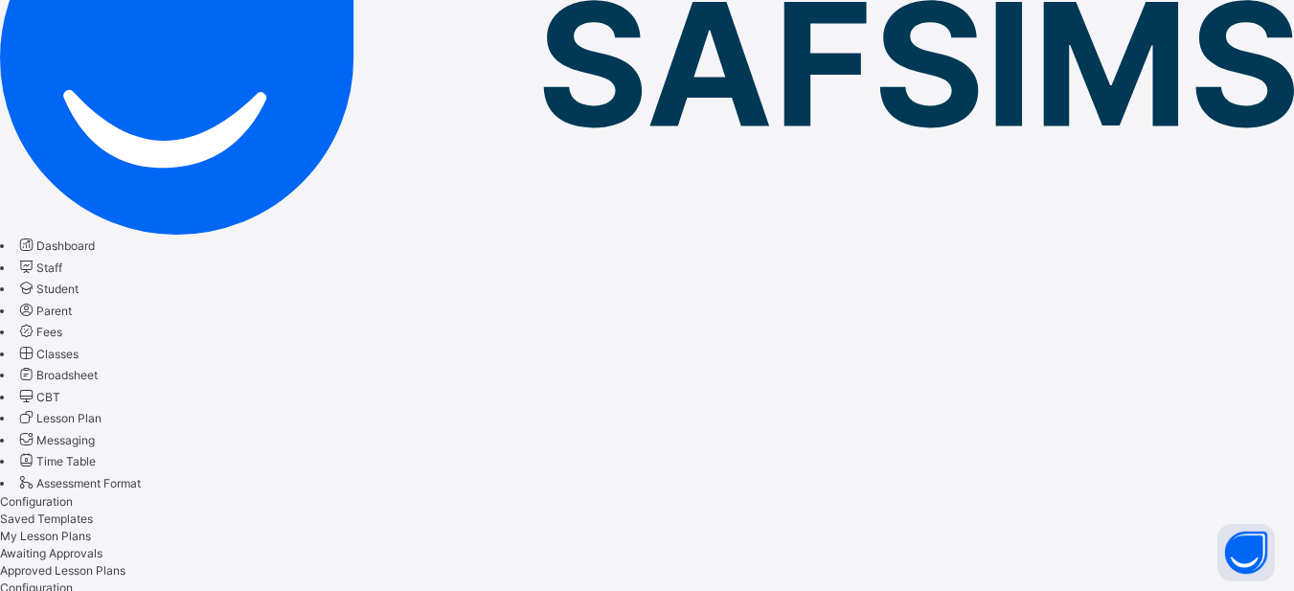
click at [60, 390] on span "CBT" at bounding box center [48, 397] width 24 height 14
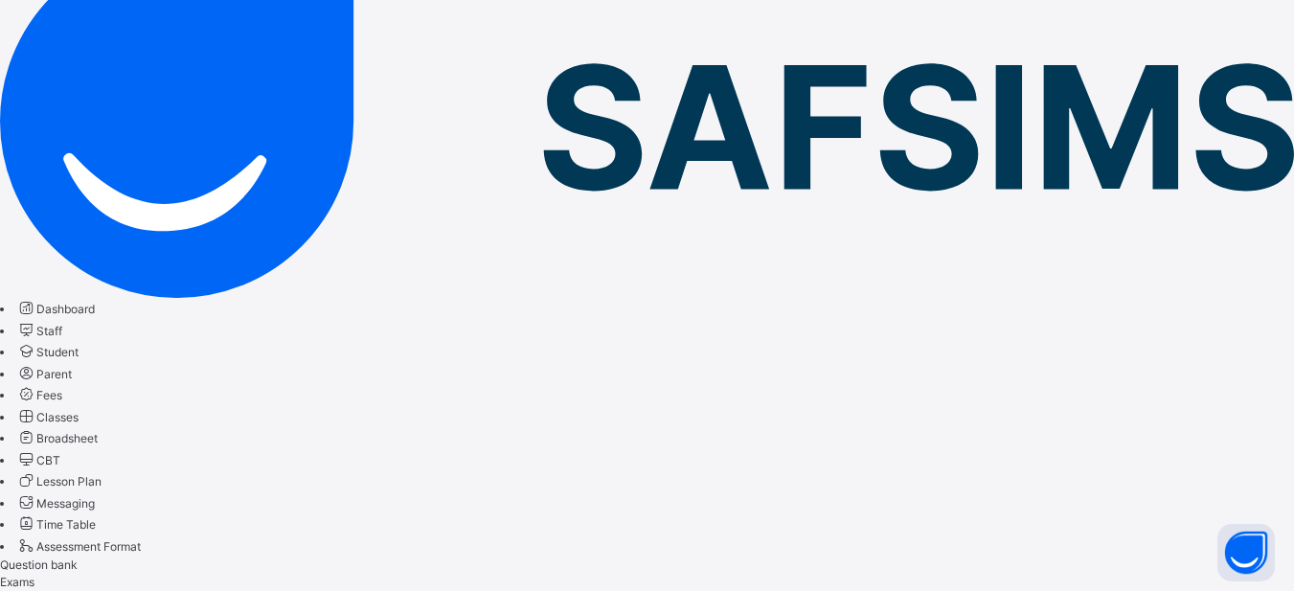
scroll to position [192, 0]
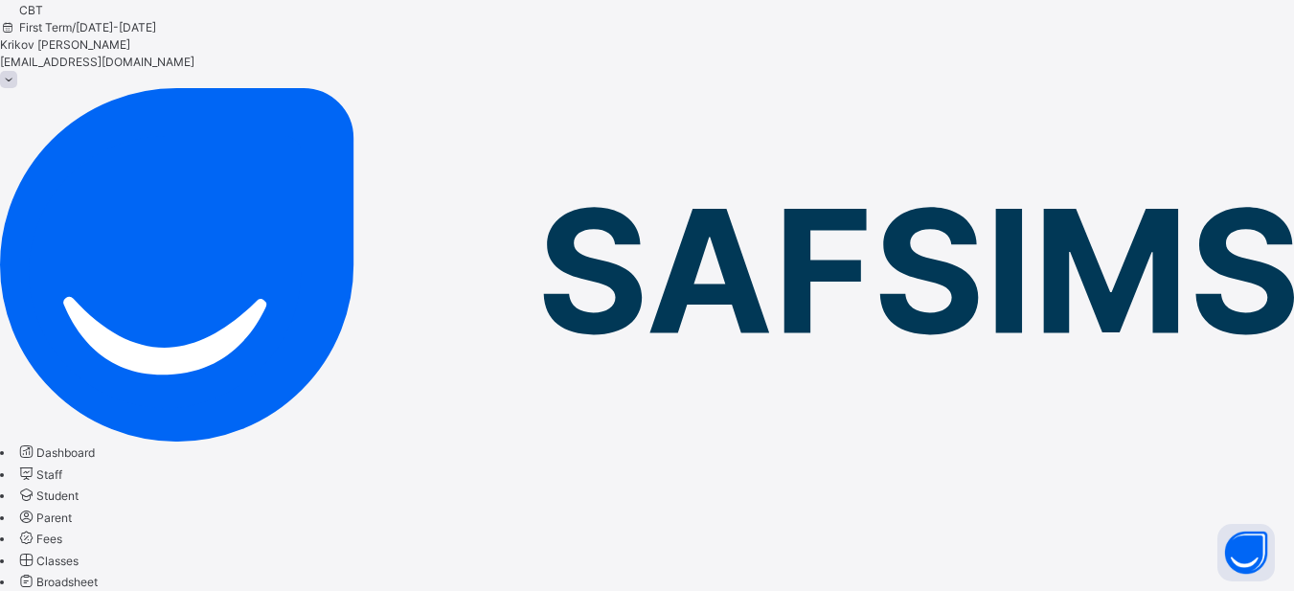
scroll to position [0, 0]
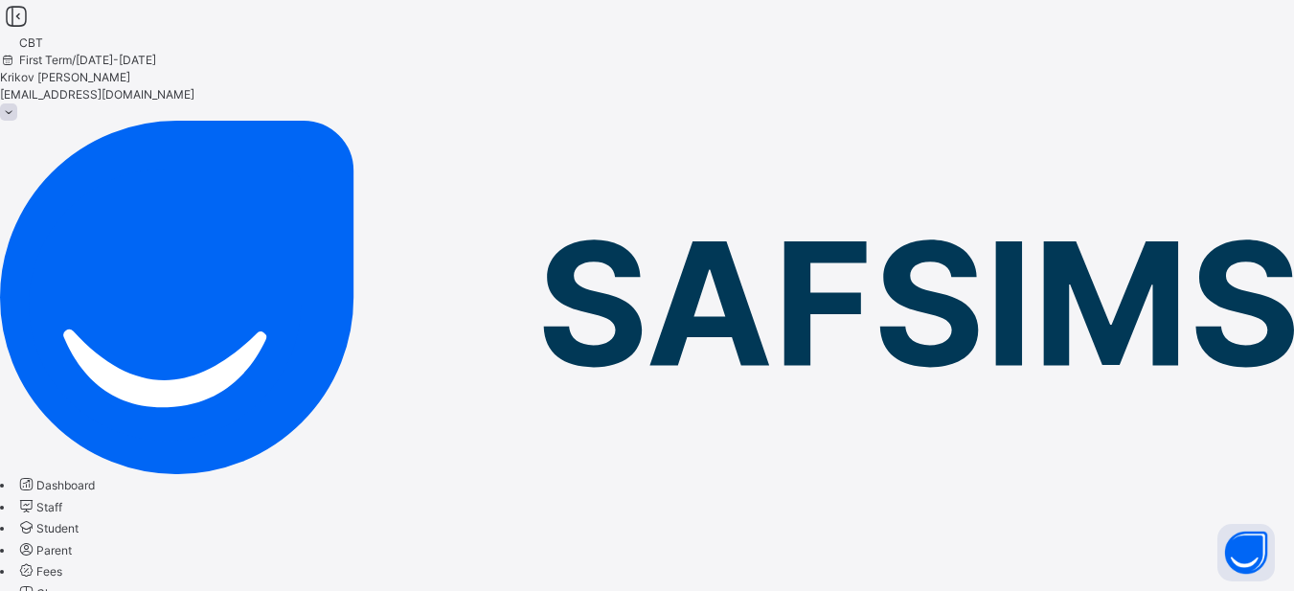
click at [95, 478] on span "Dashboard" at bounding box center [65, 485] width 58 height 14
click at [17, 103] on span at bounding box center [8, 111] width 17 height 17
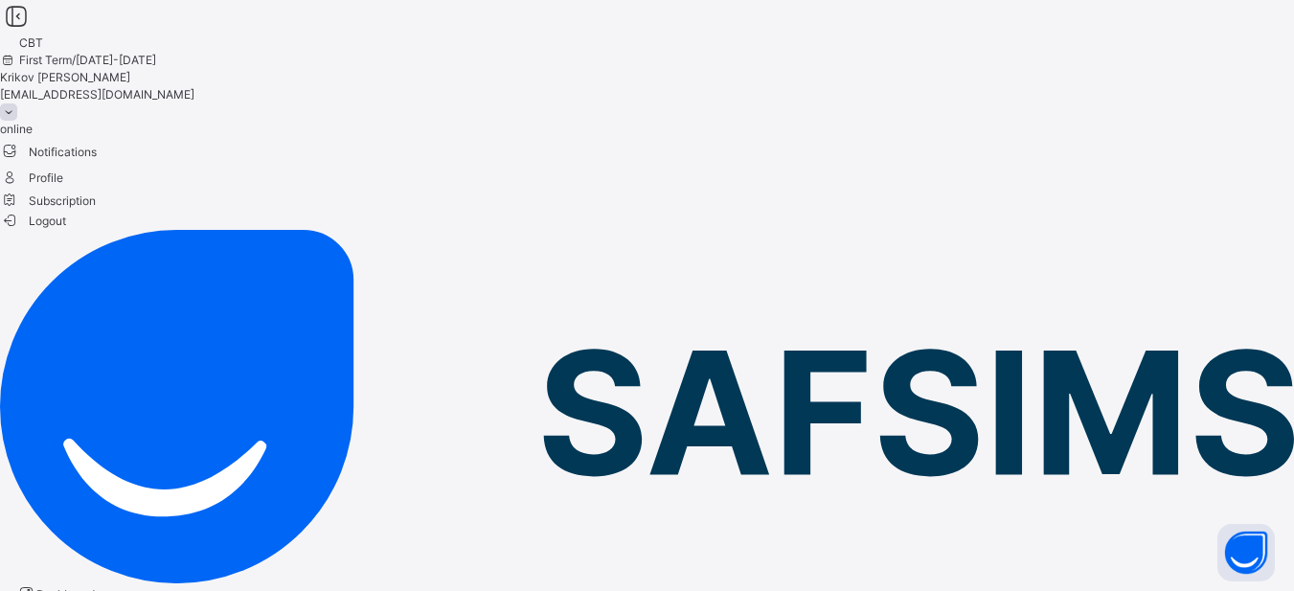
click at [1173, 164] on span "Profile" at bounding box center [647, 177] width 1294 height 26
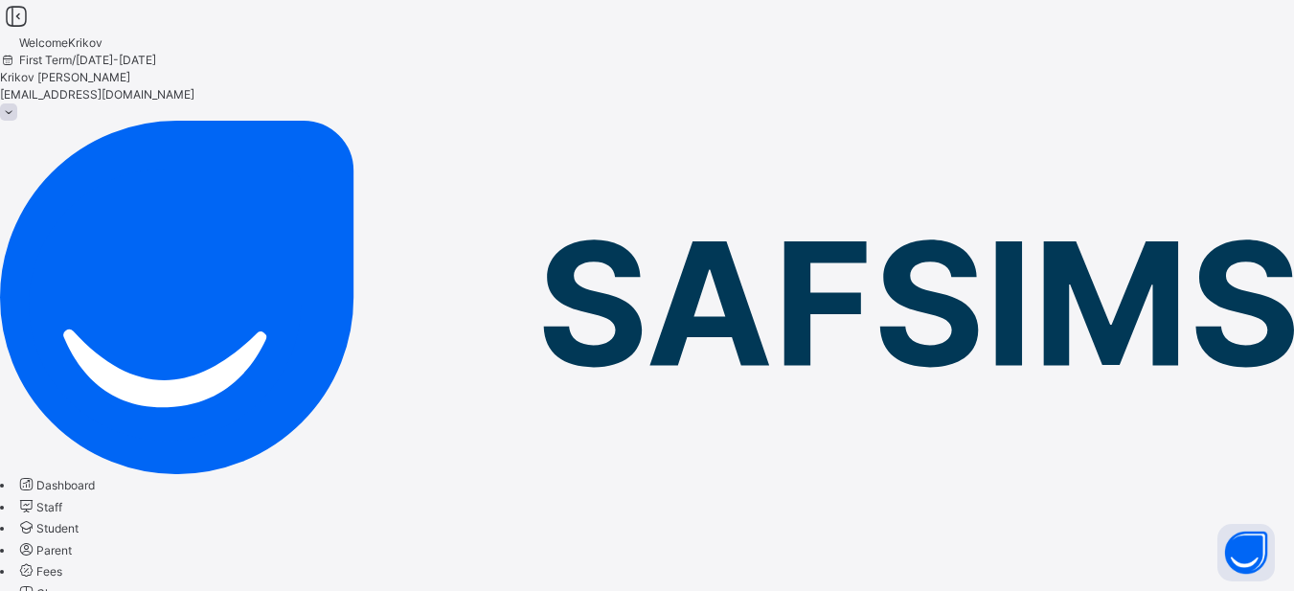
click at [17, 103] on span at bounding box center [8, 111] width 17 height 17
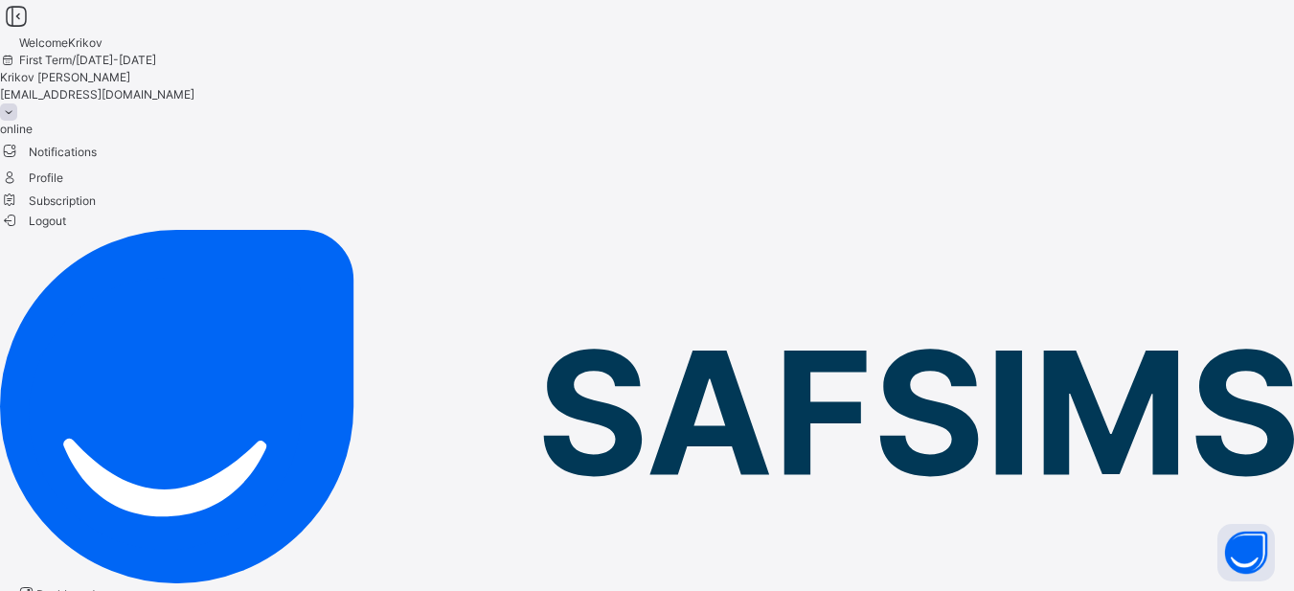
click at [96, 196] on span "Subscription" at bounding box center [48, 200] width 96 height 14
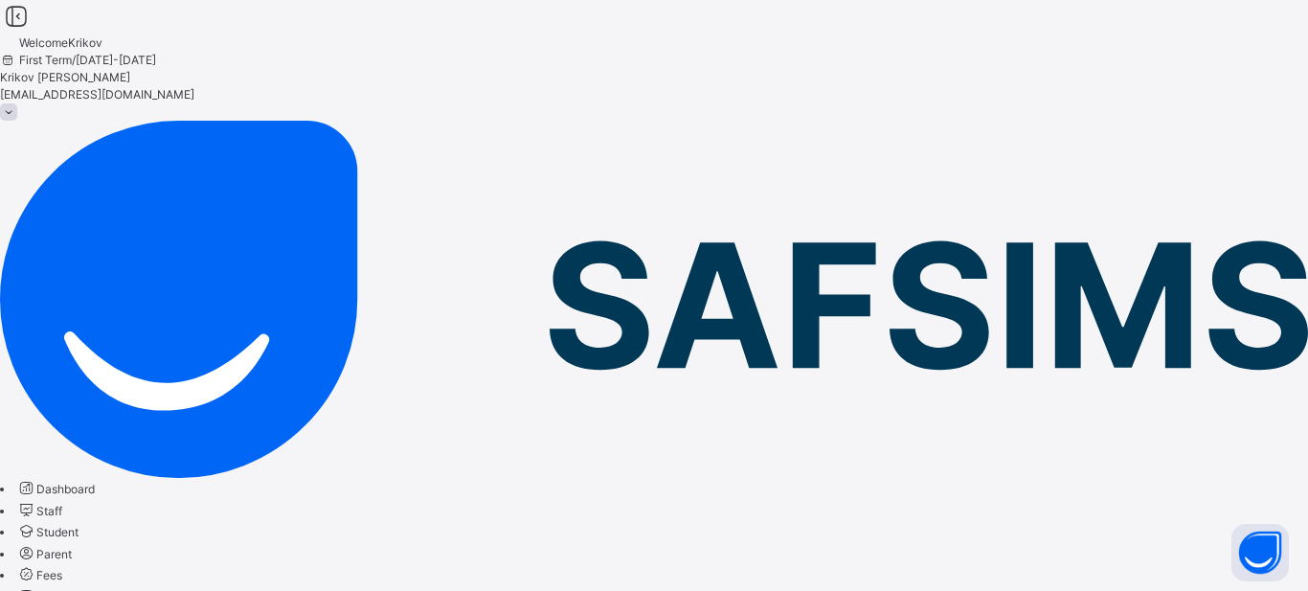
click at [33, 31] on icon at bounding box center [16, 17] width 33 height 28
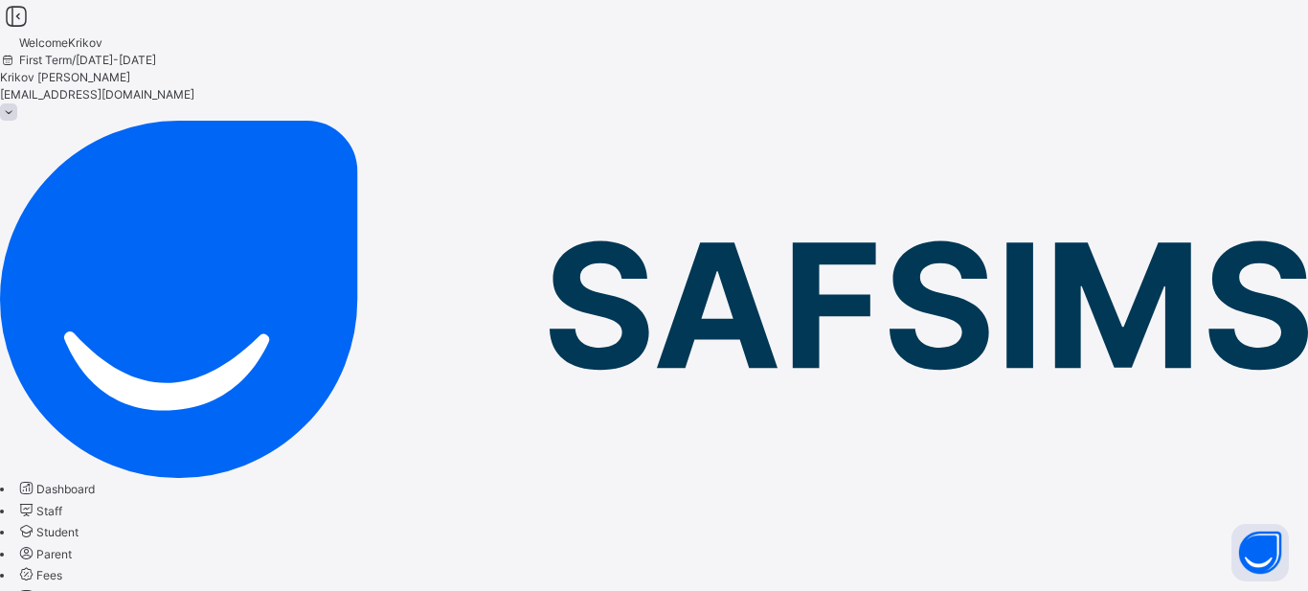
click at [17, 103] on span at bounding box center [8, 111] width 17 height 17
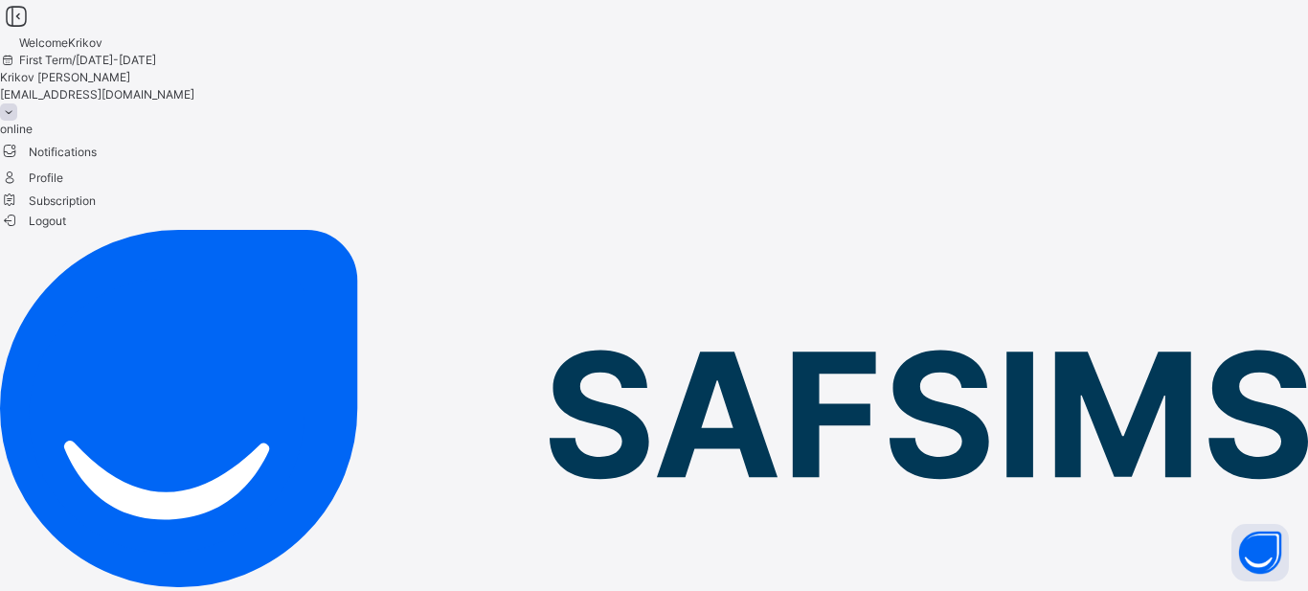
click at [17, 103] on span at bounding box center [8, 111] width 17 height 17
